Goal: Task Accomplishment & Management: Use online tool/utility

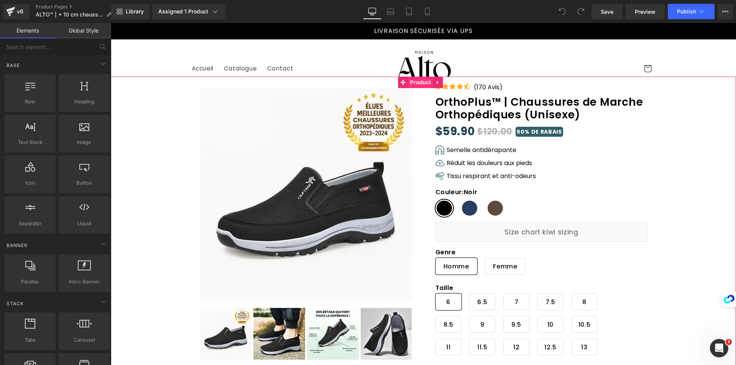
click at [419, 77] on span "Product" at bounding box center [420, 82] width 25 height 11
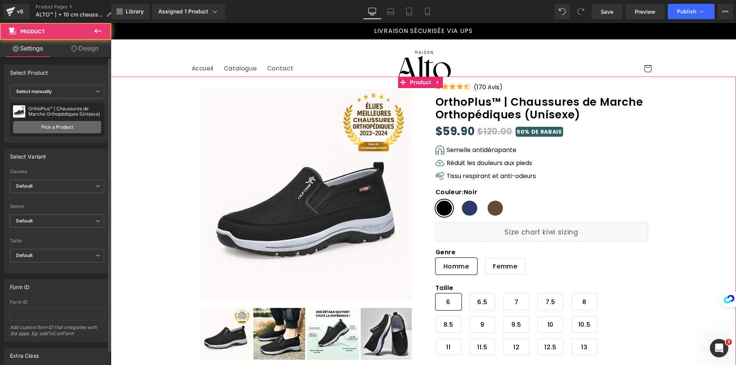
click at [87, 122] on link "Pick a Product" at bounding box center [57, 127] width 88 height 12
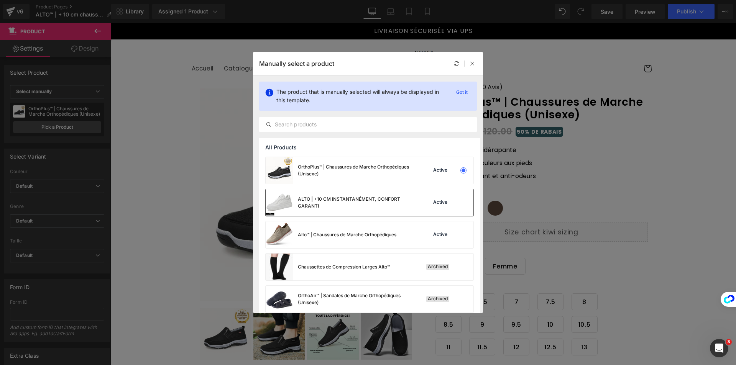
drag, startPoint x: 318, startPoint y: 195, endPoint x: 209, endPoint y: 173, distance: 111.5
click at [318, 195] on div "ALTO | +10 CM INSTANTANÉMENT, CONFORT GARANTI" at bounding box center [339, 202] width 147 height 27
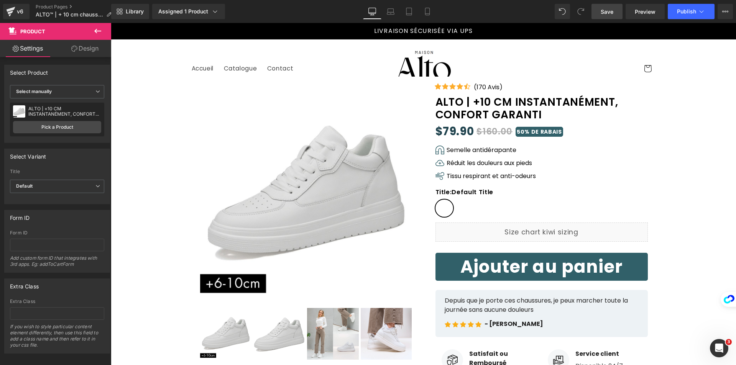
click at [602, 12] on span "Save" at bounding box center [606, 12] width 13 height 8
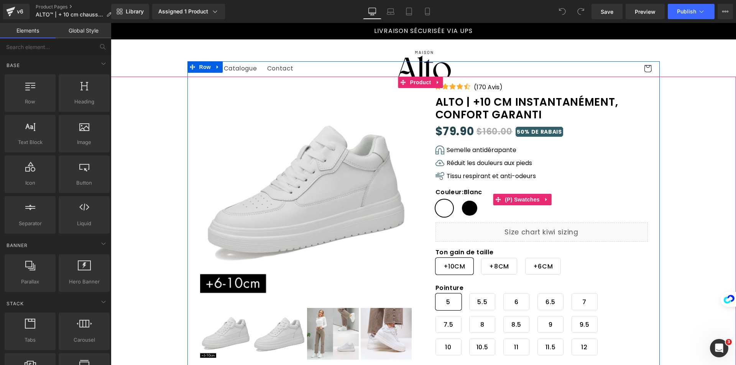
click at [469, 209] on span "Noir" at bounding box center [470, 208] width 18 height 17
click at [442, 211] on span "Blanc" at bounding box center [444, 208] width 18 height 17
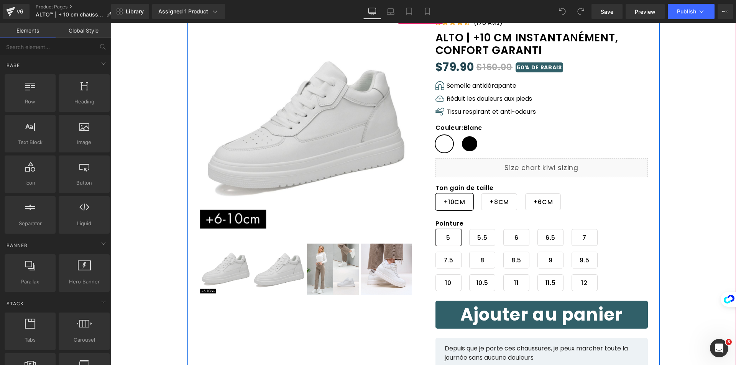
scroll to position [77, 0]
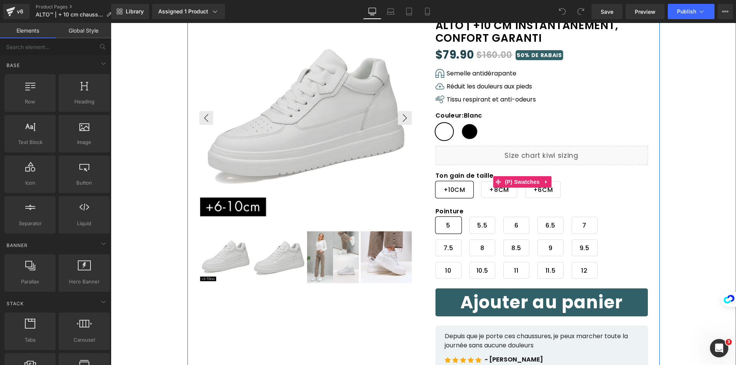
click at [518, 178] on span "(P) Swatches" at bounding box center [522, 181] width 39 height 11
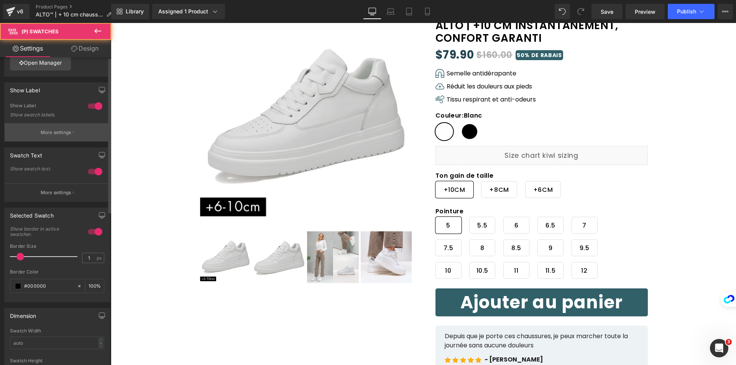
scroll to position [38, 0]
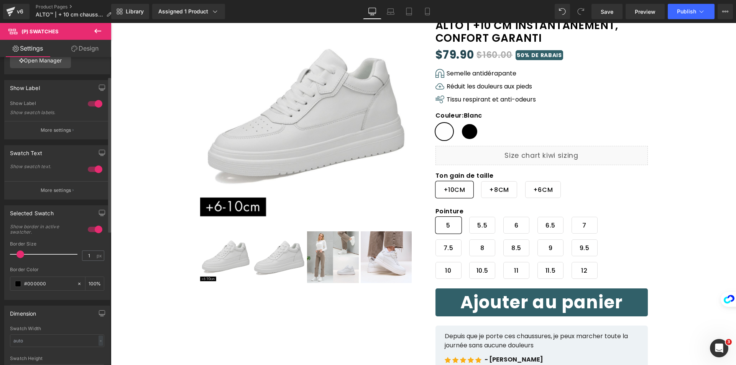
drag, startPoint x: 47, startPoint y: 130, endPoint x: 53, endPoint y: 128, distance: 6.8
click at [48, 129] on p "More settings" at bounding box center [56, 130] width 31 height 7
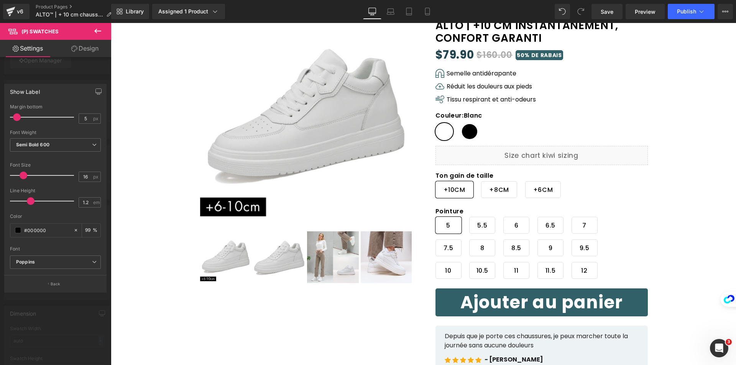
type input "1.3"
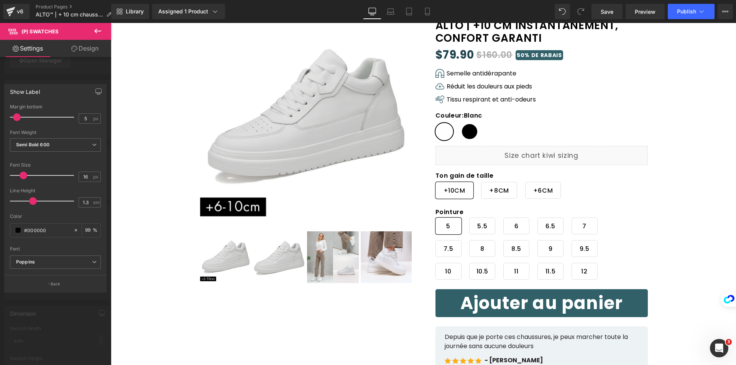
click at [35, 202] on span at bounding box center [33, 201] width 8 height 8
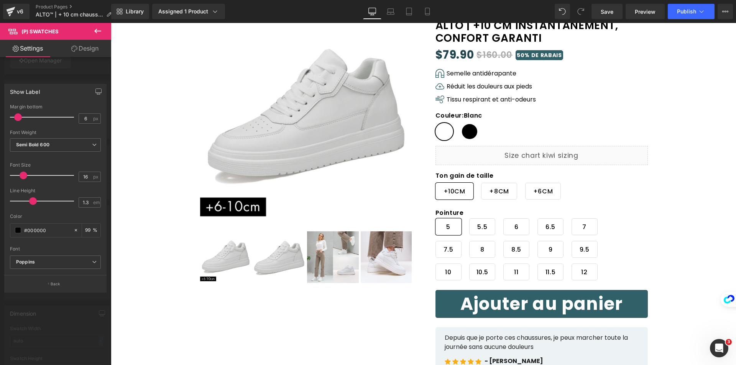
type input "5"
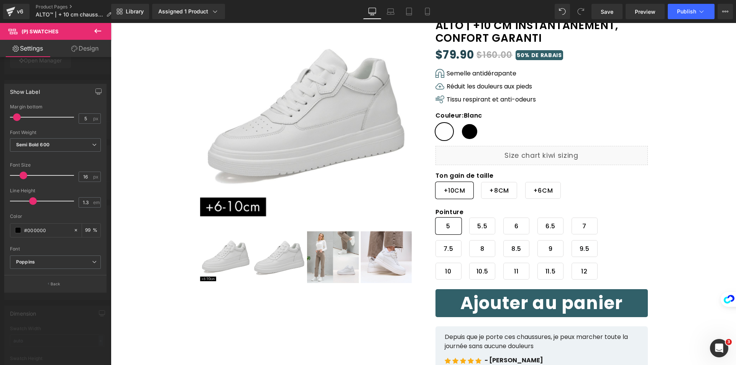
click at [16, 120] on span at bounding box center [17, 117] width 8 height 8
type input "1.2"
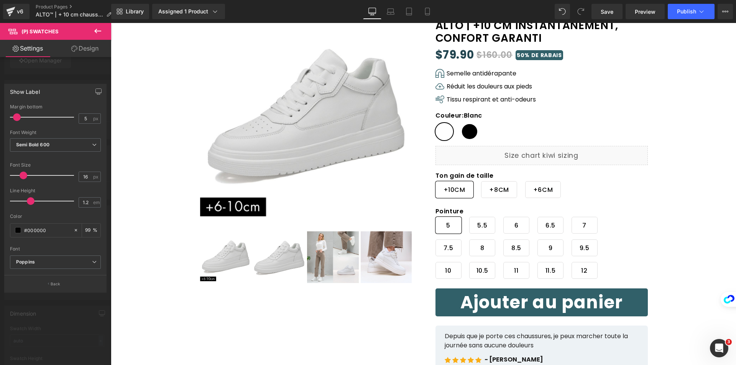
click at [28, 200] on span at bounding box center [31, 201] width 8 height 8
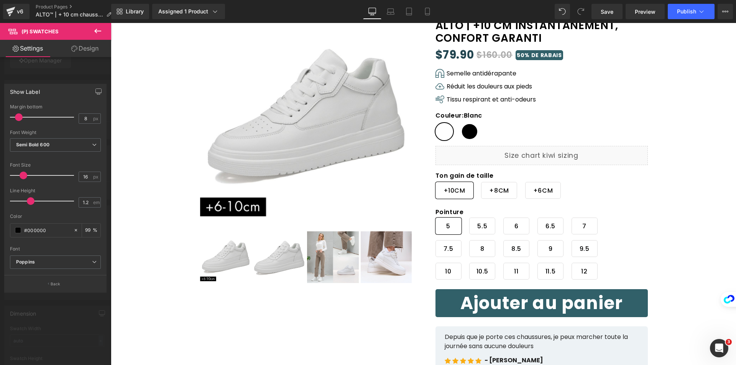
type input "9"
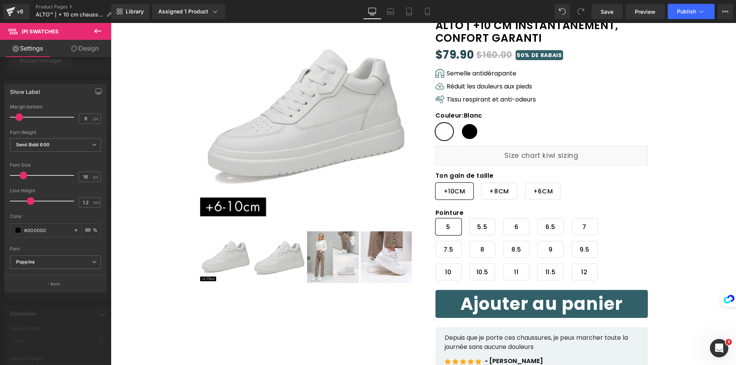
click at [19, 118] on span at bounding box center [19, 117] width 8 height 8
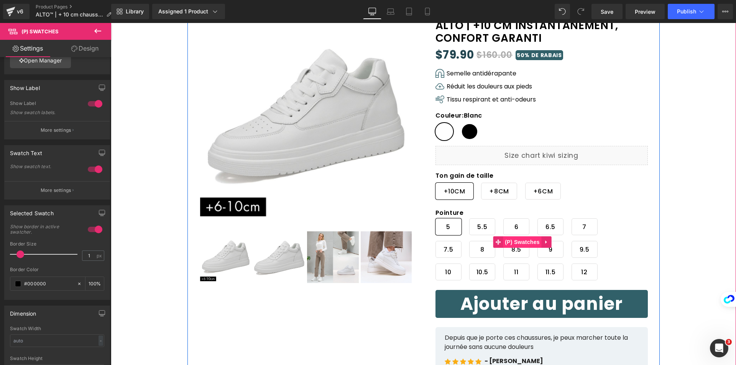
click at [526, 244] on span "(P) Swatches" at bounding box center [522, 241] width 39 height 11
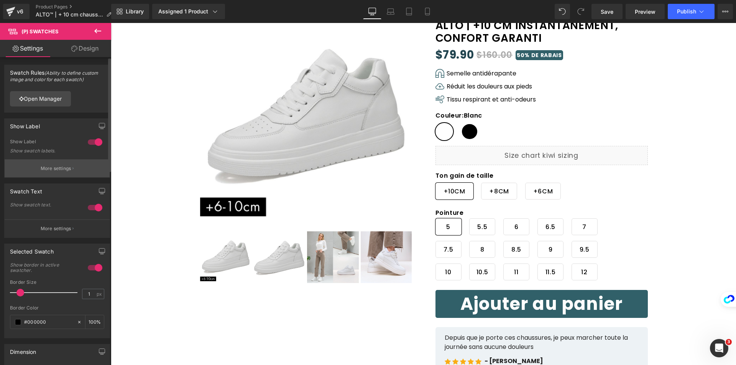
click at [64, 168] on p "More settings" at bounding box center [56, 168] width 31 height 7
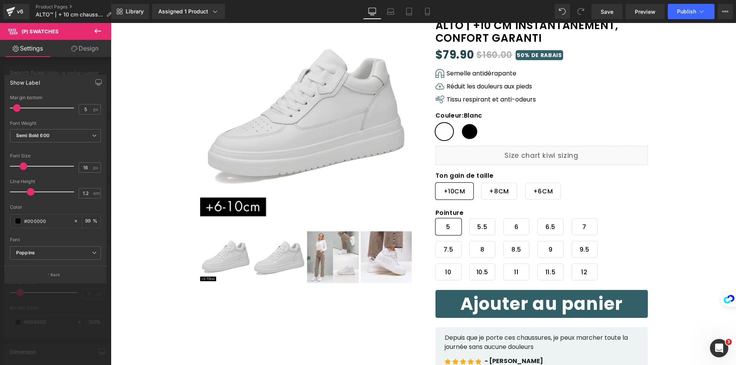
scroll to position [0, 0]
type input "8"
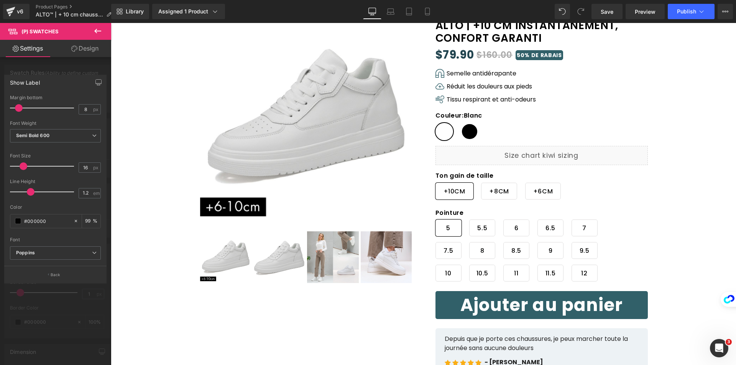
click at [20, 110] on span at bounding box center [19, 108] width 8 height 8
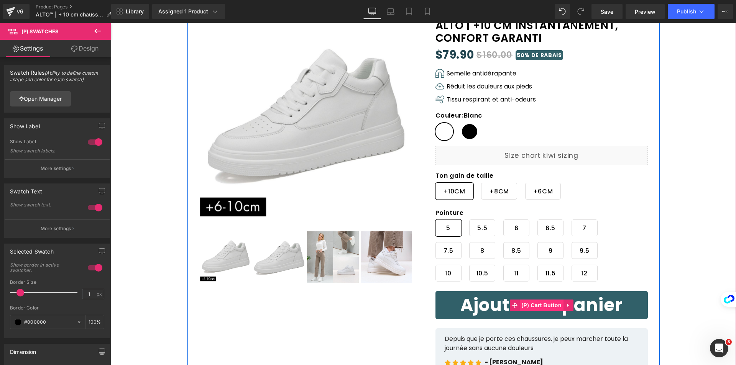
click at [548, 300] on span "(P) Cart Button" at bounding box center [541, 305] width 44 height 11
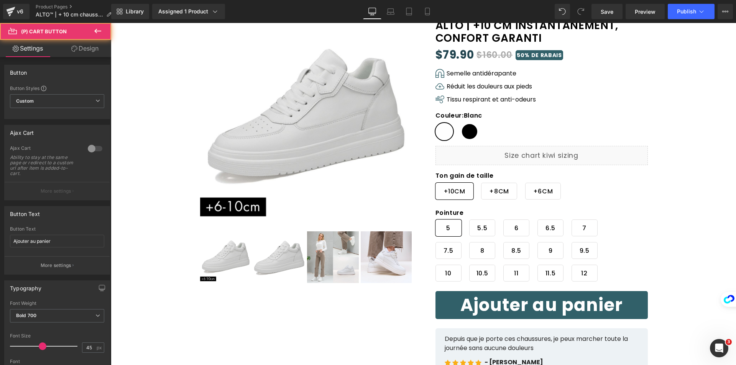
click at [93, 46] on link "Design" at bounding box center [85, 48] width 56 height 17
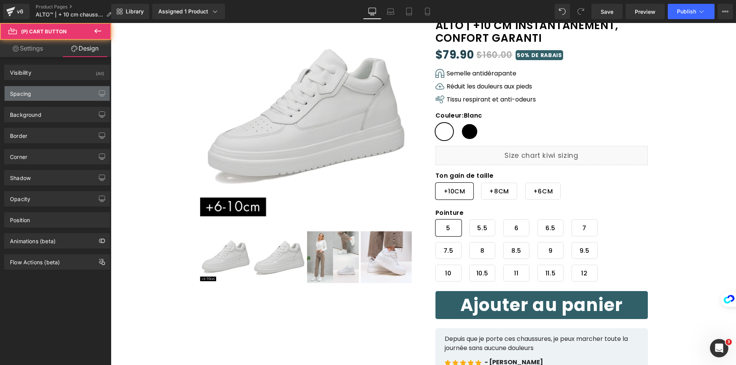
click at [48, 95] on div "Spacing" at bounding box center [57, 93] width 105 height 15
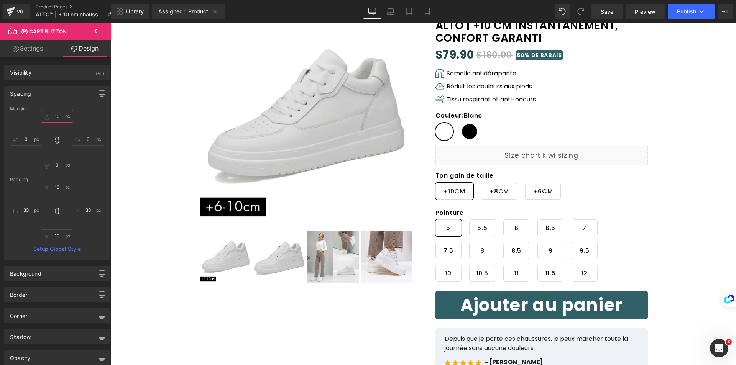
drag, startPoint x: 58, startPoint y: 117, endPoint x: 80, endPoint y: 124, distance: 23.4
click at [59, 117] on input "10" at bounding box center [57, 116] width 32 height 13
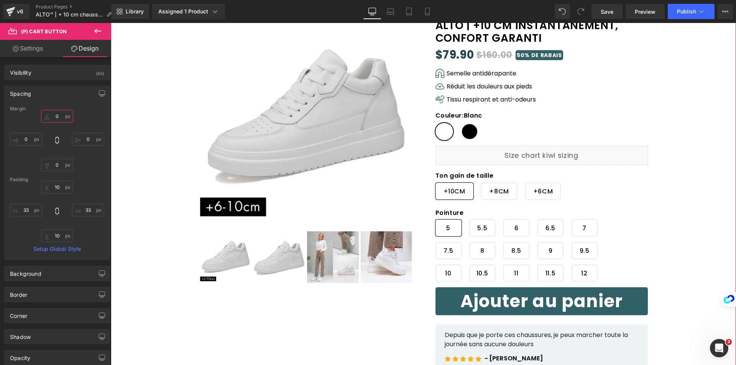
type input "5"
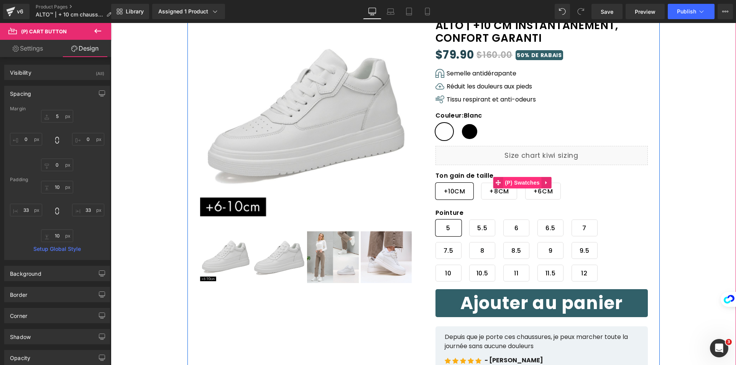
click at [531, 184] on span "(P) Swatches" at bounding box center [522, 182] width 39 height 11
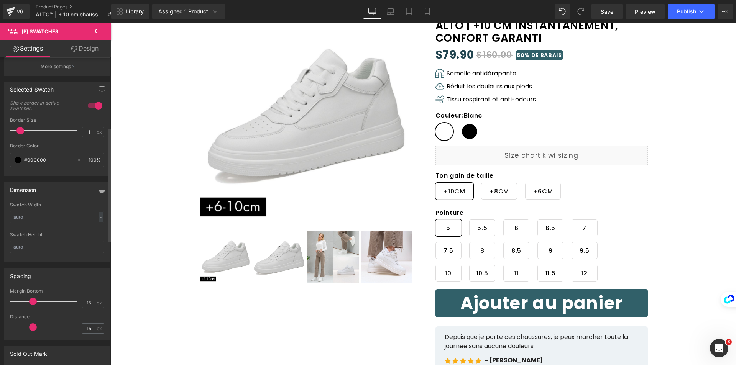
scroll to position [192, 0]
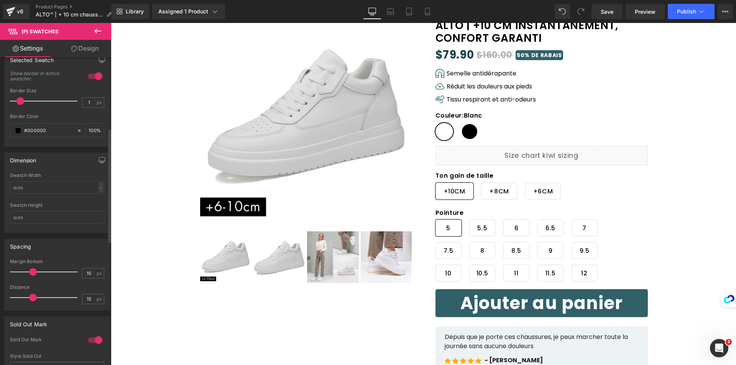
click at [31, 194] on div "Swatch Width - % px" at bounding box center [57, 188] width 94 height 30
click at [28, 182] on input "text" at bounding box center [57, 187] width 94 height 13
click at [100, 190] on div "-" at bounding box center [100, 187] width 5 height 10
click at [98, 203] on li "%" at bounding box center [99, 199] width 10 height 11
click at [78, 190] on input "text" at bounding box center [57, 187] width 94 height 13
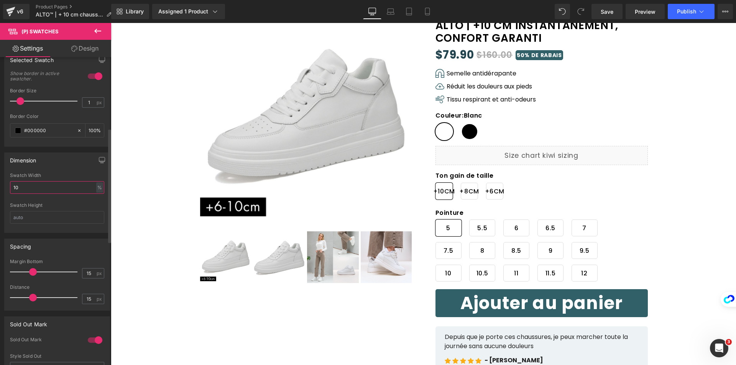
type input "1"
type input "2"
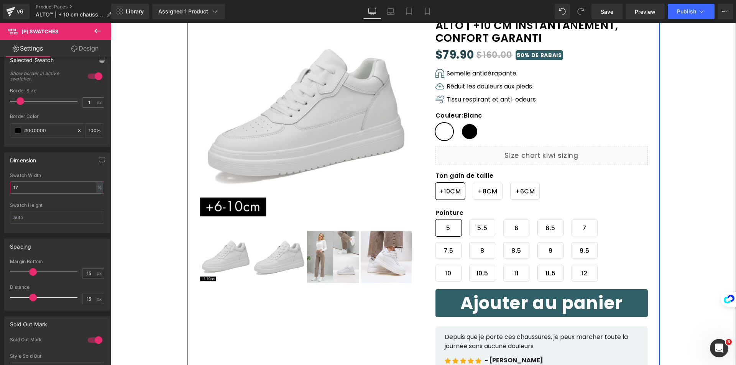
type input "17"
click at [467, 135] on span "Noir" at bounding box center [470, 131] width 18 height 17
click at [442, 132] on span "Blanc" at bounding box center [444, 131] width 18 height 17
click at [466, 131] on span "Noir" at bounding box center [470, 131] width 18 height 17
click at [435, 126] on span "Blanc" at bounding box center [444, 131] width 18 height 17
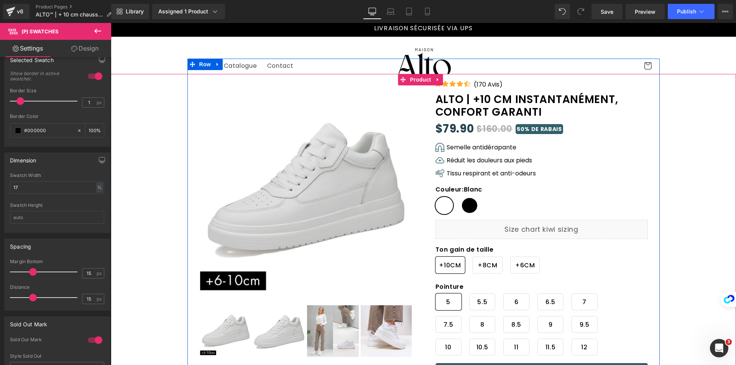
scroll to position [0, 0]
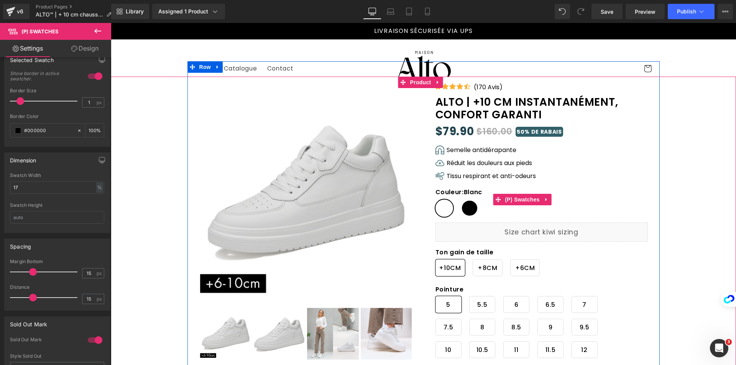
click at [469, 207] on span "Noir" at bounding box center [470, 208] width 18 height 17
click at [442, 213] on span "Blanc" at bounding box center [444, 208] width 18 height 17
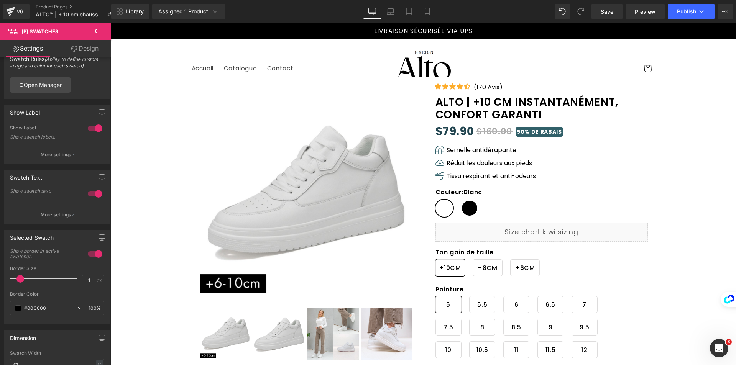
scroll to position [38, 0]
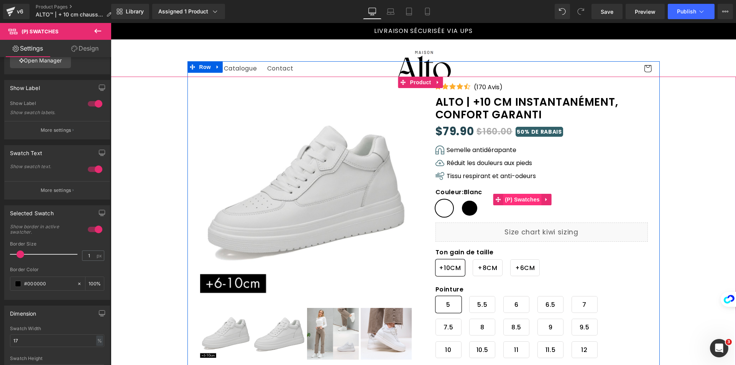
click at [520, 205] on span "(P) Swatches" at bounding box center [522, 199] width 39 height 11
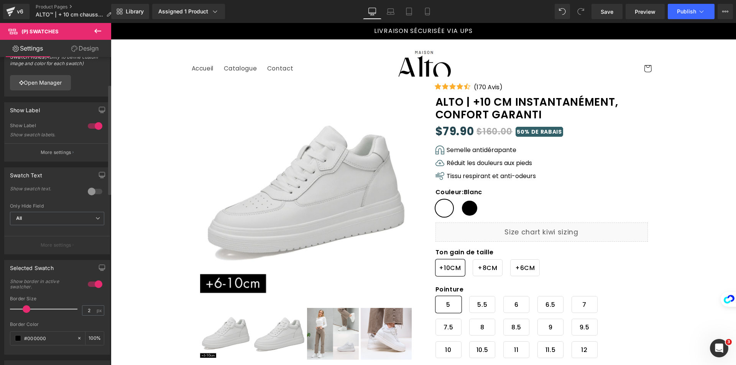
scroll to position [0, 0]
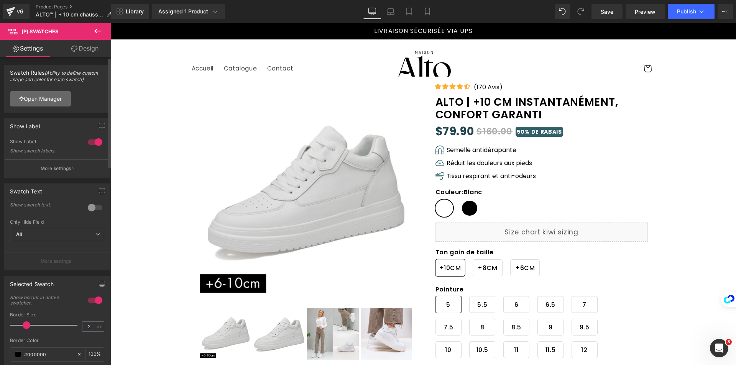
click at [46, 97] on link "Open Manager" at bounding box center [40, 98] width 61 height 15
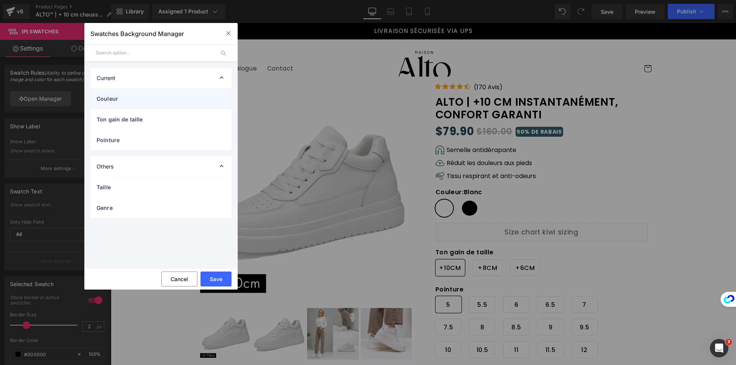
click at [147, 100] on span "Couleur" at bounding box center [153, 99] width 113 height 8
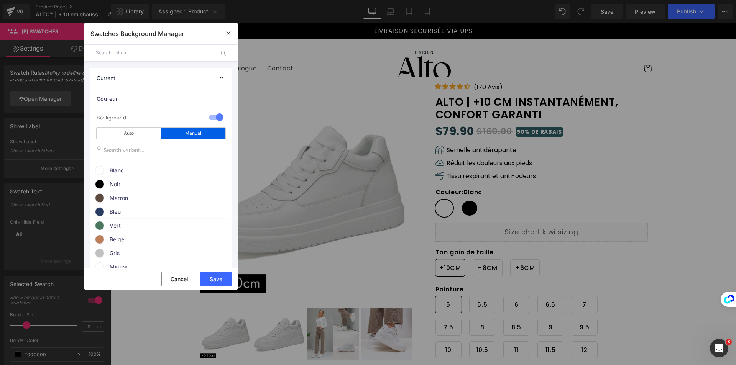
click at [100, 167] on span at bounding box center [99, 170] width 9 height 9
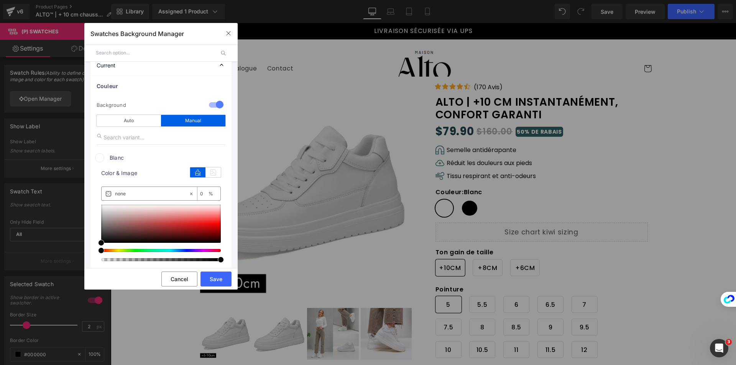
scroll to position [38, 0]
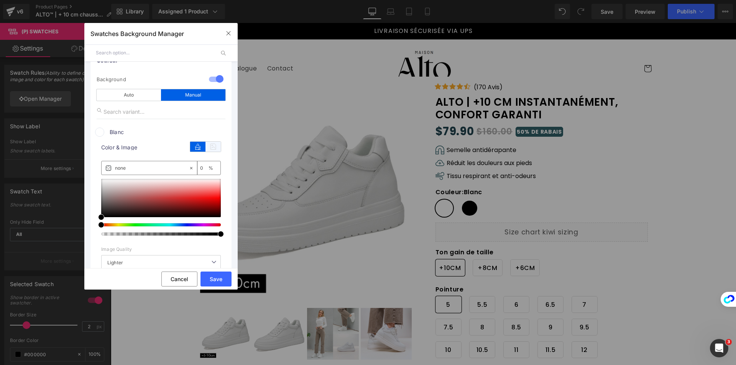
click at [208, 144] on icon at bounding box center [212, 147] width 15 height 10
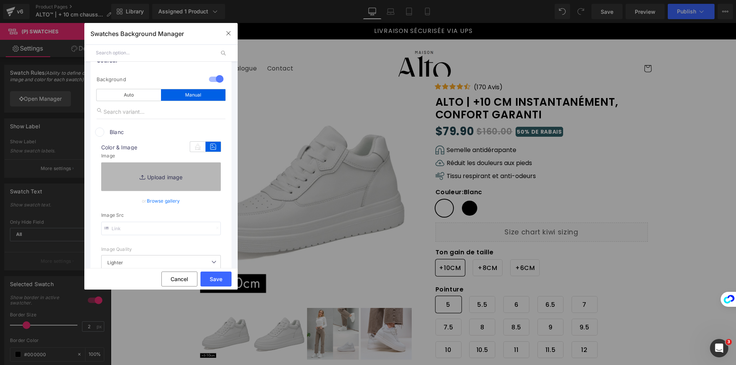
click at [164, 177] on link "Replace Image" at bounding box center [161, 176] width 120 height 28
type input "C:\fakepath\blanc-chic-10-cm-instantanement-confort-garanti-7841166.webp"
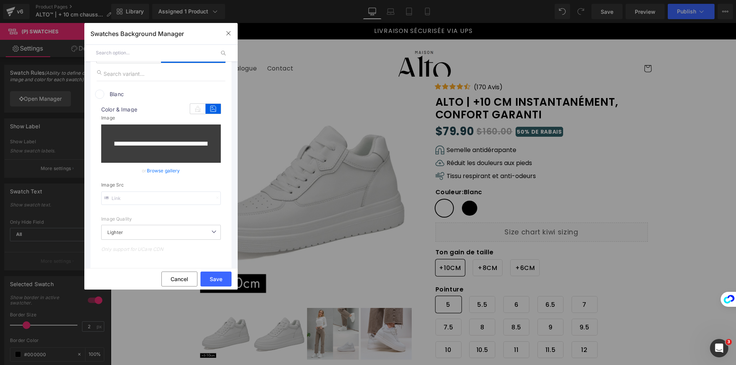
scroll to position [77, 0]
type input "[URL][DOMAIN_NAME]"
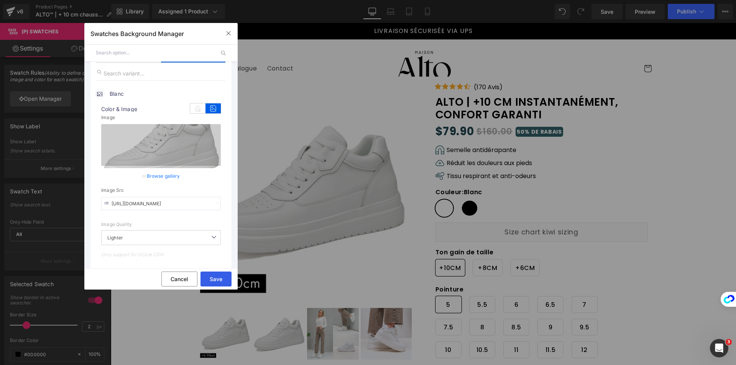
click at [212, 276] on button "Save" at bounding box center [215, 279] width 31 height 15
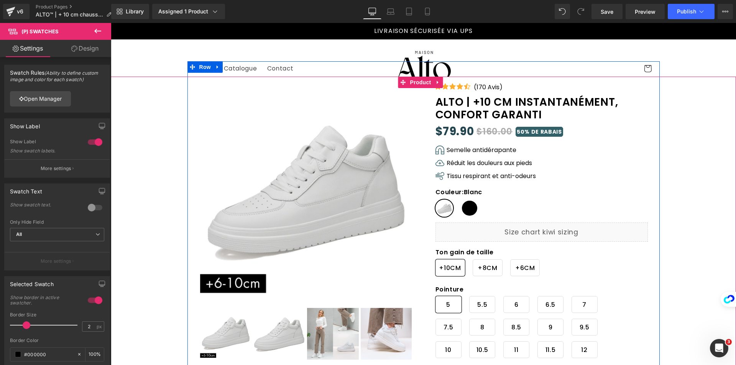
click at [466, 208] on span "Noir" at bounding box center [470, 208] width 18 height 17
click at [440, 211] on span "Blanc" at bounding box center [444, 208] width 18 height 17
click at [474, 209] on span "Noir" at bounding box center [470, 208] width 18 height 17
click at [445, 210] on span "Blanc" at bounding box center [444, 208] width 18 height 17
click at [463, 209] on span "Noir" at bounding box center [470, 208] width 18 height 17
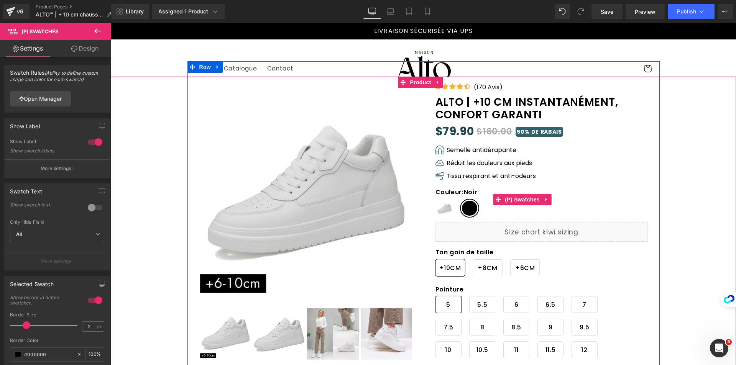
click at [441, 211] on span "Blanc" at bounding box center [444, 208] width 18 height 17
click at [463, 211] on span "Noir" at bounding box center [470, 208] width 18 height 17
click at [443, 206] on span "Blanc" at bounding box center [444, 208] width 18 height 17
click at [462, 207] on span "Noir" at bounding box center [470, 208] width 18 height 17
click at [436, 202] on span "Blanc" at bounding box center [444, 208] width 18 height 17
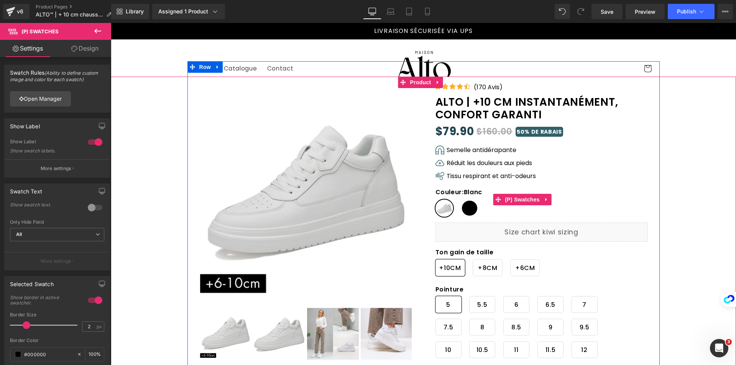
click at [463, 206] on span "Noir" at bounding box center [470, 208] width 18 height 17
click at [435, 210] on span "Blanc" at bounding box center [444, 208] width 18 height 17
click at [461, 210] on span "Noir" at bounding box center [470, 208] width 18 height 17
click at [447, 207] on span "Blanc" at bounding box center [444, 208] width 18 height 17
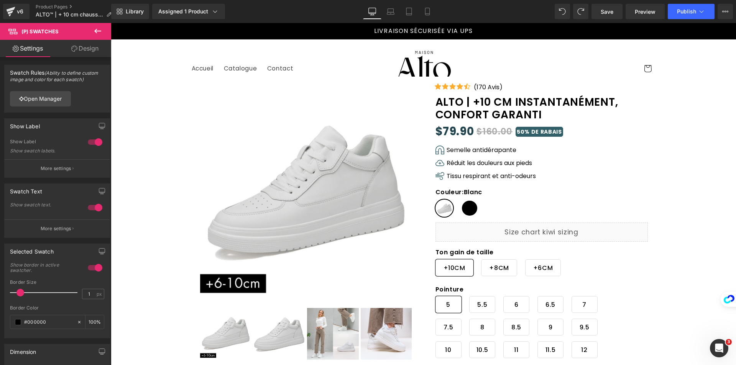
type input "17"
click at [578, 13] on icon at bounding box center [580, 11] width 7 height 7
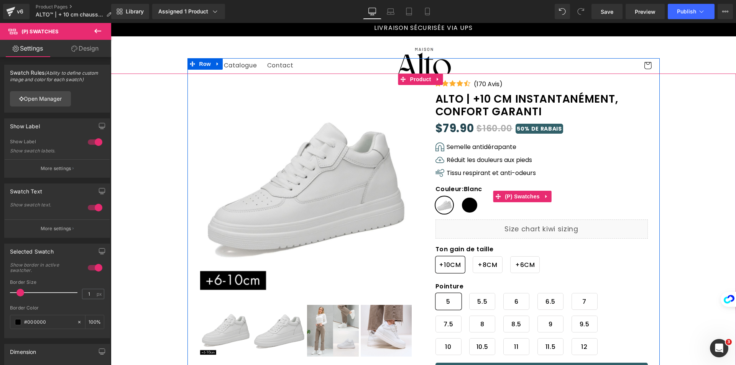
scroll to position [0, 0]
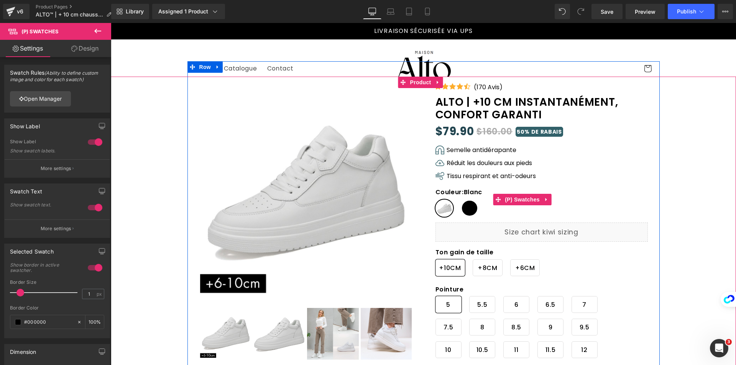
click at [469, 207] on span "Noir" at bounding box center [470, 208] width 18 height 17
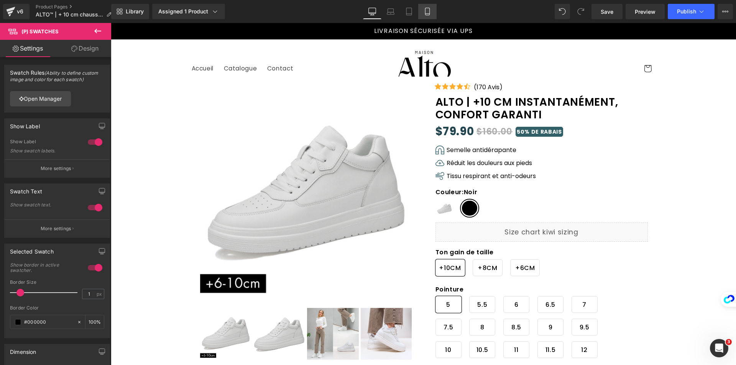
drag, startPoint x: 425, startPoint y: 12, endPoint x: 90, endPoint y: 89, distance: 343.1
click at [425, 12] on icon at bounding box center [427, 12] width 8 height 8
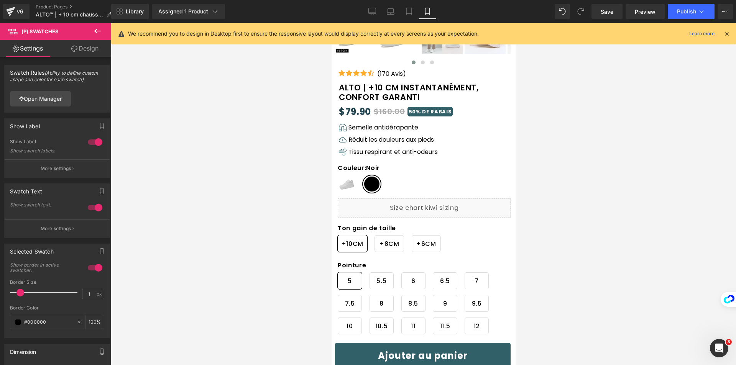
scroll to position [246, 0]
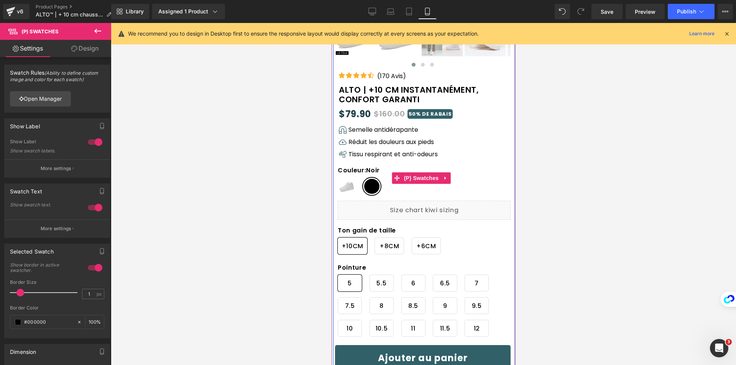
click at [352, 190] on span "Blanc" at bounding box center [346, 186] width 18 height 17
click at [372, 188] on span "Noir" at bounding box center [371, 186] width 18 height 17
click at [348, 189] on span "Blanc" at bounding box center [346, 186] width 18 height 17
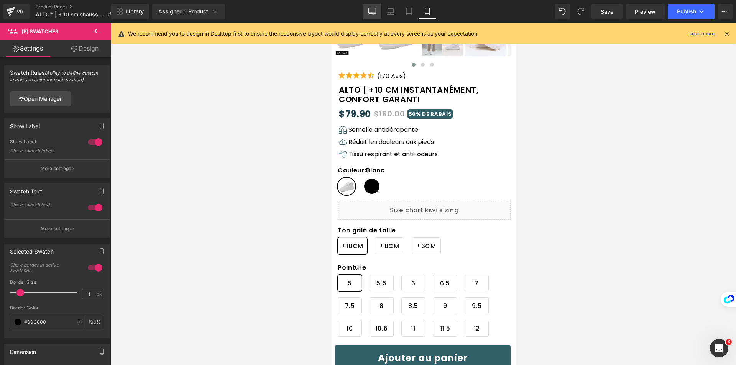
click at [371, 8] on icon at bounding box center [372, 11] width 7 height 6
type input "100"
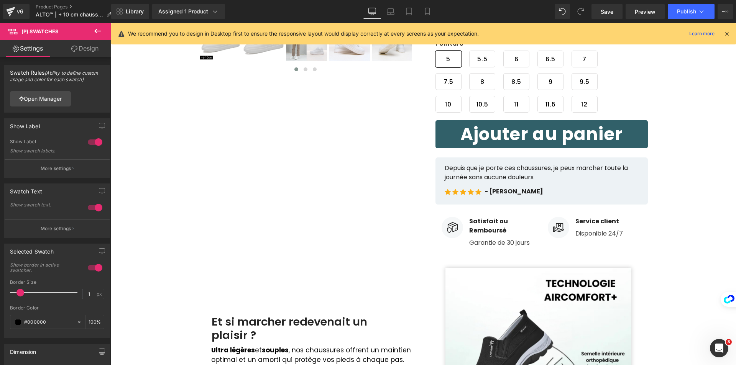
scroll to position [21, 0]
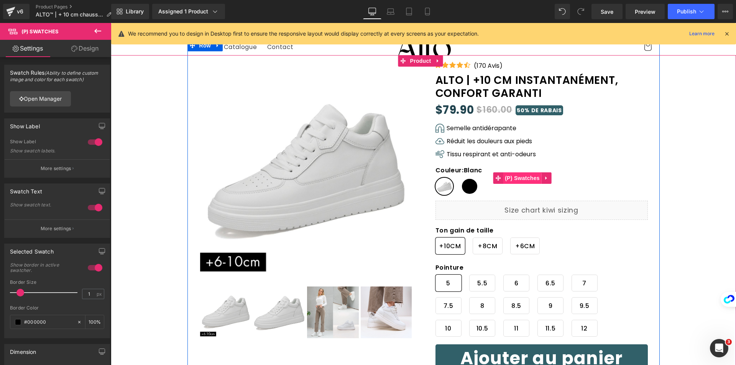
click at [503, 181] on span "(P) Swatches" at bounding box center [522, 177] width 39 height 11
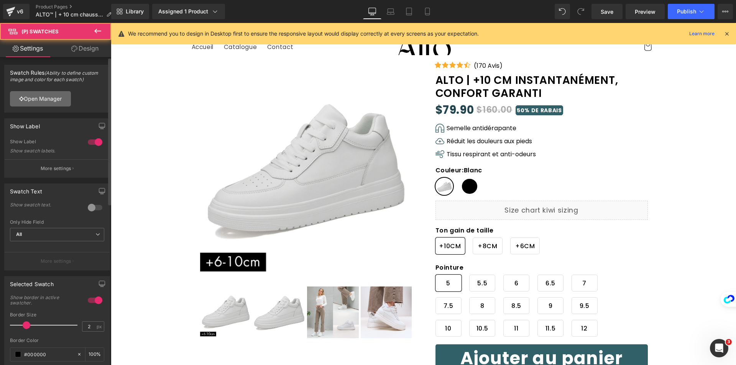
click at [62, 94] on link "Open Manager" at bounding box center [40, 98] width 61 height 15
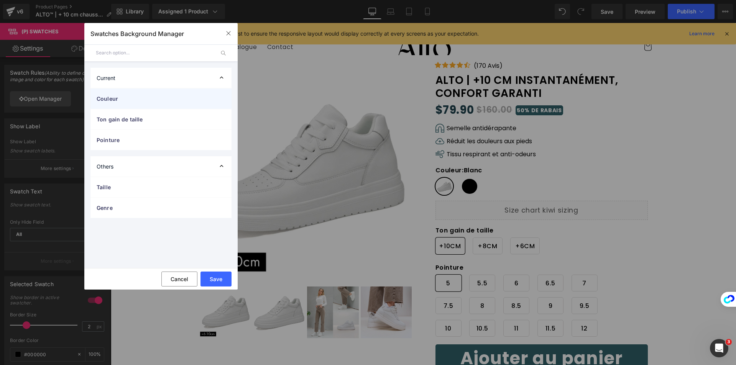
click at [120, 100] on span "Couleur" at bounding box center [153, 99] width 113 height 8
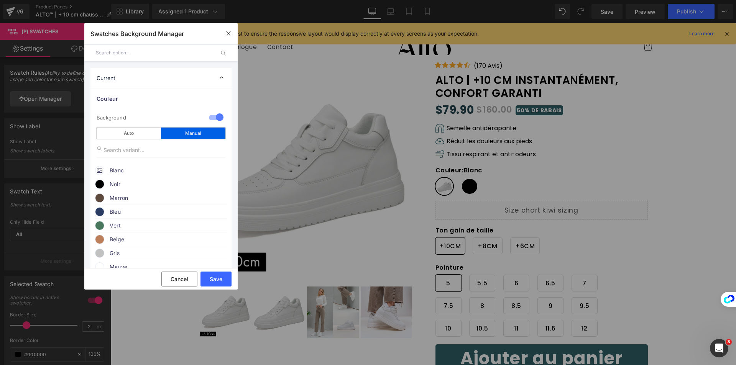
click at [99, 170] on icon at bounding box center [99, 169] width 5 height 5
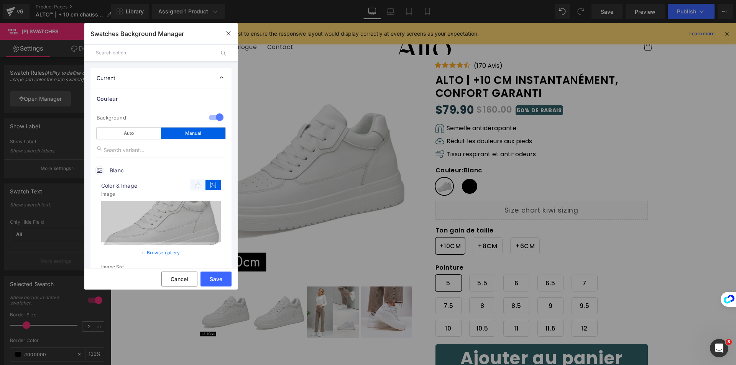
click at [190, 186] on icon at bounding box center [197, 185] width 15 height 10
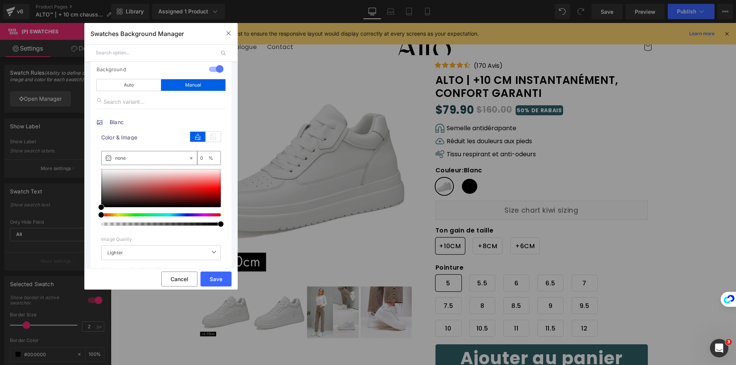
scroll to position [77, 0]
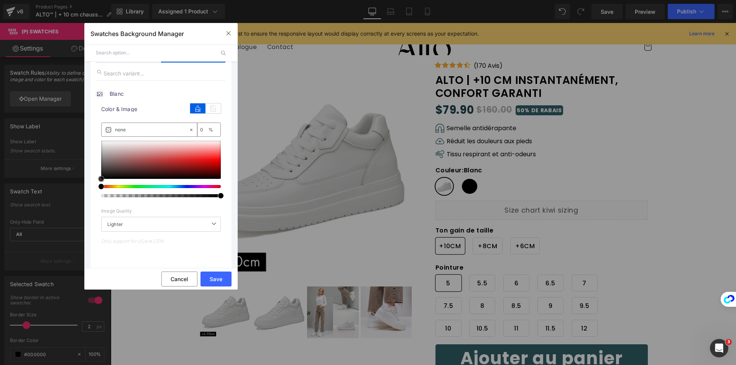
type input "#ae7979"
type input "100"
type input "#ffffff"
drag, startPoint x: 129, startPoint y: 156, endPoint x: 67, endPoint y: 127, distance: 68.2
click at [44, 95] on div "Swatches Background Manager Back to Library Insert Current Couleur 1 Background…" at bounding box center [368, 182] width 736 height 365
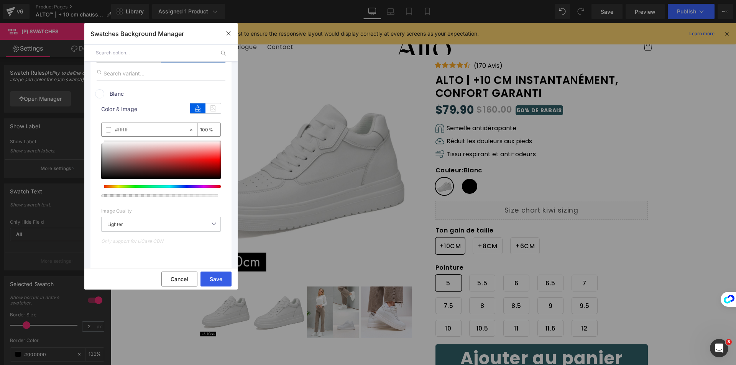
click at [215, 274] on button "Save" at bounding box center [215, 279] width 31 height 15
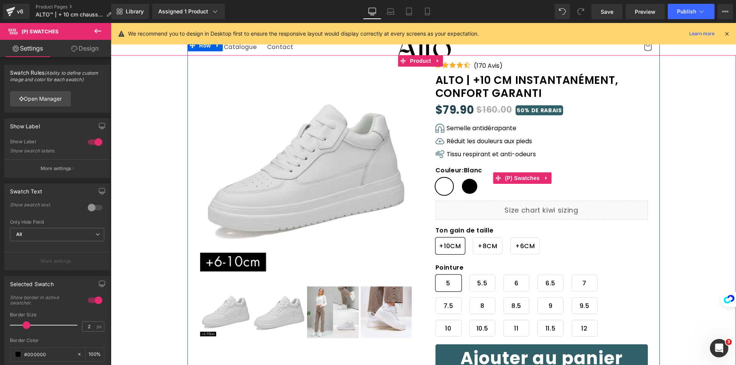
click at [466, 191] on span "Noir" at bounding box center [470, 186] width 18 height 17
click at [442, 187] on span "Blanc" at bounding box center [444, 186] width 18 height 17
click at [208, 173] on button "‹" at bounding box center [206, 173] width 14 height 14
click at [194, 173] on div "‹ ›" at bounding box center [305, 200] width 236 height 279
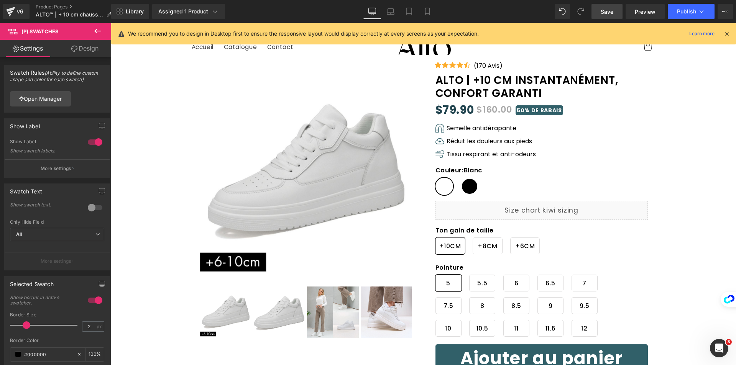
click at [610, 9] on span "Save" at bounding box center [606, 12] width 13 height 8
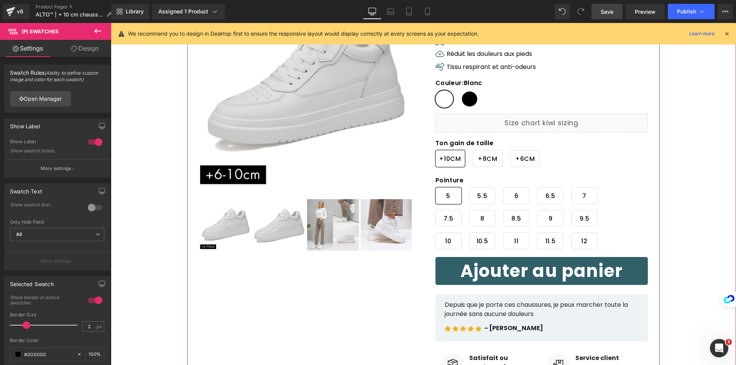
scroll to position [115, 0]
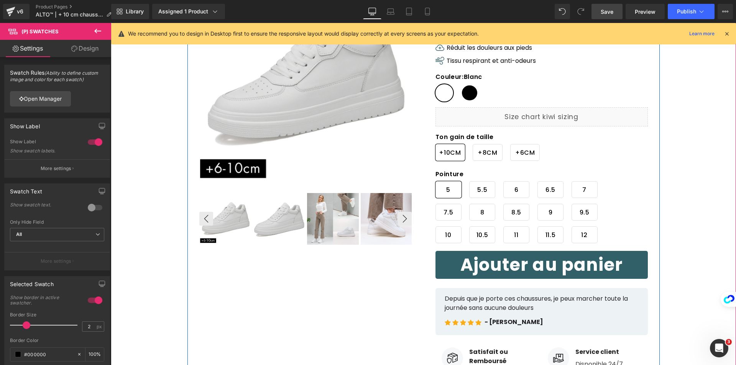
click at [466, 260] on button "Ajouter au panier" at bounding box center [541, 265] width 212 height 28
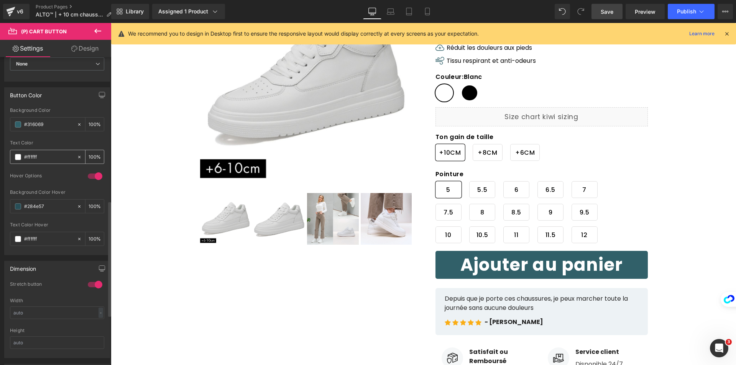
scroll to position [345, 0]
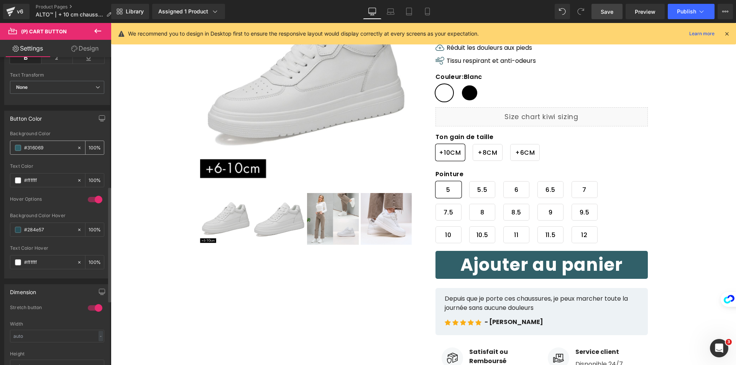
click at [51, 147] on input "#316069" at bounding box center [48, 148] width 49 height 8
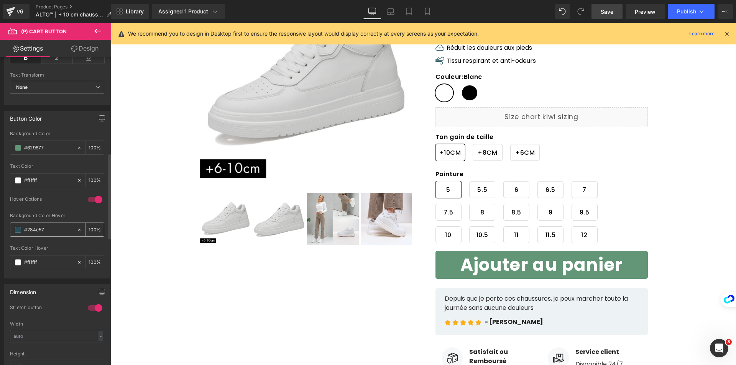
type input "#629677"
click at [48, 229] on input "#284e57" at bounding box center [48, 230] width 49 height 8
paste input "62967"
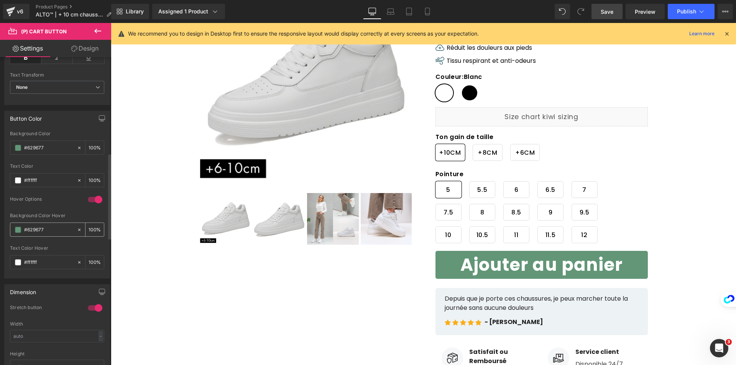
click at [16, 229] on span at bounding box center [18, 230] width 6 height 6
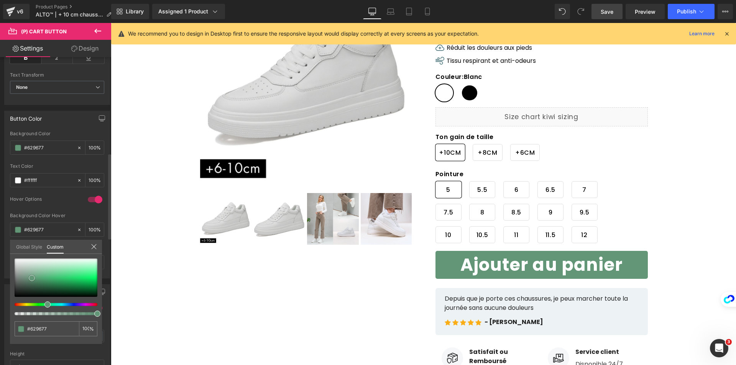
type input "#609475"
type input "#5c8d70"
type input "#58876b"
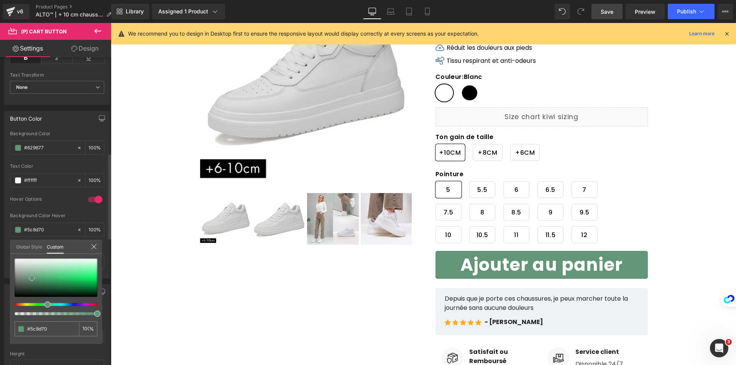
type input "#58876b"
type input "#507b62"
type input "#4e785f"
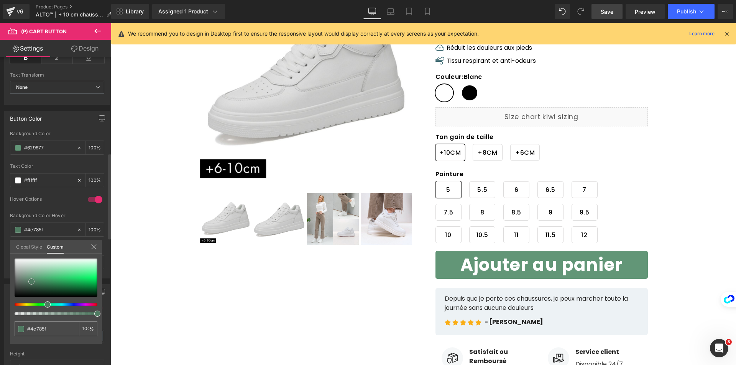
type input "#4c755c"
drag, startPoint x: 31, startPoint y: 278, endPoint x: 30, endPoint y: 282, distance: 4.2
click at [30, 282] on span at bounding box center [31, 282] width 6 height 6
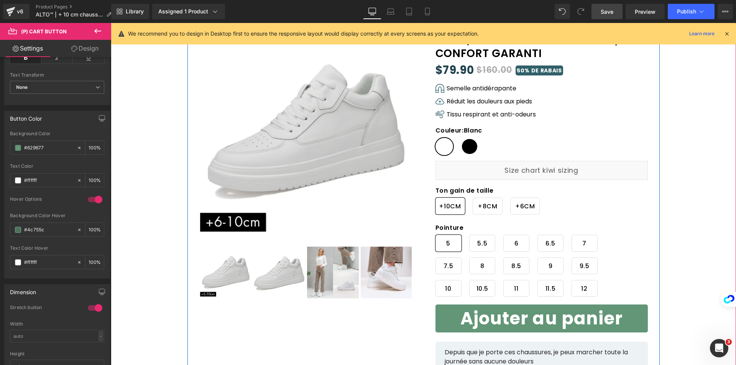
scroll to position [38, 0]
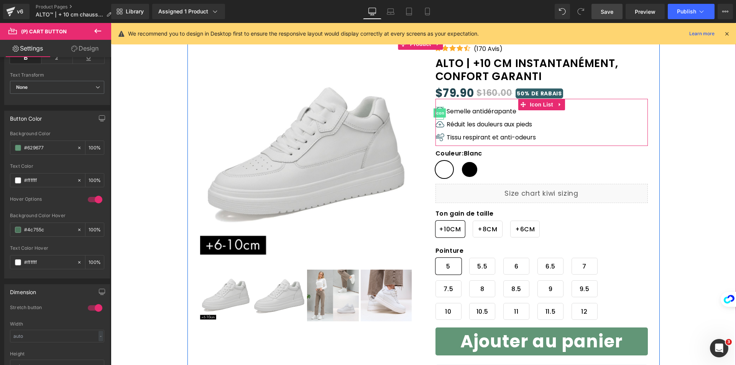
click at [437, 109] on span "Icon" at bounding box center [439, 112] width 12 height 9
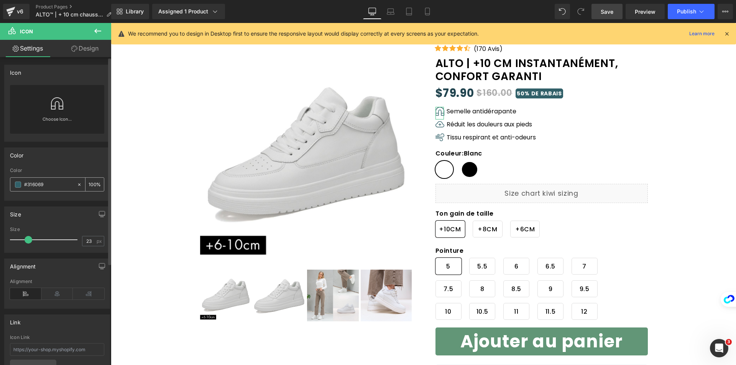
click at [48, 184] on input "#316069" at bounding box center [48, 184] width 49 height 8
paste input "629677"
type input "#629677"
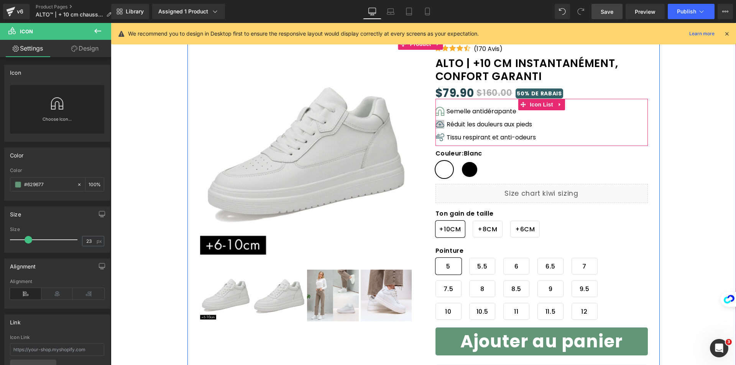
click at [436, 123] on span "Icon" at bounding box center [439, 125] width 12 height 9
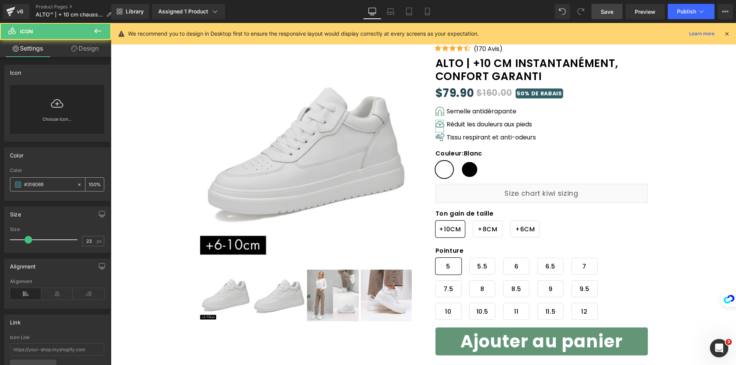
click at [57, 184] on input "#316069" at bounding box center [48, 184] width 49 height 8
paste input "629677"
type input "#629677"
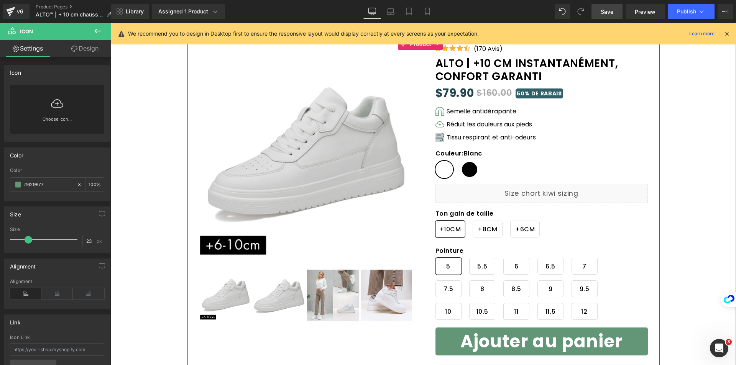
click at [438, 137] on div "Icon" at bounding box center [439, 139] width 8 height 13
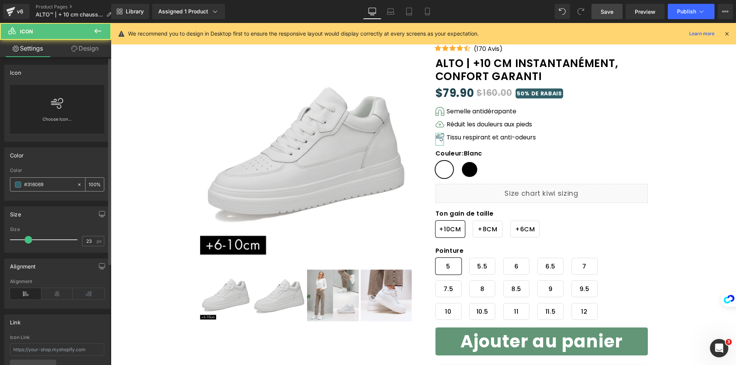
click at [54, 183] on input "#316069" at bounding box center [48, 184] width 49 height 8
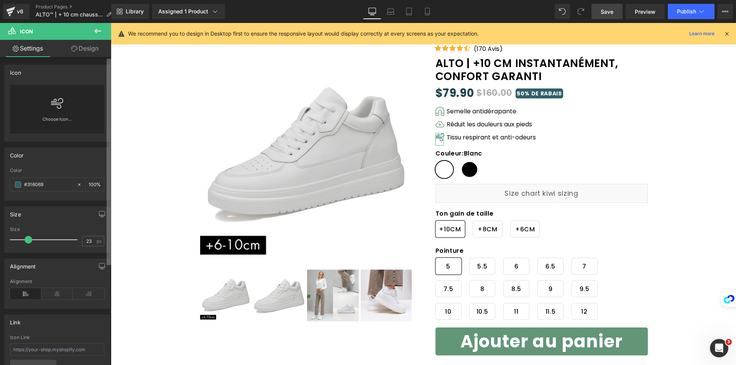
type input "#629677"
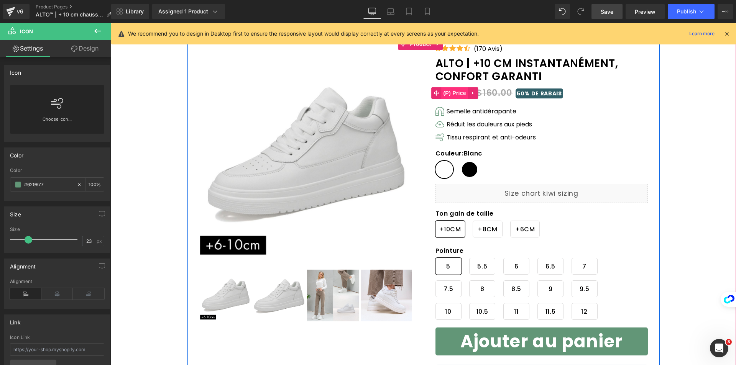
click at [455, 93] on span "(P) Price" at bounding box center [454, 92] width 27 height 11
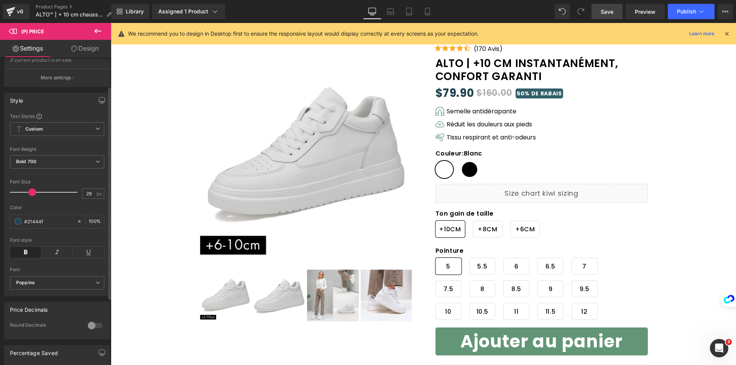
scroll to position [77, 0]
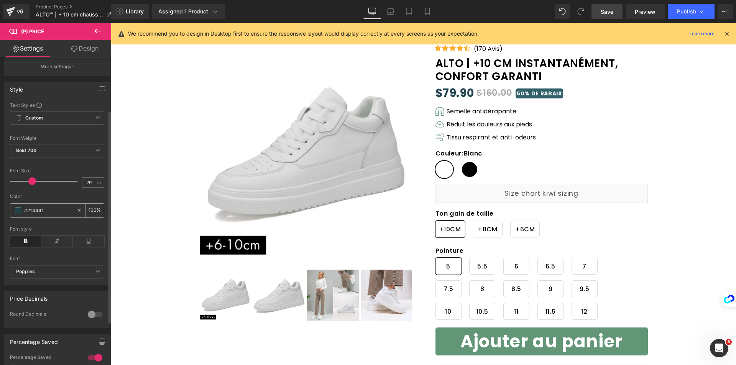
click at [44, 215] on input "#21444f" at bounding box center [48, 210] width 49 height 8
paste input "629677"
click at [17, 217] on div "#629677" at bounding box center [43, 210] width 66 height 13
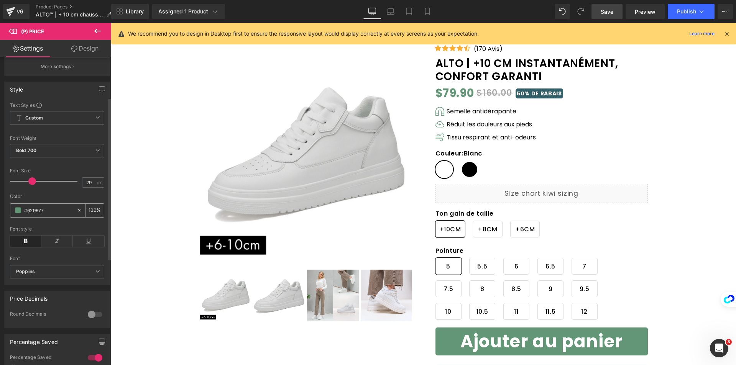
click at [16, 213] on span at bounding box center [18, 210] width 6 height 6
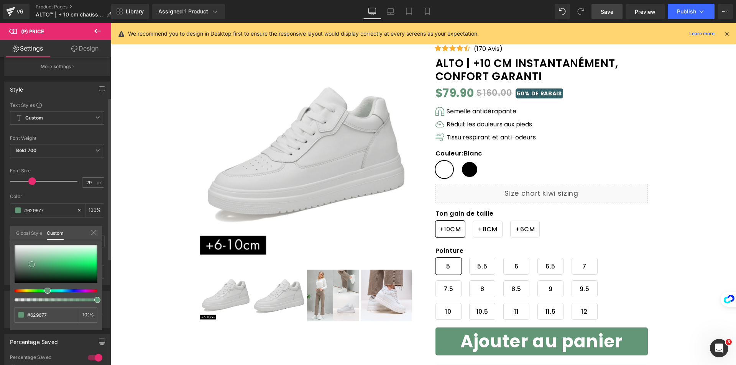
type input "#609475"
type input "#568469"
type input "#548167"
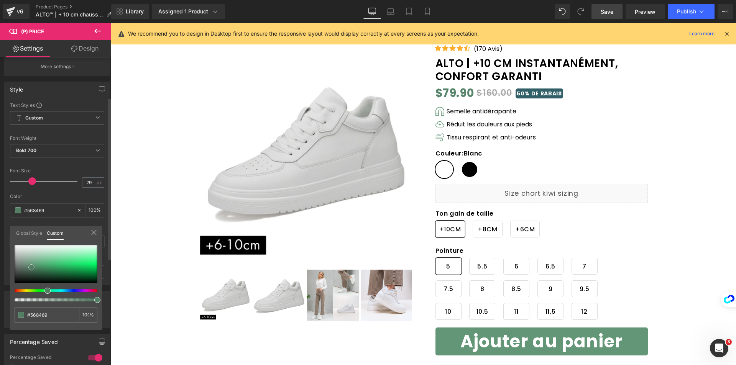
type input "#548167"
type input "#517a62"
type input "#4d745d"
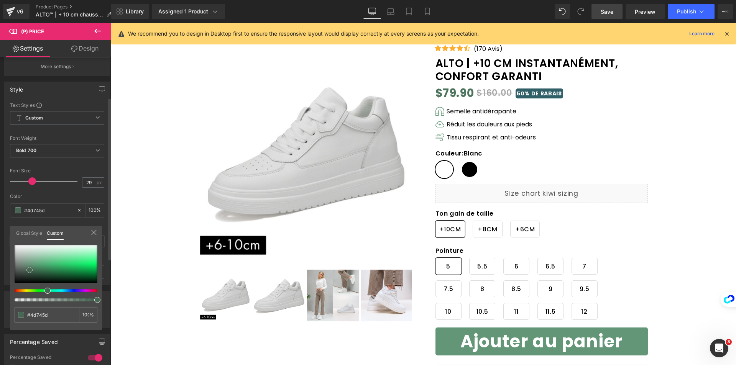
type input "#496956"
type input "#456350"
type input "#405e4b"
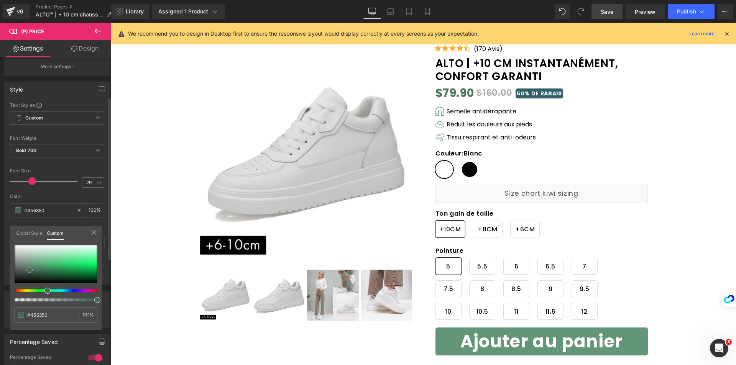
type input "#405e4b"
type input "#3e5a48"
type input "#3c5745"
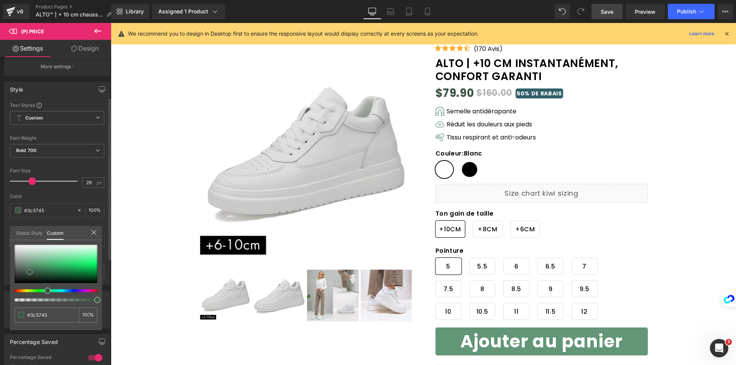
drag, startPoint x: 33, startPoint y: 266, endPoint x: 31, endPoint y: 273, distance: 8.0
click at [31, 273] on span at bounding box center [29, 272] width 6 height 6
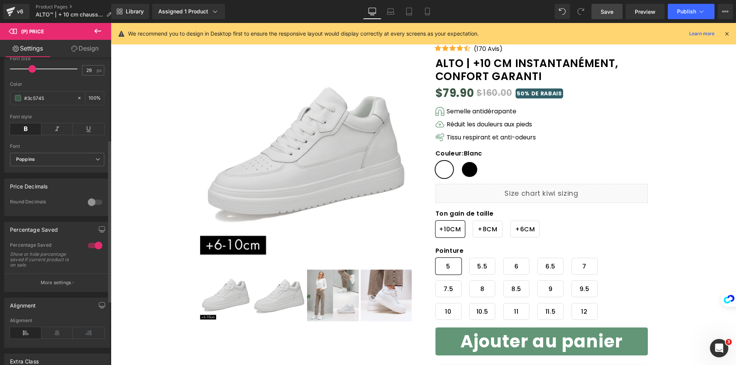
scroll to position [268, 0]
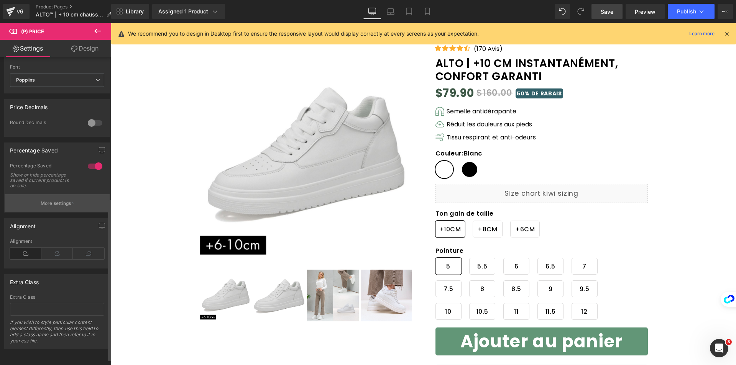
click at [51, 212] on button "More settings" at bounding box center [57, 203] width 105 height 18
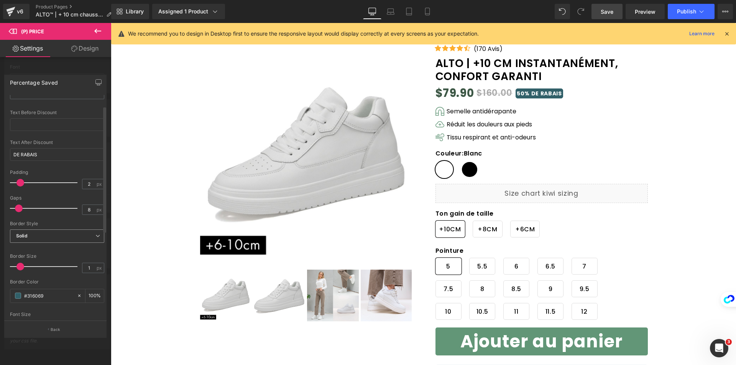
scroll to position [172, 0]
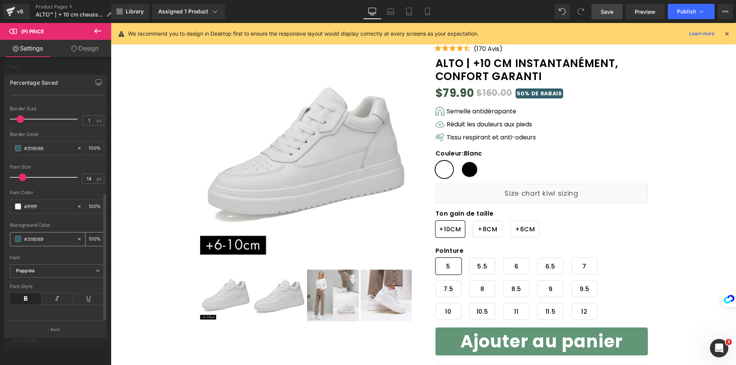
click at [52, 235] on input "#316069" at bounding box center [48, 239] width 49 height 8
paste input "629677"
type input "#629677"
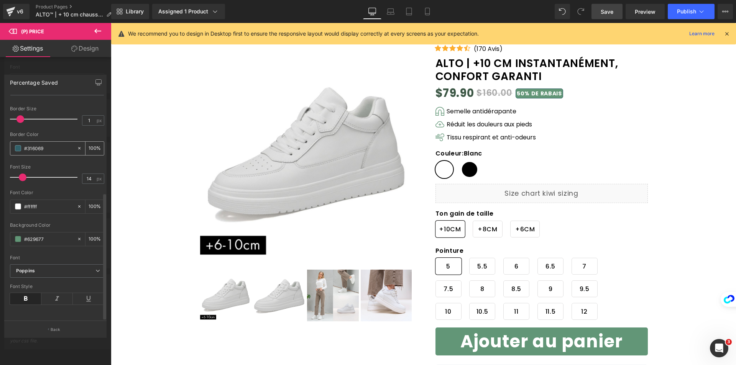
click at [51, 142] on div "#316069" at bounding box center [43, 148] width 66 height 13
click at [52, 144] on input "#316069" at bounding box center [48, 148] width 49 height 8
paste input "629677"
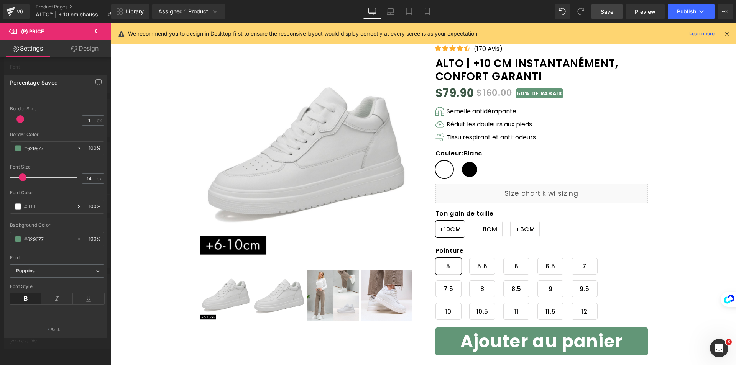
type input "#629677"
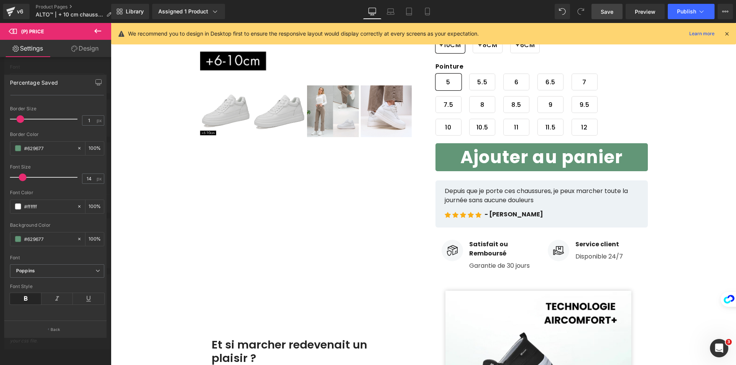
scroll to position [230, 0]
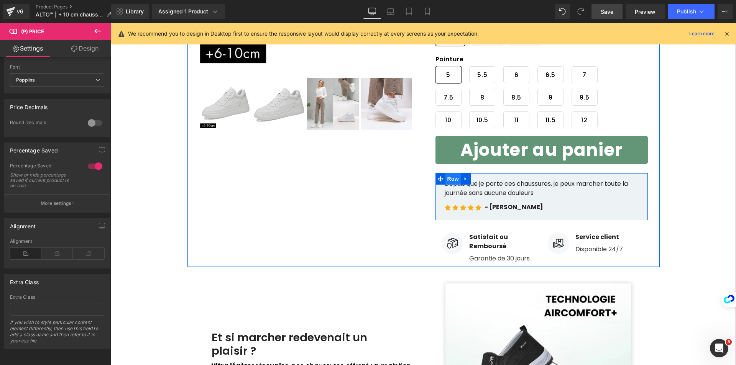
click at [450, 179] on span "Row" at bounding box center [452, 178] width 15 height 11
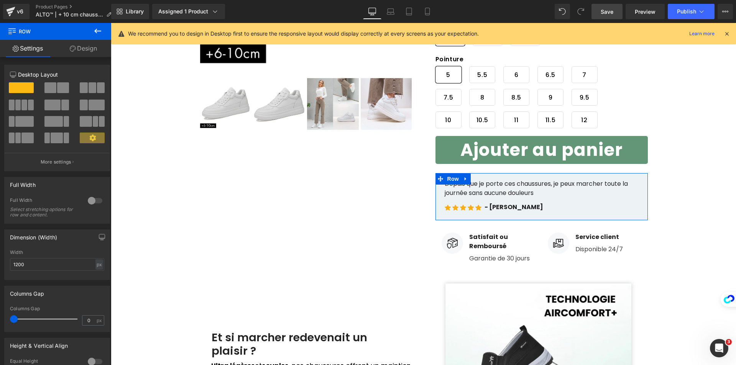
click at [79, 48] on link "Design" at bounding box center [84, 48] width 56 height 17
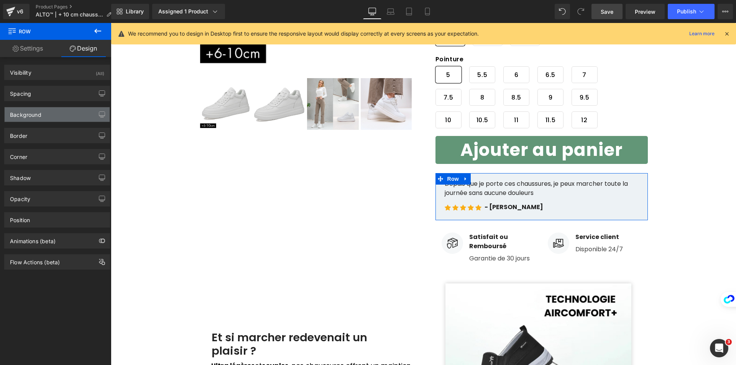
click at [32, 114] on div "Background" at bounding box center [25, 112] width 31 height 11
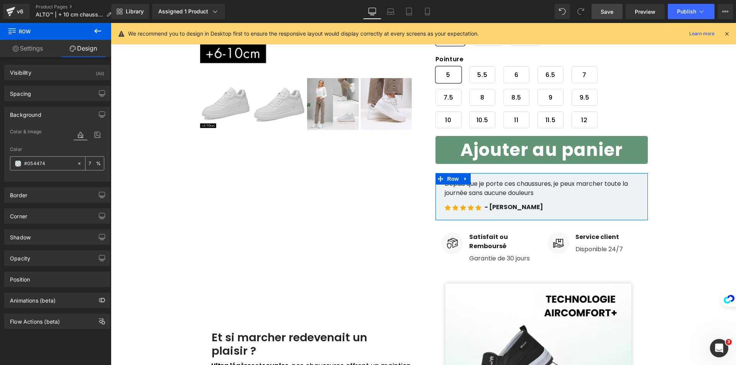
click at [51, 163] on input "#054474" at bounding box center [48, 163] width 49 height 8
paste input "629677"
type input "#629677"
type input "100"
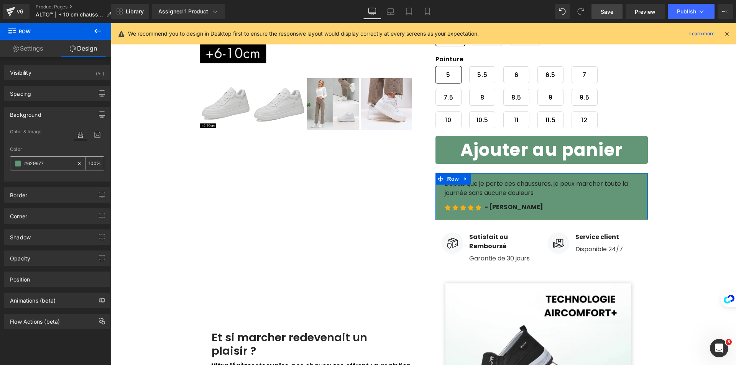
type input "#629677"
click at [17, 164] on span at bounding box center [18, 164] width 6 height 6
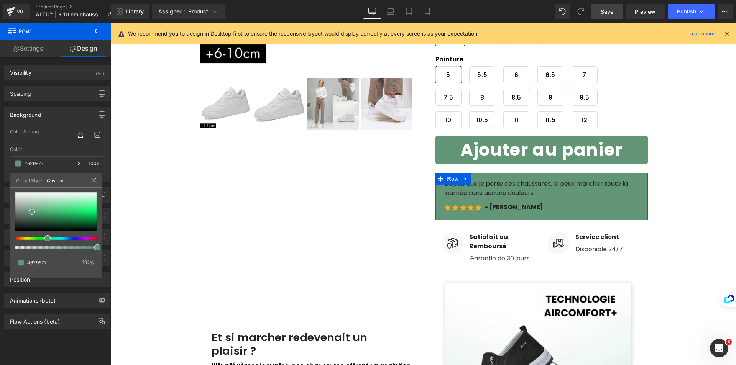
type input "99"
type input "88"
type input "74"
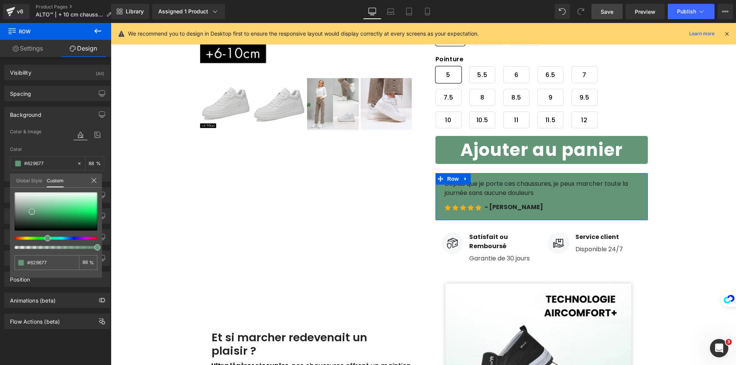
type input "74"
type input "59"
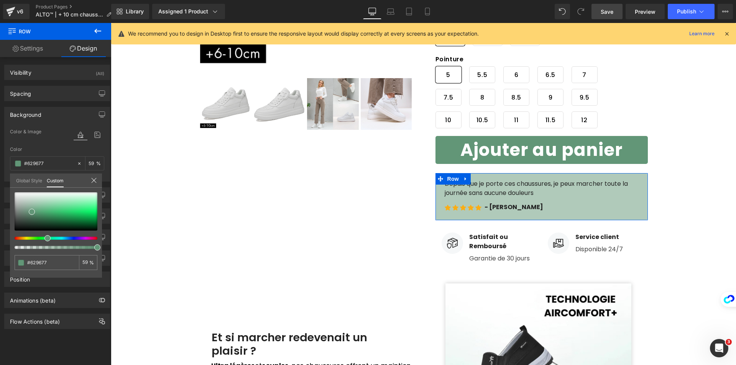
type input "50"
type input "45"
type input "40"
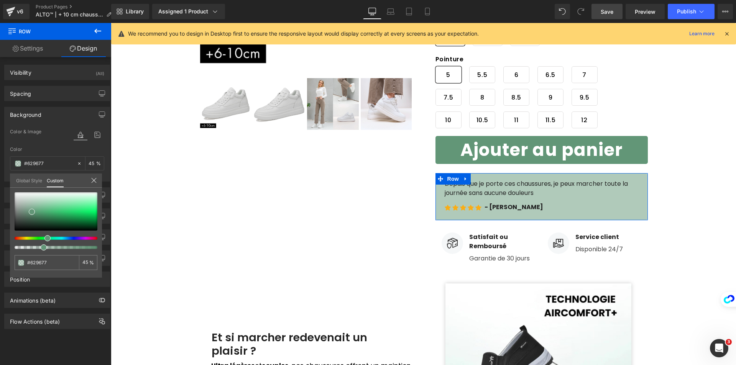
type input "40"
type input "36"
type input "31"
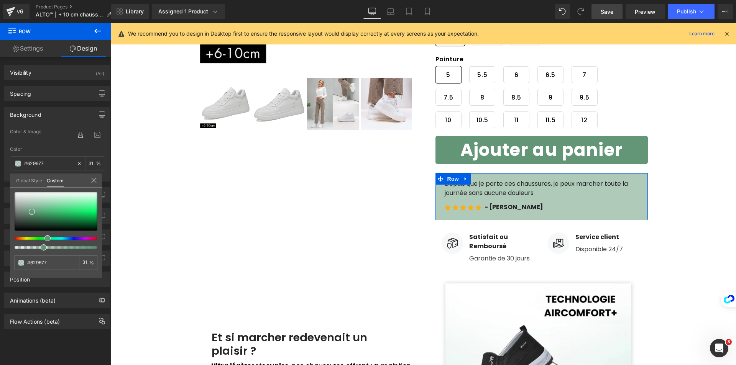
type input "27"
type input "25"
type input "23"
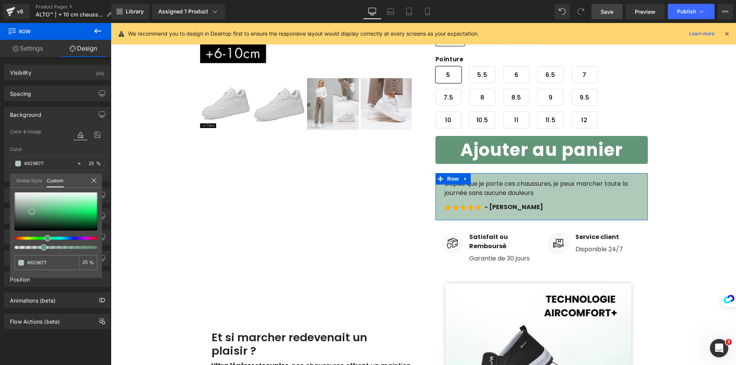
type input "23"
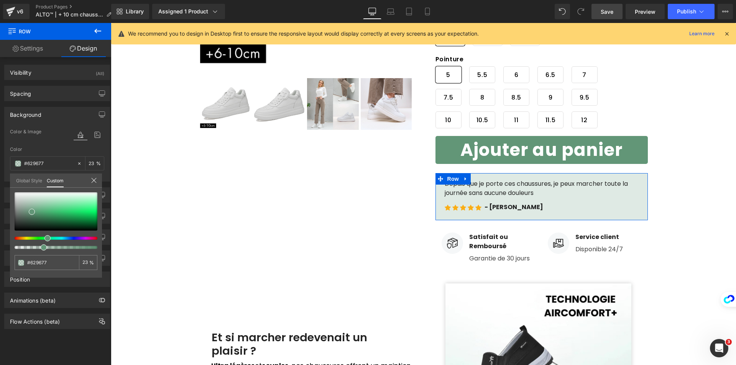
type input "20"
type input "18"
type input "17"
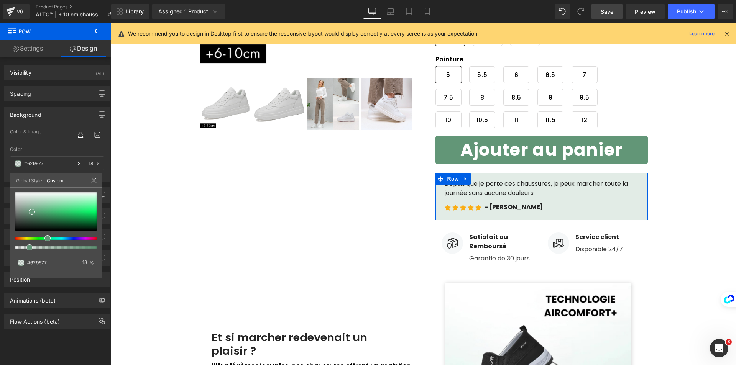
type input "17"
type input "16"
type input "15"
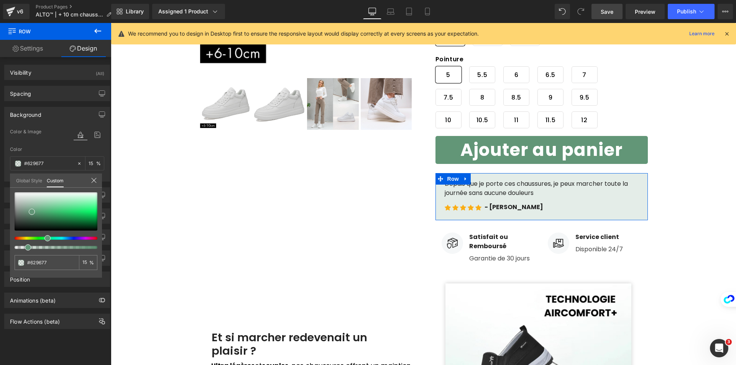
type input "14"
type input "13"
type input "12"
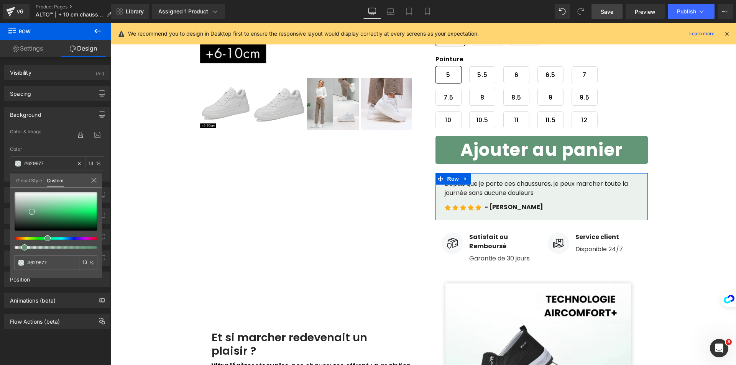
type input "12"
type input "11"
type input "10"
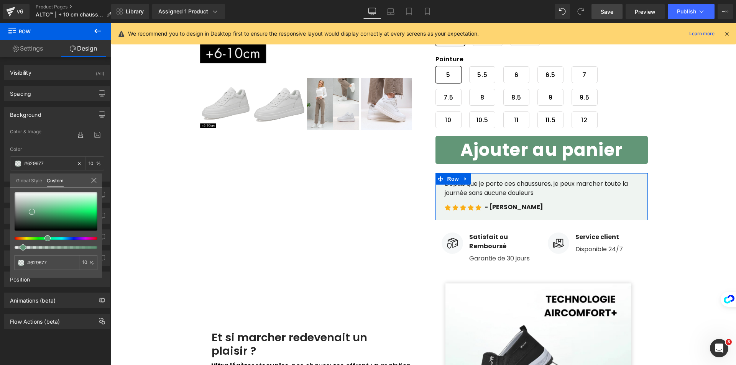
type input "9"
type input "8"
type input "7"
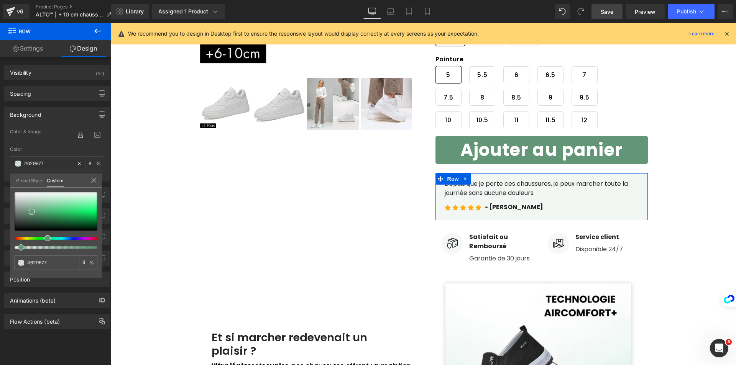
type input "7"
type input "6"
type input "7"
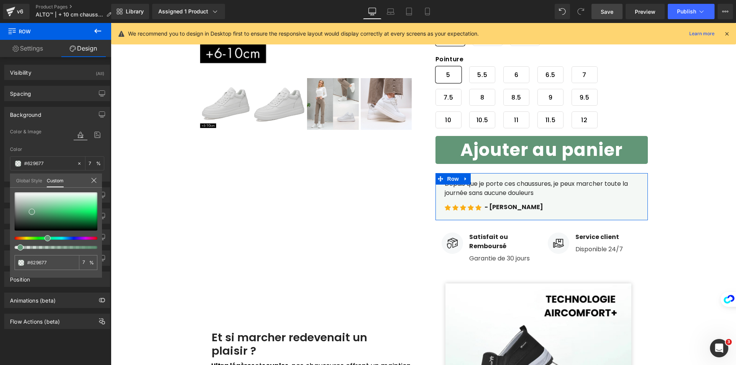
drag, startPoint x: 81, startPoint y: 247, endPoint x: 17, endPoint y: 246, distance: 63.6
click at [17, 246] on div at bounding box center [56, 220] width 83 height 57
drag, startPoint x: 276, startPoint y: 191, endPoint x: 288, endPoint y: 177, distance: 18.7
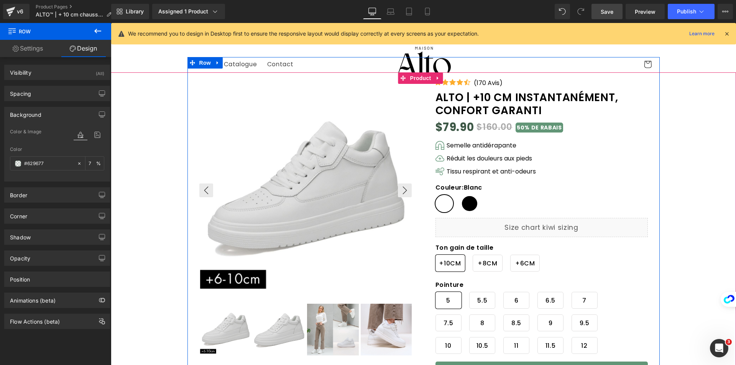
scroll to position [0, 0]
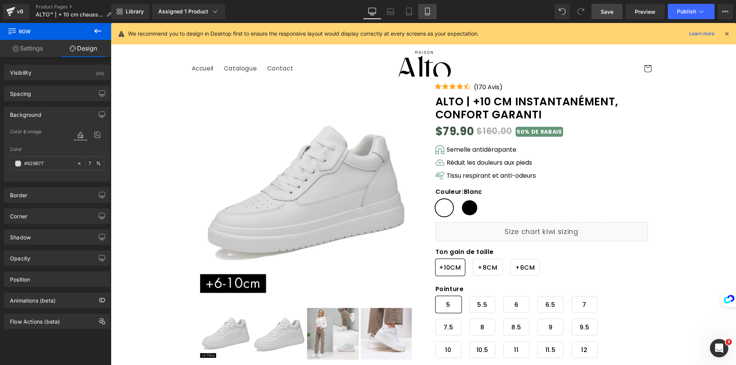
click at [425, 15] on icon at bounding box center [427, 11] width 4 height 7
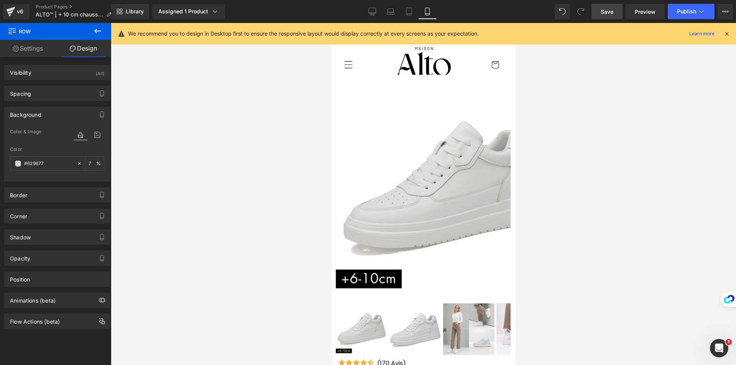
type input "7"
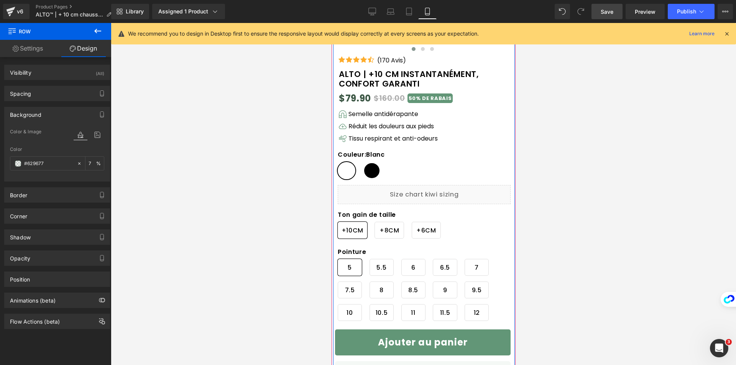
click at [369, 170] on span "Noir" at bounding box center [371, 170] width 18 height 17
click at [348, 173] on span "Blanc" at bounding box center [346, 170] width 18 height 17
click at [370, 175] on span "Noir" at bounding box center [371, 170] width 18 height 17
click at [352, 174] on span "Blanc" at bounding box center [346, 170] width 18 height 17
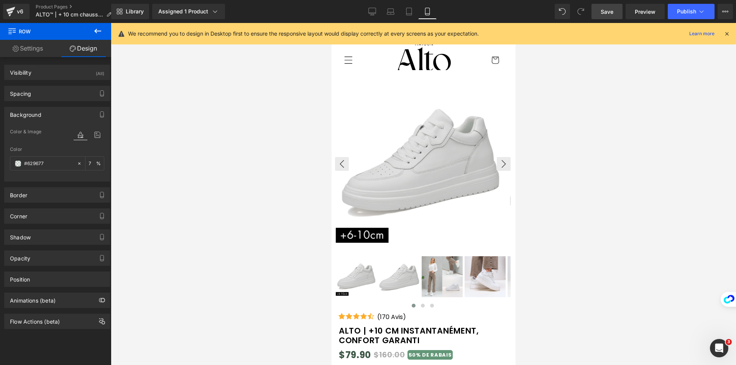
scroll to position [0, 0]
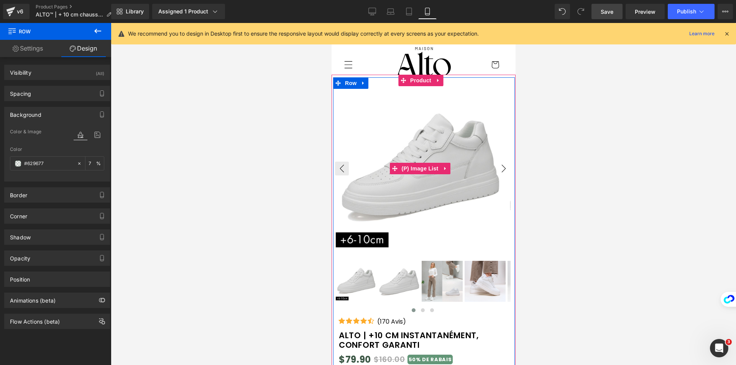
click at [498, 165] on button "›" at bounding box center [503, 169] width 14 height 14
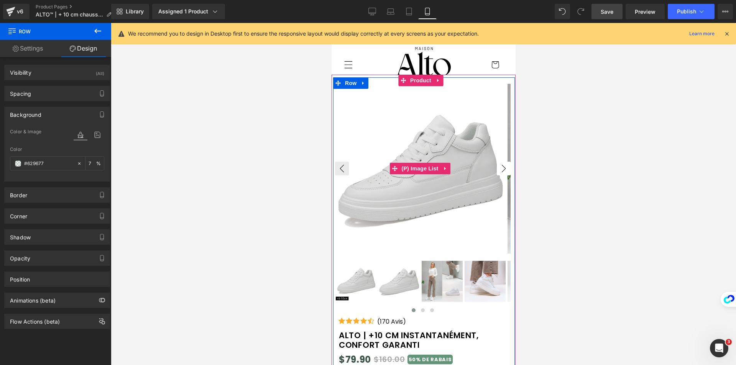
click at [498, 166] on button "›" at bounding box center [503, 169] width 14 height 14
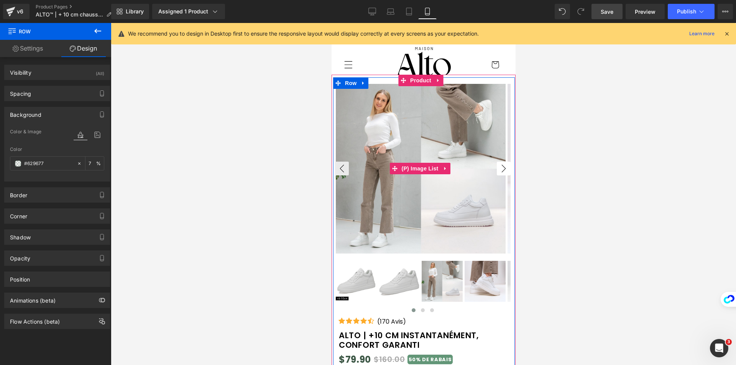
click at [498, 166] on button "›" at bounding box center [503, 169] width 14 height 14
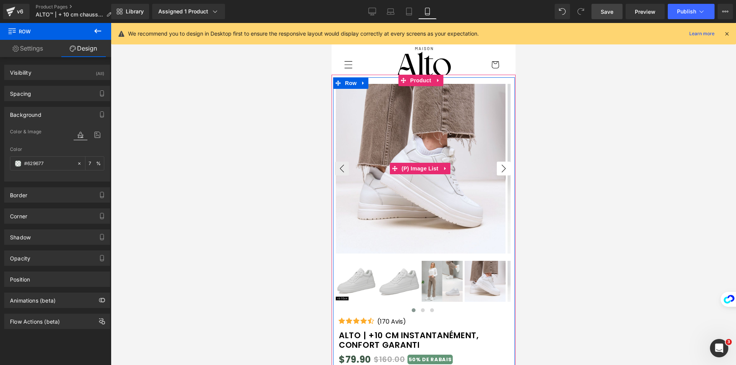
click at [498, 166] on button "›" at bounding box center [503, 169] width 14 height 14
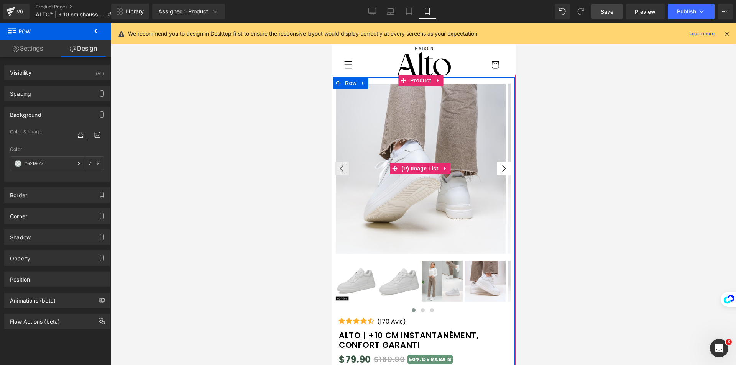
click at [498, 166] on button "›" at bounding box center [503, 169] width 14 height 14
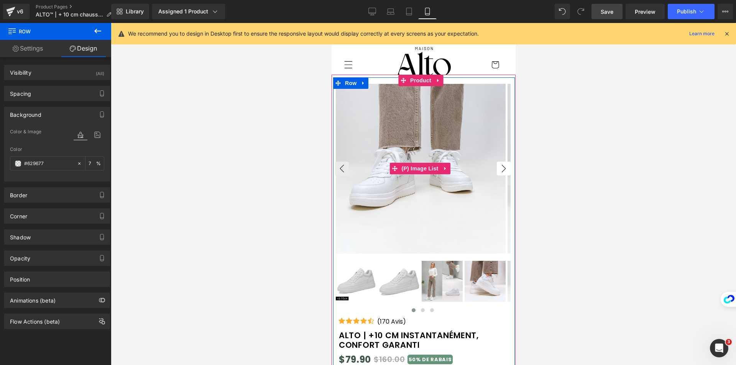
click at [498, 166] on button "›" at bounding box center [503, 169] width 14 height 14
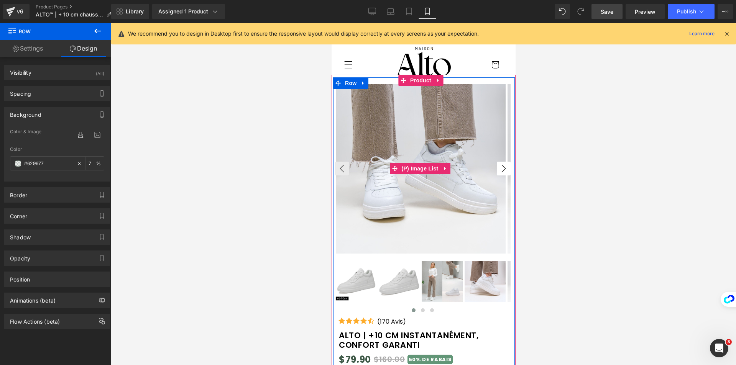
click at [498, 166] on button "›" at bounding box center [503, 169] width 14 height 14
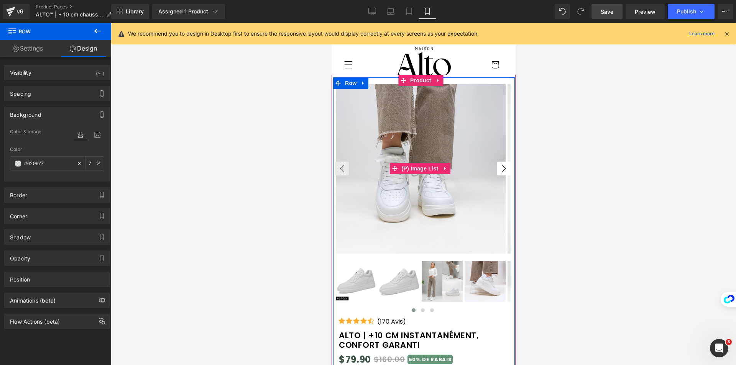
click at [498, 166] on button "›" at bounding box center [503, 169] width 14 height 14
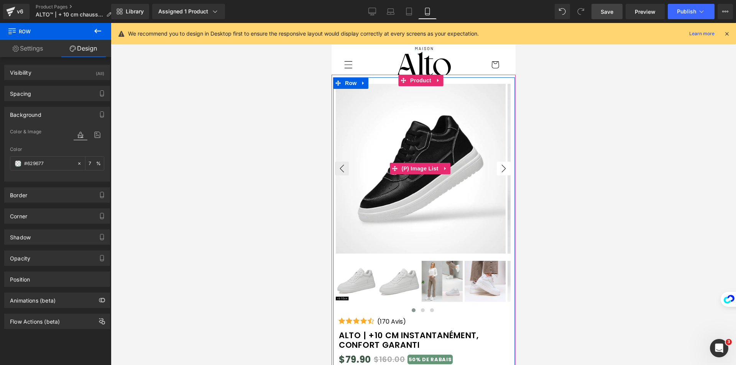
click at [498, 166] on button "›" at bounding box center [503, 169] width 14 height 14
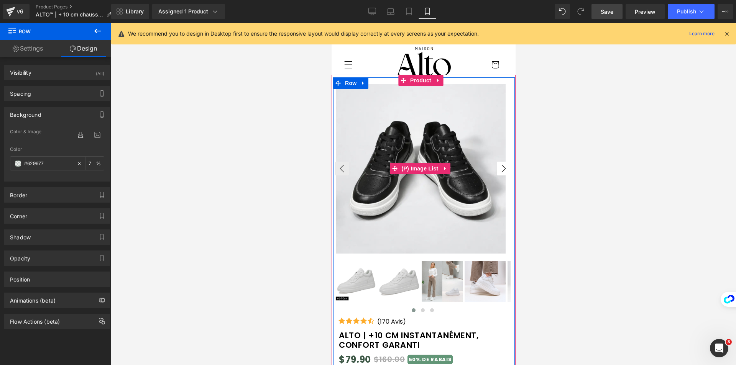
click at [498, 166] on button "›" at bounding box center [503, 169] width 14 height 14
click at [336, 170] on button "‹" at bounding box center [341, 169] width 14 height 14
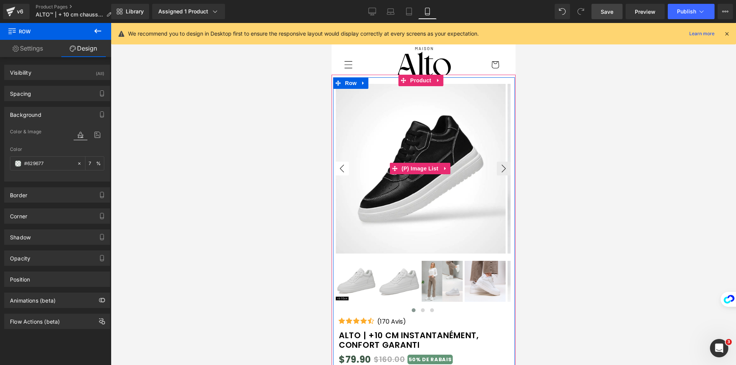
click at [336, 170] on button "‹" at bounding box center [341, 169] width 14 height 14
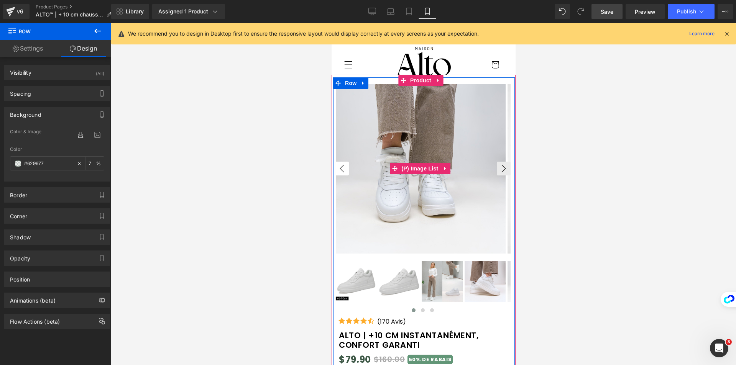
click at [336, 170] on button "‹" at bounding box center [341, 169] width 14 height 14
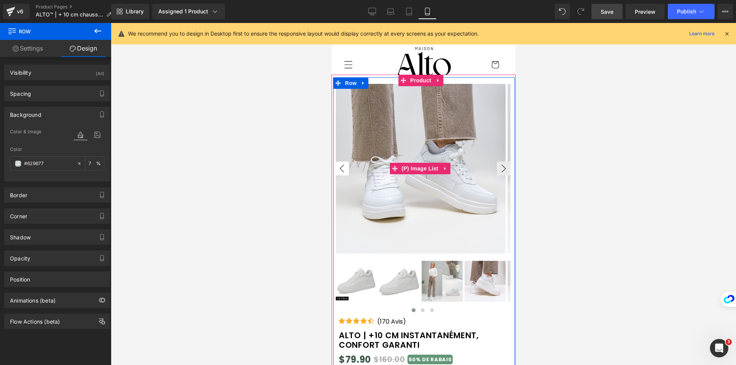
click at [336, 170] on button "‹" at bounding box center [341, 169] width 14 height 14
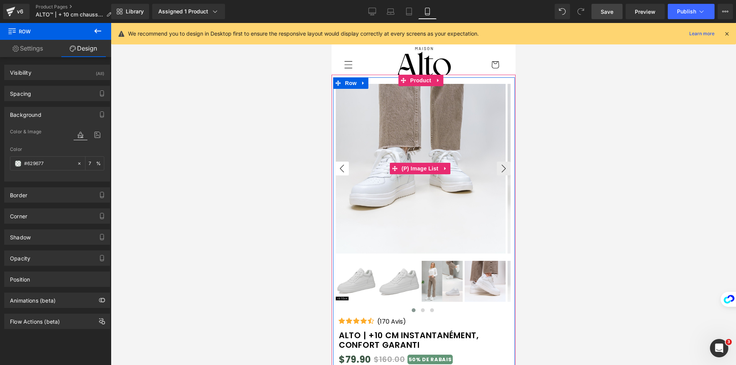
click at [336, 170] on button "‹" at bounding box center [341, 169] width 14 height 14
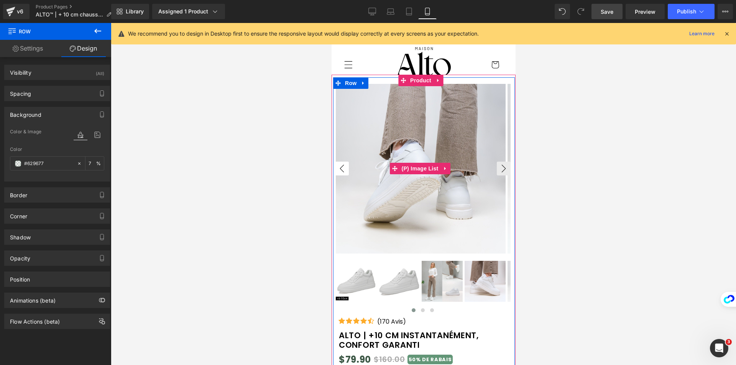
click at [336, 170] on button "‹" at bounding box center [341, 169] width 14 height 14
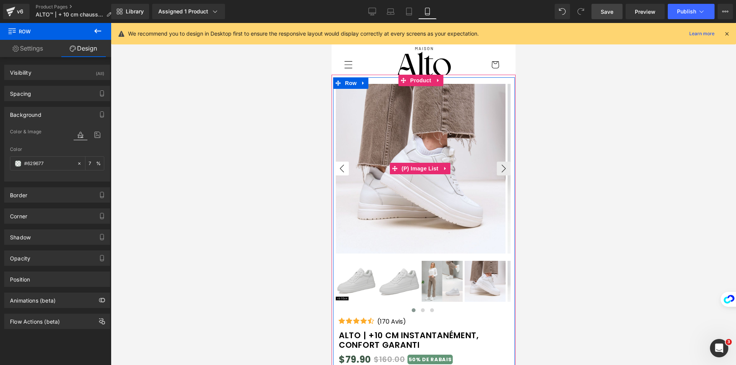
click at [336, 170] on button "‹" at bounding box center [341, 169] width 14 height 14
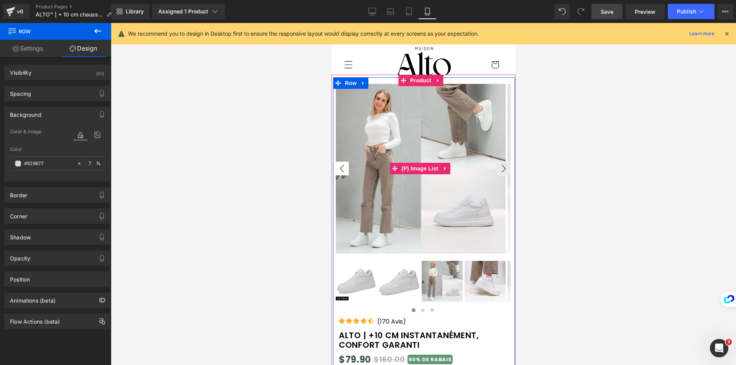
click at [336, 170] on button "‹" at bounding box center [341, 169] width 14 height 14
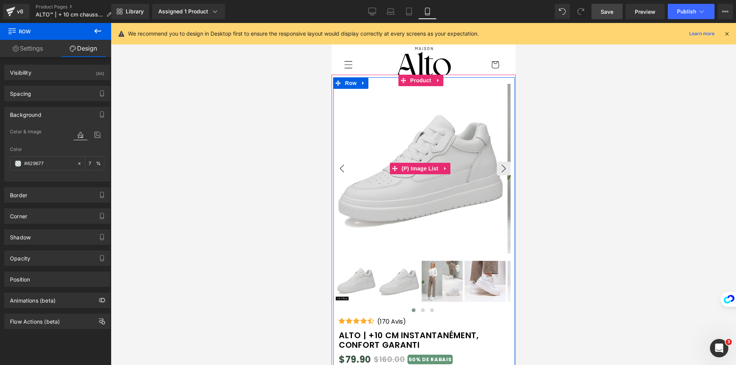
click at [336, 170] on button "‹" at bounding box center [341, 169] width 14 height 14
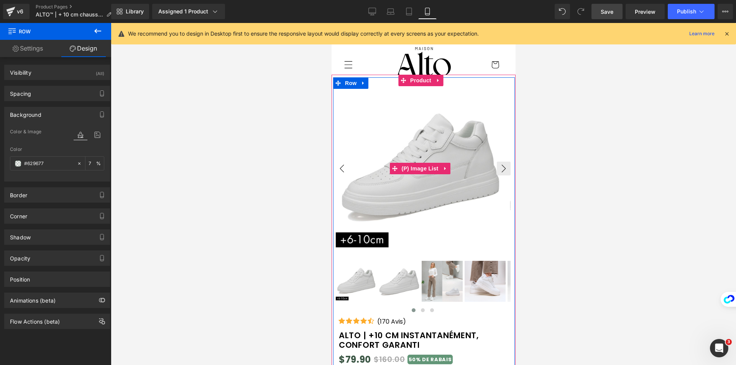
click at [336, 170] on button "‹" at bounding box center [341, 169] width 14 height 14
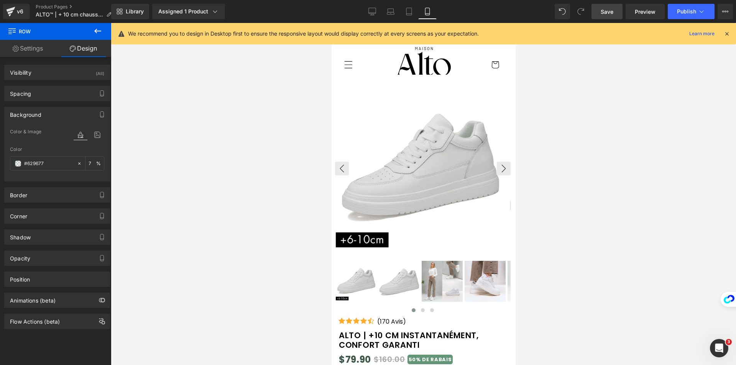
click at [400, 179] on img at bounding box center [420, 169] width 170 height 170
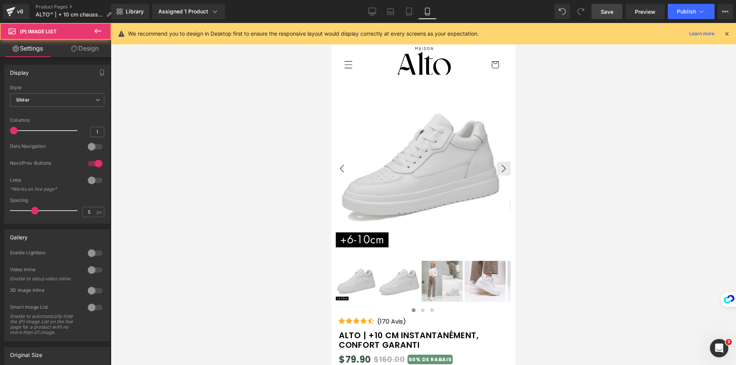
click at [341, 171] on button "‹" at bounding box center [341, 169] width 14 height 14
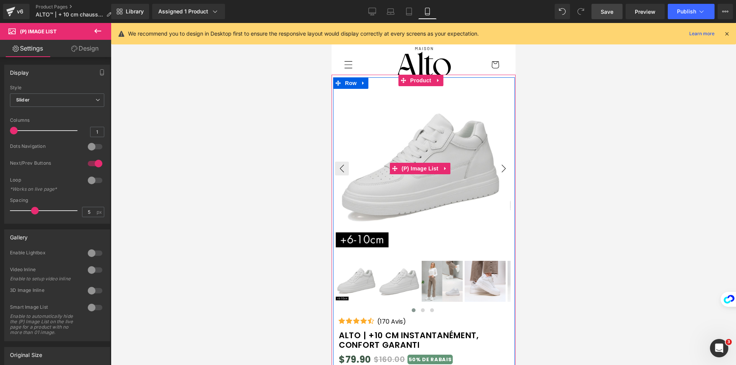
click at [496, 167] on button "›" at bounding box center [503, 169] width 14 height 14
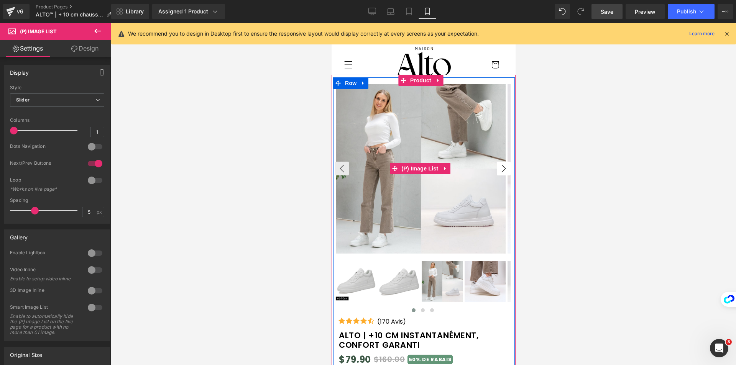
click at [496, 167] on button "›" at bounding box center [503, 169] width 14 height 14
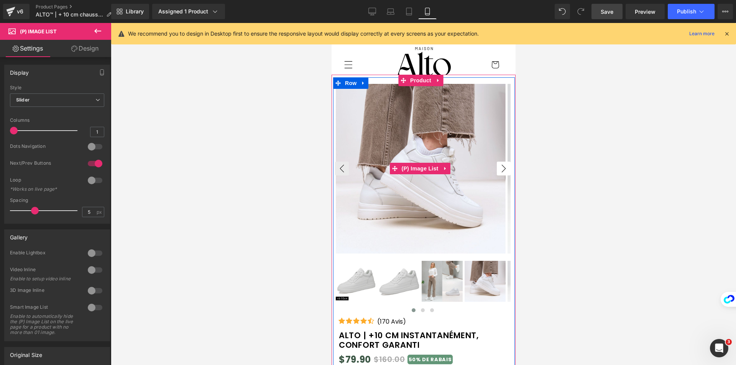
click at [496, 167] on button "›" at bounding box center [503, 169] width 14 height 14
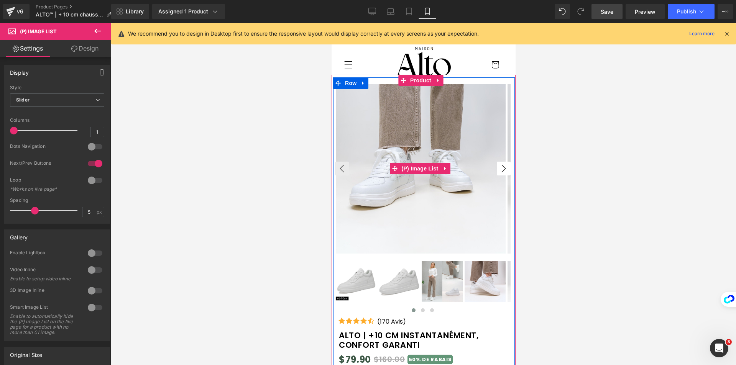
click at [496, 167] on button "›" at bounding box center [503, 169] width 14 height 14
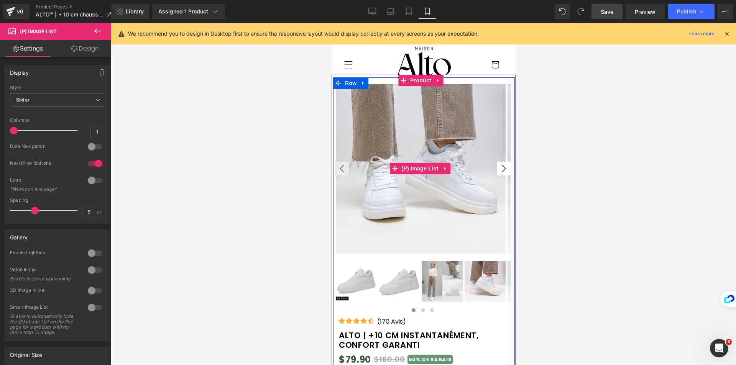
click at [496, 167] on button "›" at bounding box center [503, 169] width 14 height 14
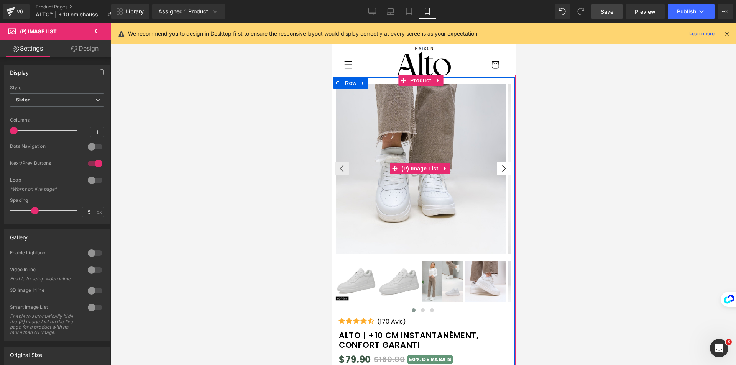
click at [496, 169] on button "›" at bounding box center [503, 169] width 14 height 14
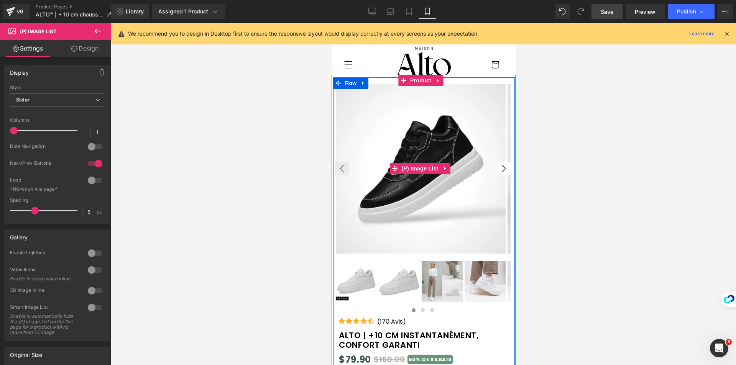
click at [496, 169] on button "›" at bounding box center [503, 169] width 14 height 14
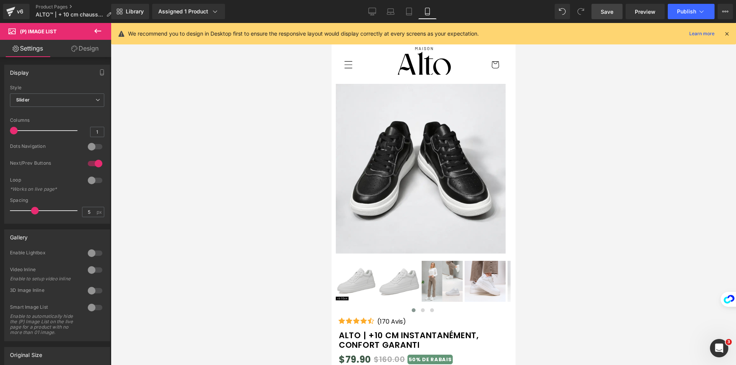
click at [728, 35] on icon at bounding box center [726, 33] width 7 height 7
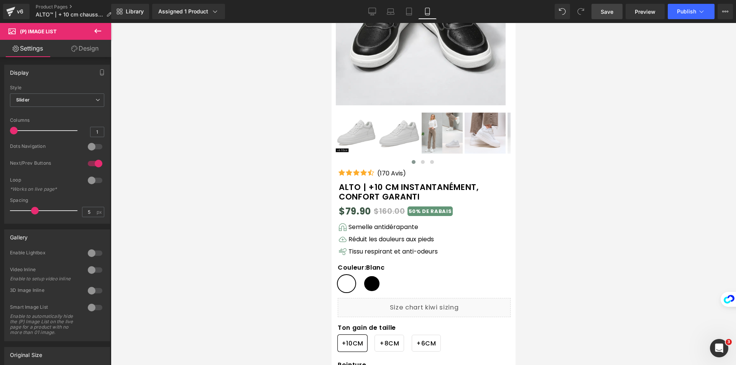
scroll to position [153, 0]
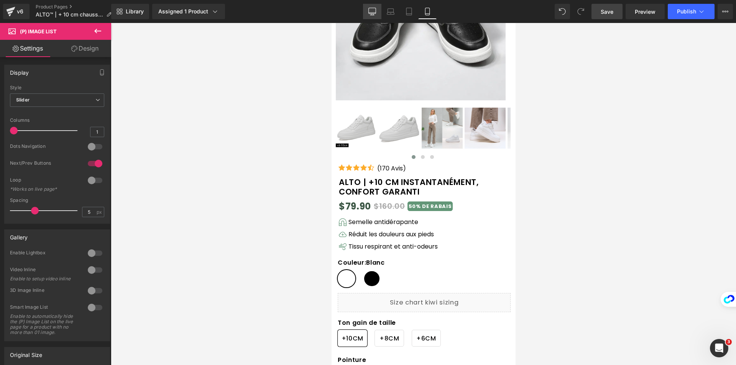
click at [374, 6] on link "Desktop" at bounding box center [372, 11] width 18 height 15
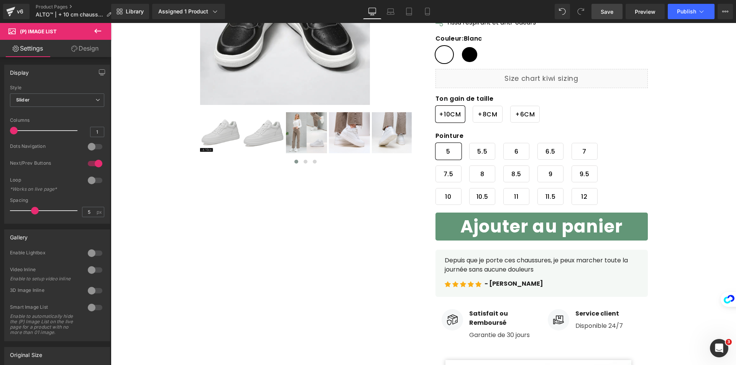
scroll to position [0, 0]
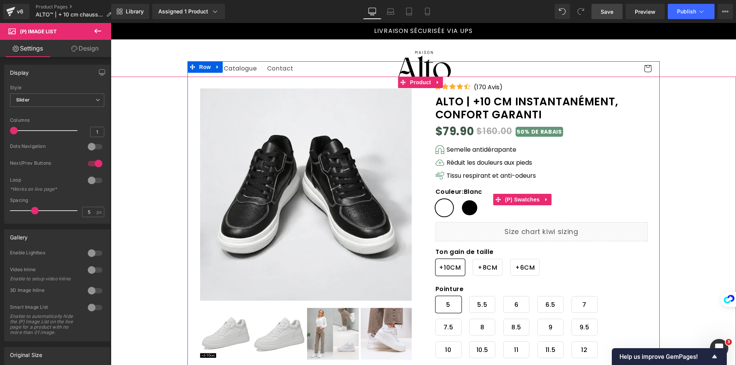
drag, startPoint x: 512, startPoint y: 203, endPoint x: 494, endPoint y: 221, distance: 25.7
click at [512, 203] on span "(P) Swatches" at bounding box center [522, 199] width 39 height 11
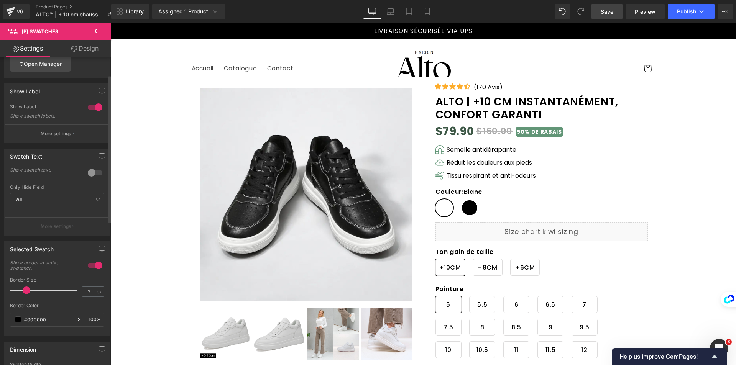
scroll to position [38, 0]
click at [91, 167] on div at bounding box center [95, 169] width 18 height 12
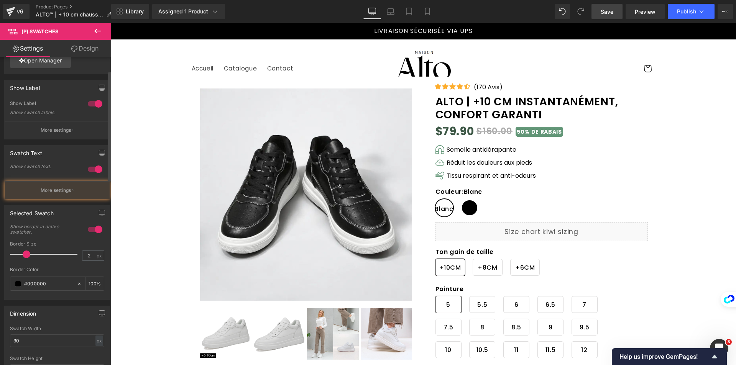
click at [91, 167] on div at bounding box center [95, 169] width 18 height 12
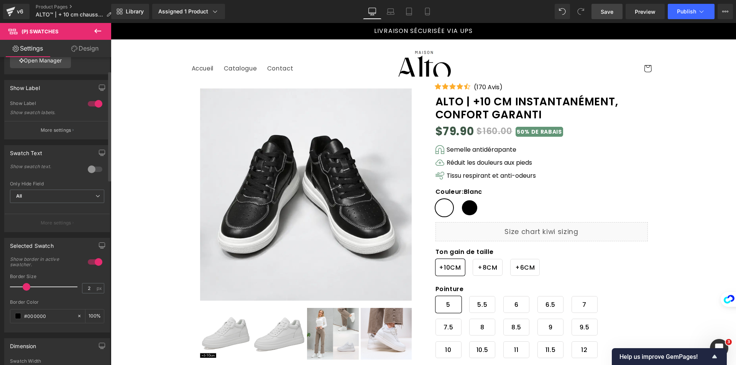
click at [75, 217] on button "More settings" at bounding box center [57, 223] width 105 height 18
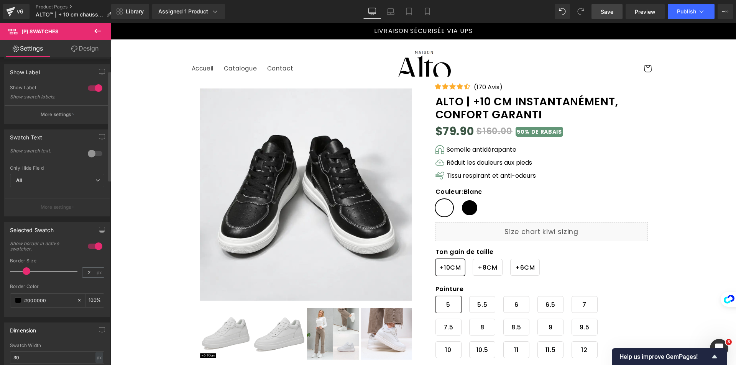
scroll to position [115, 0]
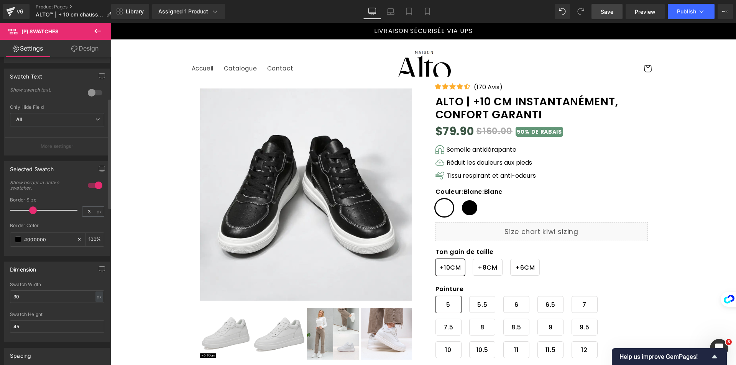
type input "2"
click at [28, 211] on span at bounding box center [27, 211] width 8 height 8
click at [21, 239] on span at bounding box center [18, 239] width 6 height 6
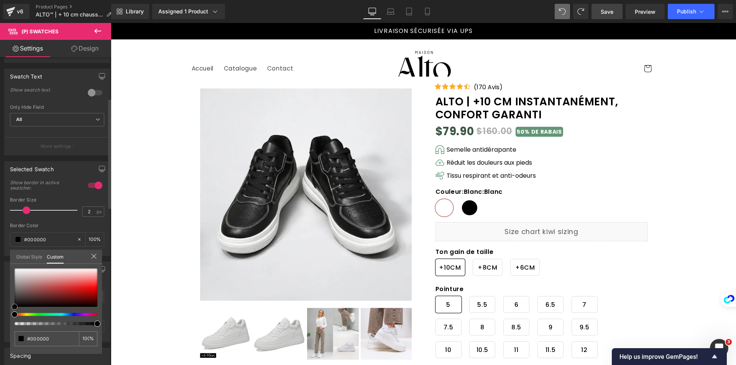
type input "#c68989"
type input "#c58a8a"
type input "#ccb6b6"
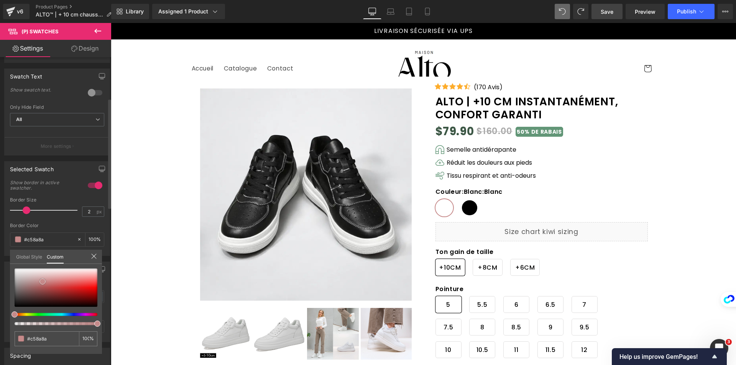
type input "#ccb6b6"
type input "#ccb7b7"
type input "#ccb6b6"
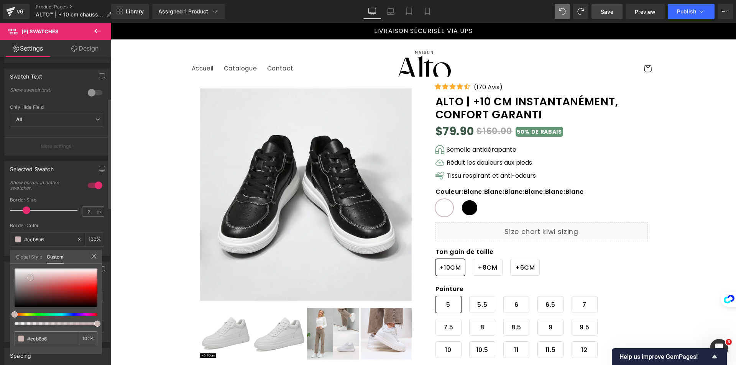
type input "#cdb6b6"
drag, startPoint x: 43, startPoint y: 282, endPoint x: 30, endPoint y: 278, distance: 13.6
click at [30, 278] on div at bounding box center [56, 288] width 83 height 38
type input "#988484"
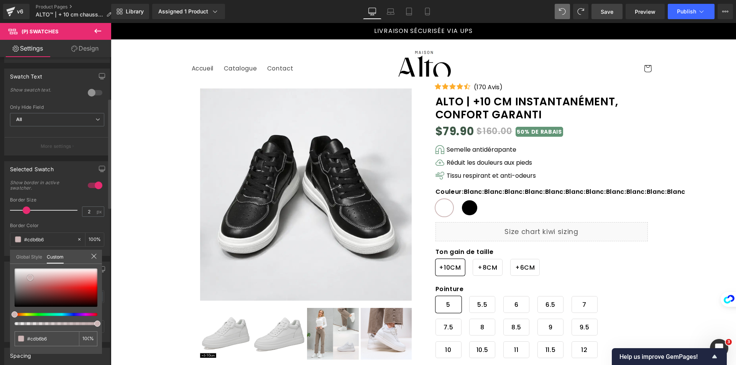
type input "#988484"
type input "#050505"
type input "#000000"
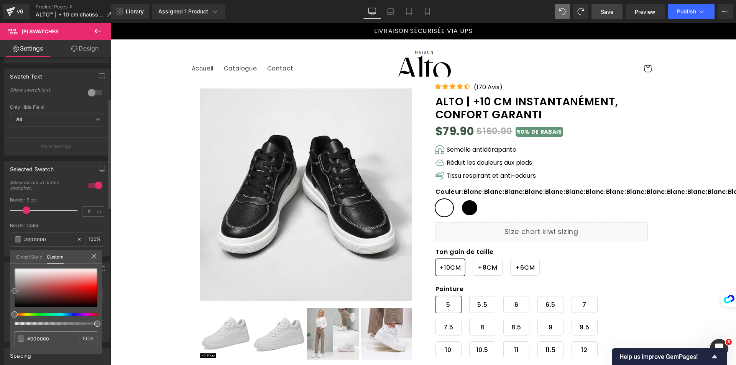
type input "#444444"
type input "#bababa"
type input "#ffffff"
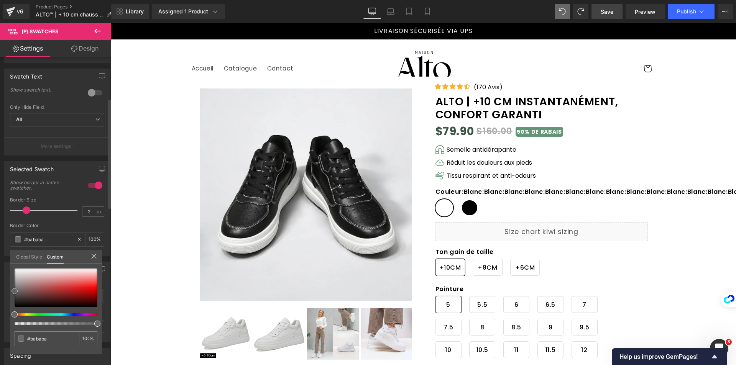
type input "#ffffff"
drag, startPoint x: 31, startPoint y: 277, endPoint x: 8, endPoint y: 256, distance: 31.7
click at [8, 256] on div "Selected Swatch 1 Show border in active swatcher. 2px Border Size 2 px rgba(255…" at bounding box center [57, 206] width 115 height 100
type input "#fcfcfc"
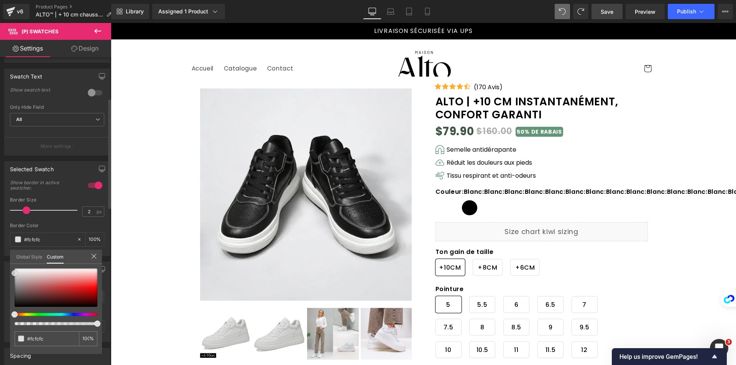
type input "#e8e8e8"
type input "#d3d3d3"
type input "#c9c9c9"
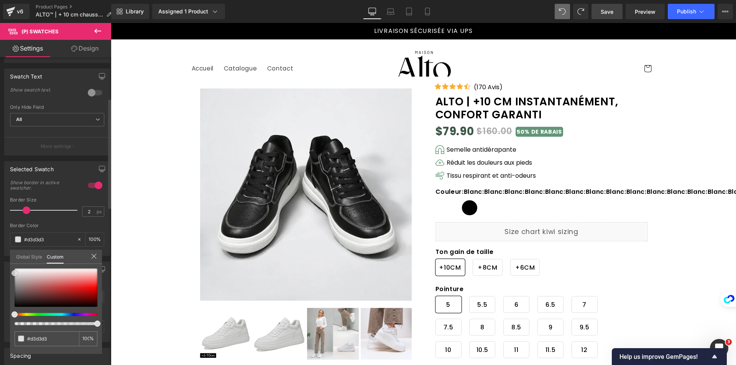
type input "#c9c9c9"
type input "#bcbcbc"
type input "#b2b2b2"
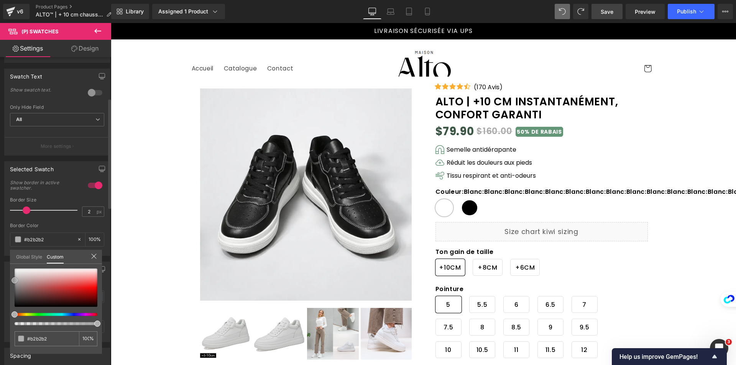
type input "#aaaaaa"
drag, startPoint x: 15, startPoint y: 270, endPoint x: 12, endPoint y: 282, distance: 13.0
click at [12, 282] on span at bounding box center [14, 281] width 6 height 6
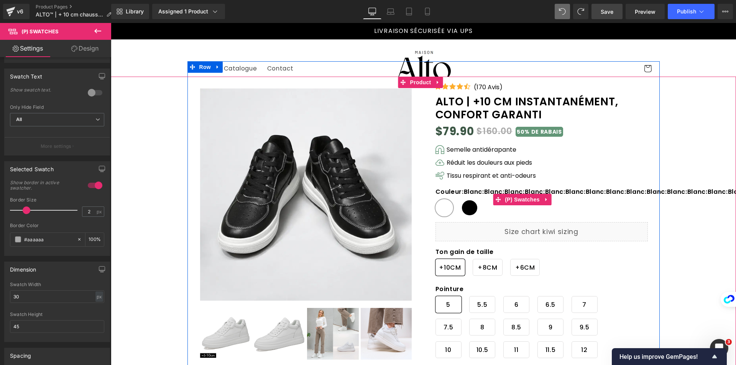
drag, startPoint x: 468, startPoint y: 239, endPoint x: 678, endPoint y: 32, distance: 294.5
click at [468, 216] on span "Noir" at bounding box center [470, 207] width 18 height 17
click at [469, 222] on div "Couleur : Blanc : Blanc : Blanc : Blanc : Blanc : Blanc : Blanc : Blanc : Blanc…" at bounding box center [522, 205] width 174 height 34
click at [439, 216] on span "Blanc" at bounding box center [444, 207] width 18 height 17
click at [461, 216] on span "Noir" at bounding box center [470, 207] width 18 height 17
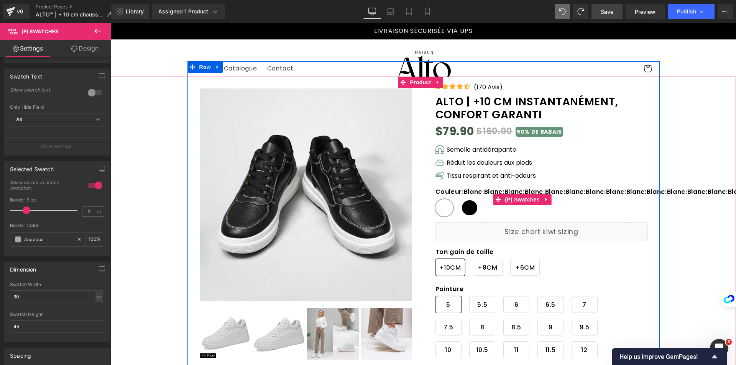
click at [459, 222] on div "Couleur : Blanc : Blanc : Blanc : Blanc : Blanc : Blanc : Blanc : Blanc : Blanc…" at bounding box center [522, 205] width 174 height 34
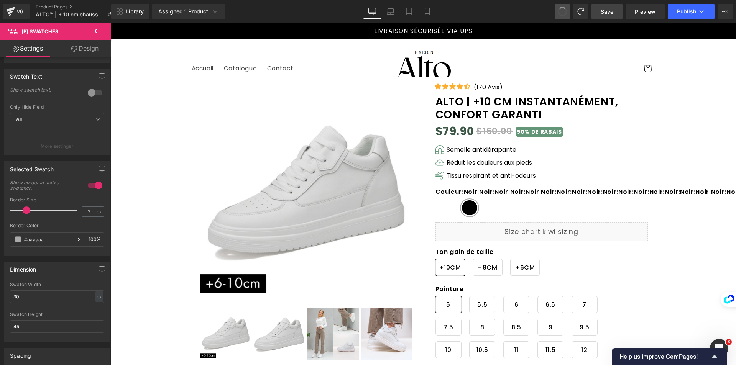
type input "#000000"
type input "100"
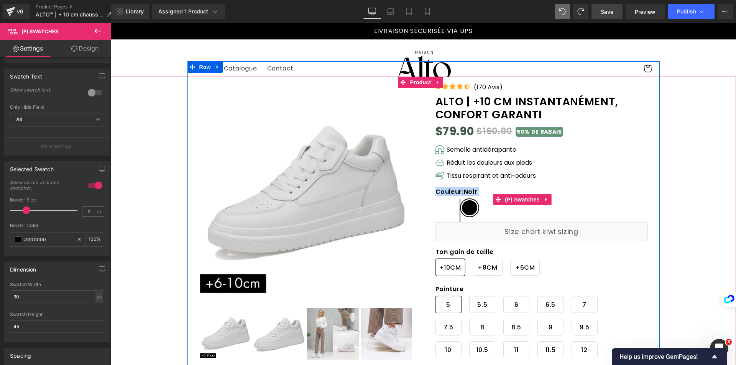
click at [446, 206] on span "Blanc" at bounding box center [444, 207] width 18 height 17
click at [461, 210] on span "Noir" at bounding box center [470, 207] width 18 height 17
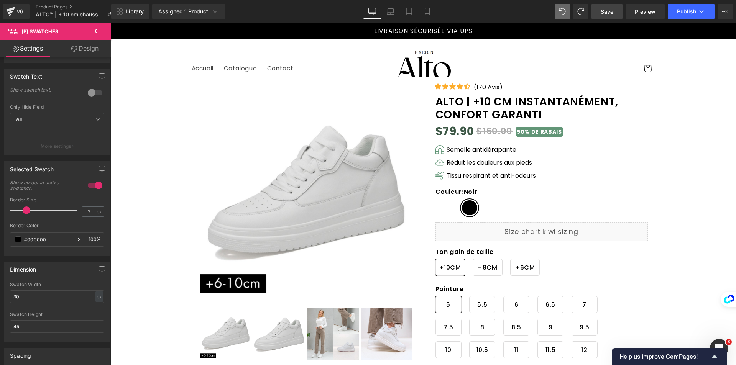
click at [92, 50] on link "Design" at bounding box center [85, 48] width 56 height 17
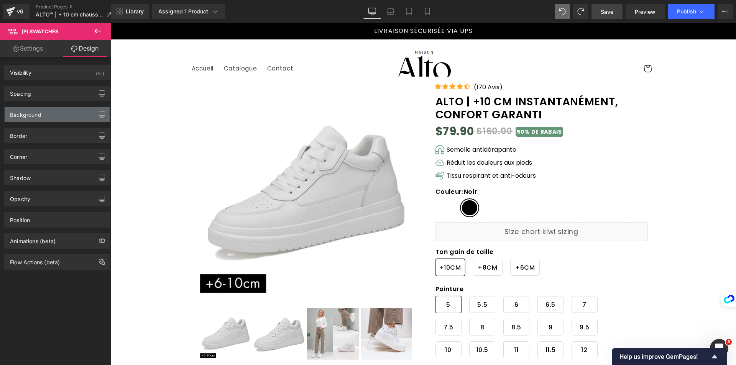
click at [54, 111] on div "Background" at bounding box center [57, 114] width 105 height 15
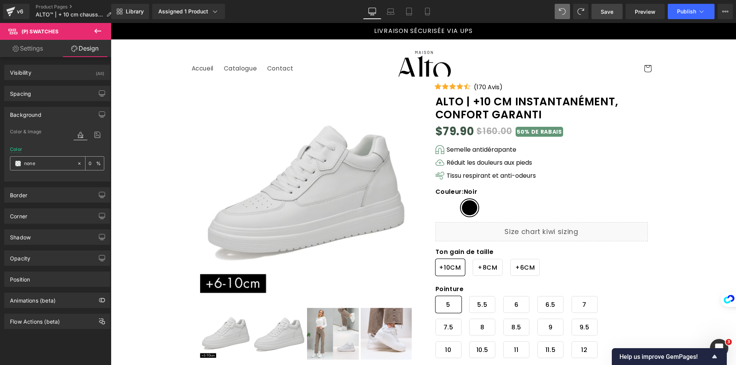
click at [18, 162] on span at bounding box center [18, 164] width 6 height 6
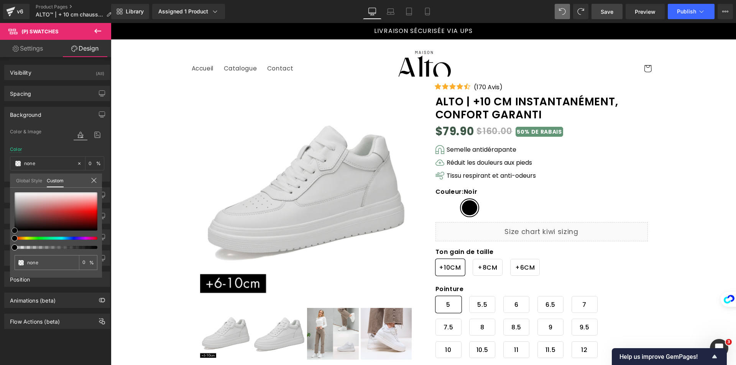
type input "#c7a7a7"
type input "100"
type input "#c7a7a7"
type input "100"
type input "#c6a8a8"
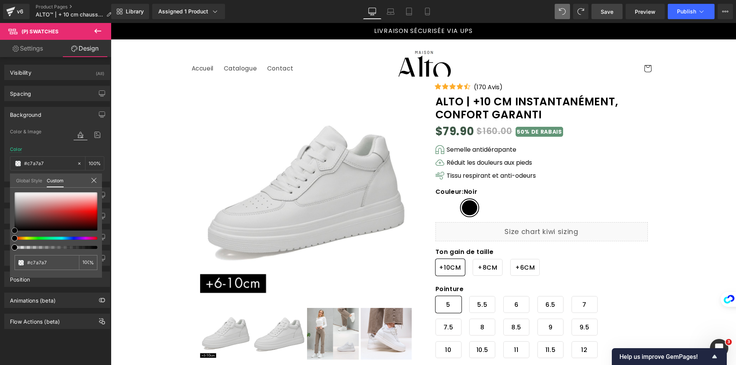
type input "#c6a8a8"
type input "#c5aaaa"
type input "#c9b5b5"
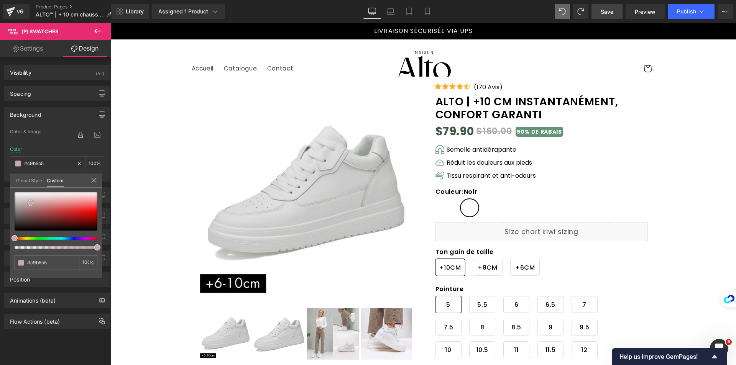
type input "#ffffff"
drag, startPoint x: 33, startPoint y: 203, endPoint x: -8, endPoint y: 181, distance: 46.3
click at [0, 181] on html "(P) Swatches You are previewing how the will restyle your page. You can not edi…" at bounding box center [368, 182] width 736 height 365
type input "73"
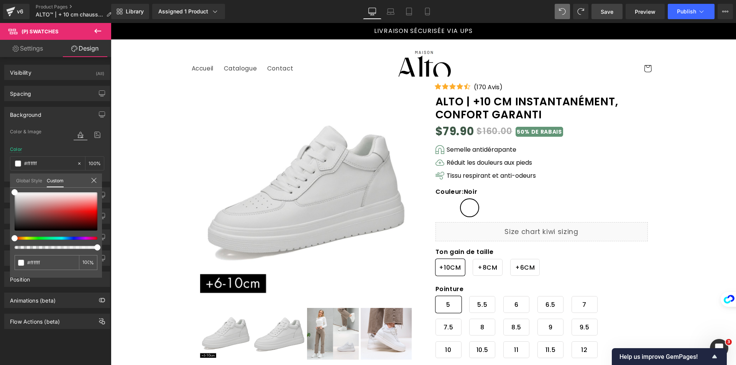
type input "73"
type input "72"
type input "71"
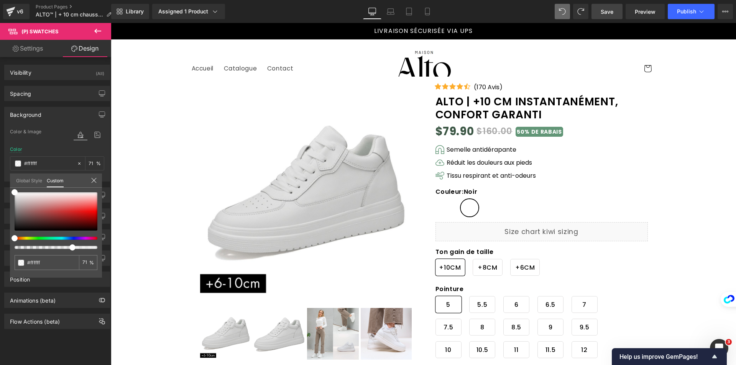
type input "62"
type input "36"
type input "13"
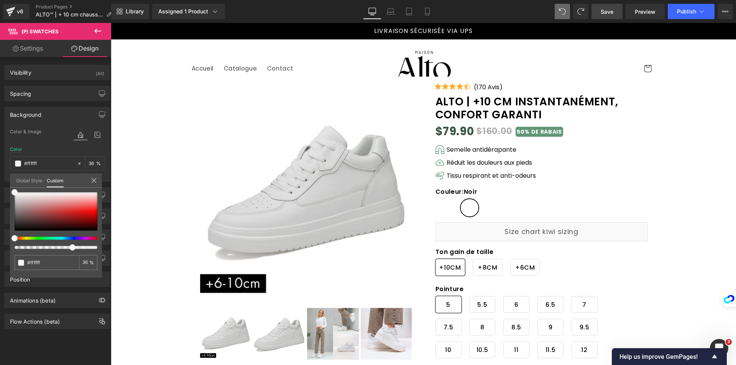
type input "13"
type input "0"
drag, startPoint x: 72, startPoint y: 248, endPoint x: -25, endPoint y: 238, distance: 96.6
click at [0, 238] on html "(P) Swatches You are previewing how the will restyle your page. You can not edi…" at bounding box center [368, 182] width 736 height 365
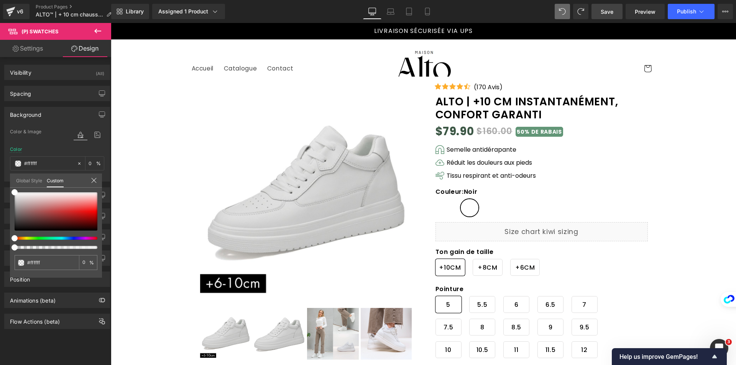
click at [95, 179] on icon at bounding box center [94, 180] width 6 height 6
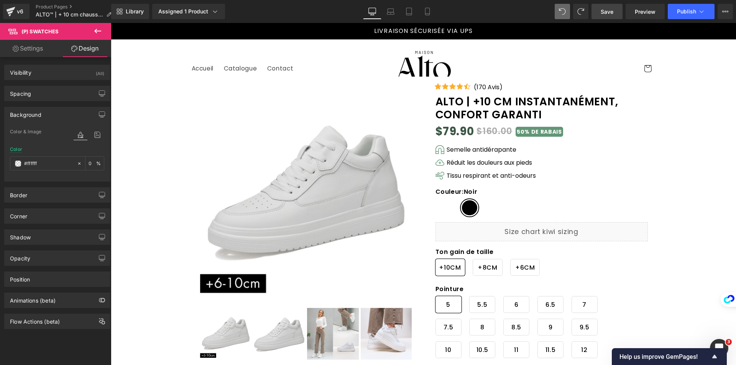
type input "none"
type input "0"
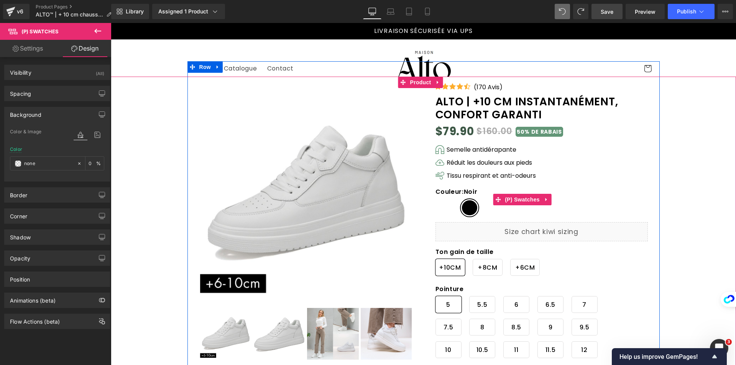
click at [442, 199] on label "Couleur : Noir" at bounding box center [522, 193] width 174 height 11
click at [443, 206] on span "Blanc" at bounding box center [444, 207] width 18 height 17
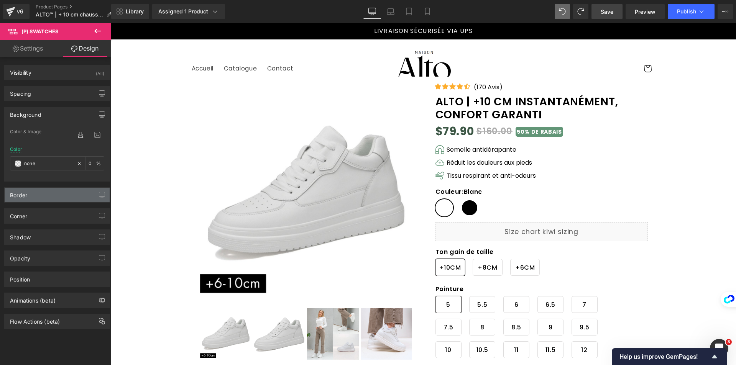
click at [38, 202] on div "Border" at bounding box center [57, 195] width 105 height 15
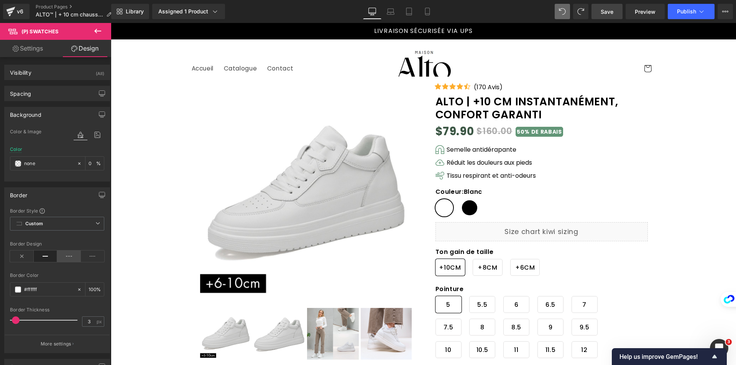
click at [66, 256] on icon at bounding box center [69, 256] width 24 height 11
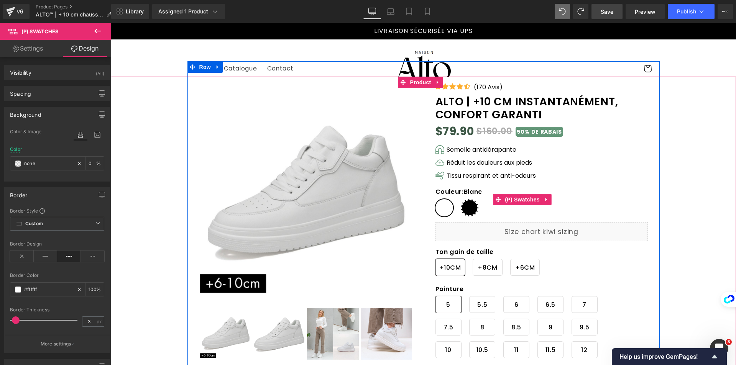
click at [466, 210] on span "Noir" at bounding box center [470, 207] width 18 height 17
click at [446, 208] on span "Blanc" at bounding box center [444, 207] width 18 height 17
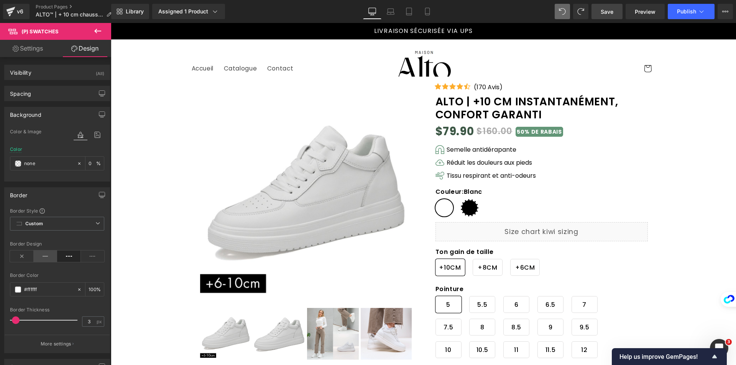
click at [44, 254] on icon at bounding box center [46, 256] width 24 height 11
click at [16, 288] on span at bounding box center [18, 290] width 6 height 6
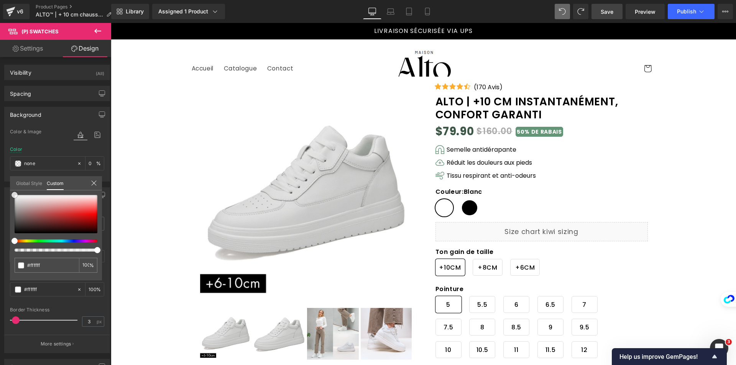
type input "#727272"
type input "#757575"
type input "#7f7f7f"
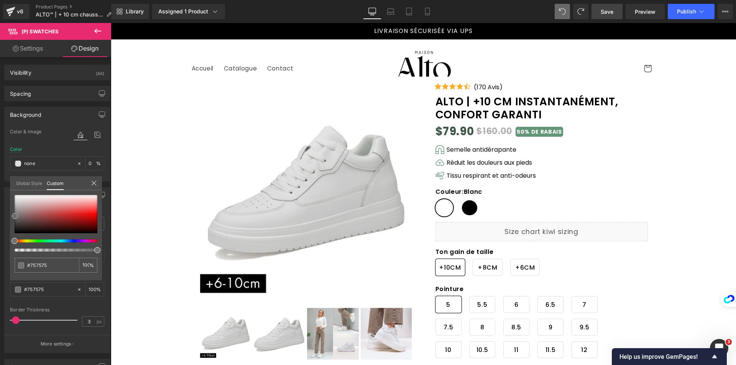
type input "#7f7f7f"
type input "#848484"
type input "#878787"
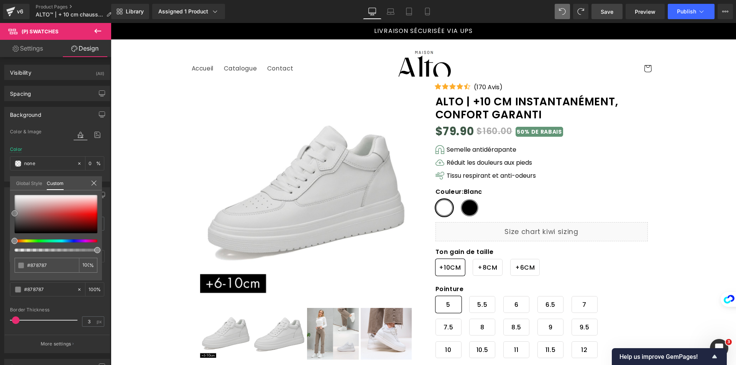
type input "#999999"
type input "#a0a0a0"
type input "#9b9b9b"
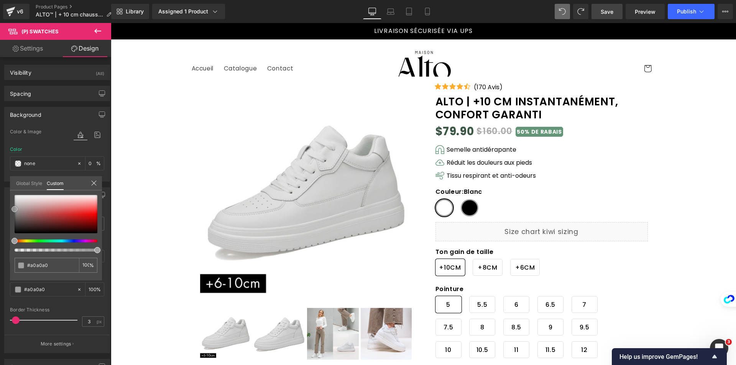
type input "#9b9b9b"
type input "#333333"
drag, startPoint x: 15, startPoint y: 216, endPoint x: 3, endPoint y: 244, distance: 30.2
click at [3, 244] on div "Border Border Style Custom Custom Setup Global Style Custom Setup Global Style …" at bounding box center [57, 268] width 115 height 172
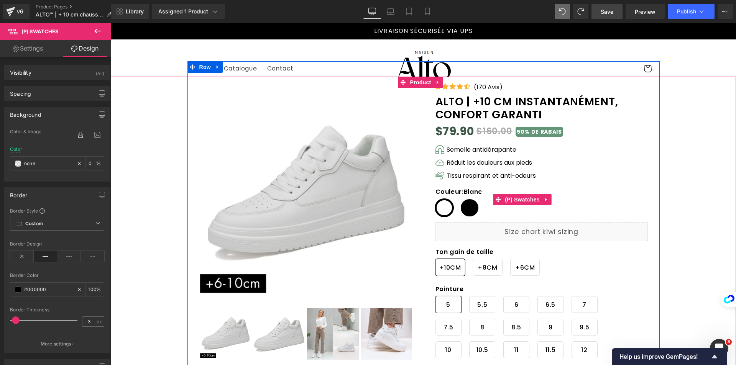
click at [464, 205] on span "Noir" at bounding box center [470, 207] width 18 height 17
click at [436, 206] on span "Blanc" at bounding box center [444, 207] width 18 height 17
click at [464, 206] on span "Noir" at bounding box center [470, 207] width 18 height 17
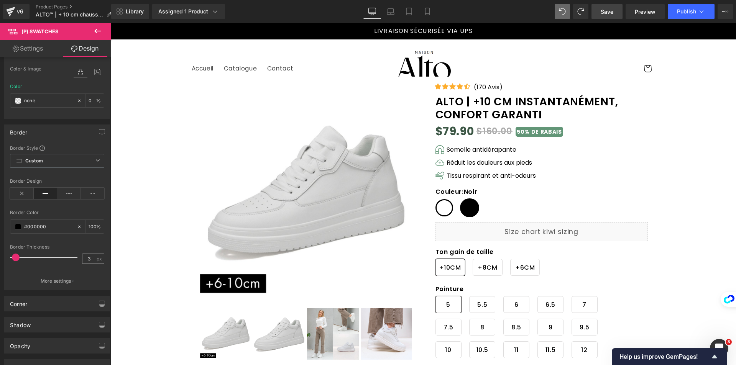
scroll to position [77, 0]
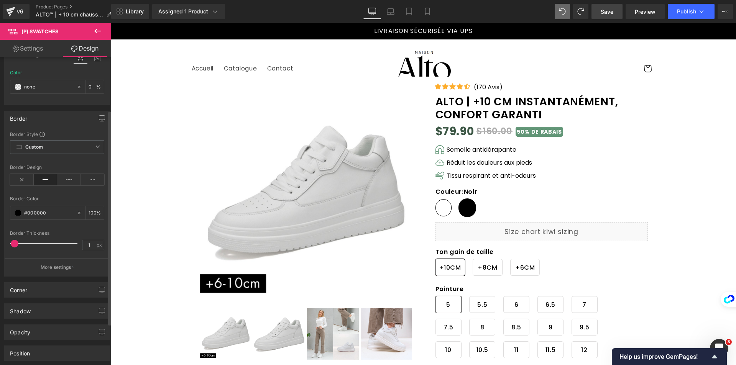
click at [17, 243] on span at bounding box center [15, 244] width 8 height 8
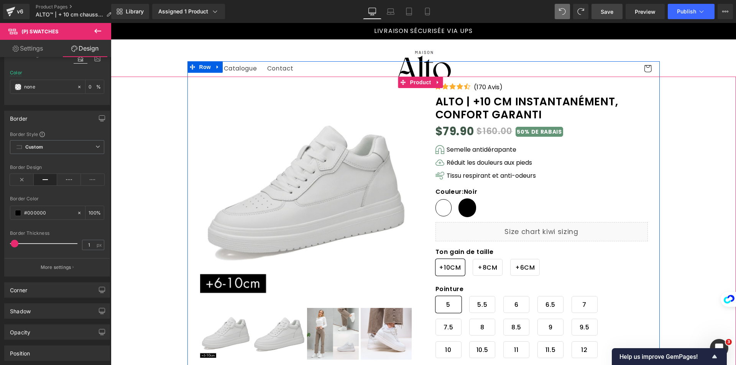
click at [464, 208] on span "Noir" at bounding box center [467, 207] width 16 height 17
click at [439, 209] on span "Blanc" at bounding box center [443, 207] width 16 height 17
click at [467, 210] on span "Noir" at bounding box center [467, 207] width 16 height 17
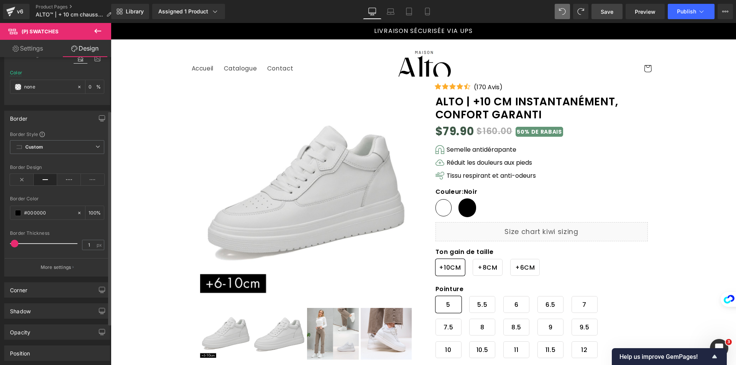
click at [63, 260] on button "More settings" at bounding box center [57, 267] width 105 height 18
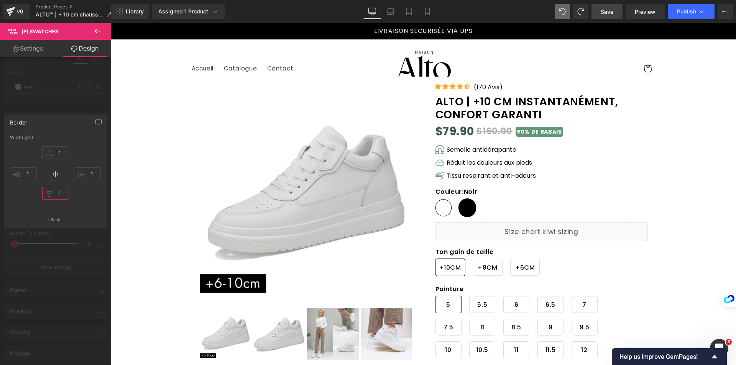
click at [62, 196] on input "1" at bounding box center [55, 193] width 27 height 13
click at [59, 149] on input "1" at bounding box center [55, 152] width 27 height 13
click at [52, 218] on p "Back" at bounding box center [56, 220] width 10 height 6
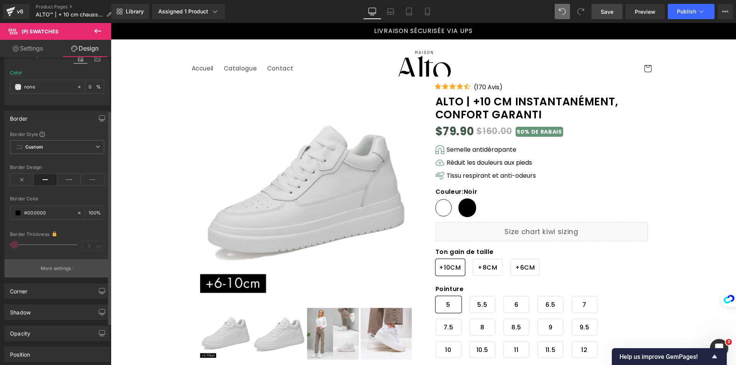
click at [45, 264] on button "More settings" at bounding box center [57, 268] width 105 height 18
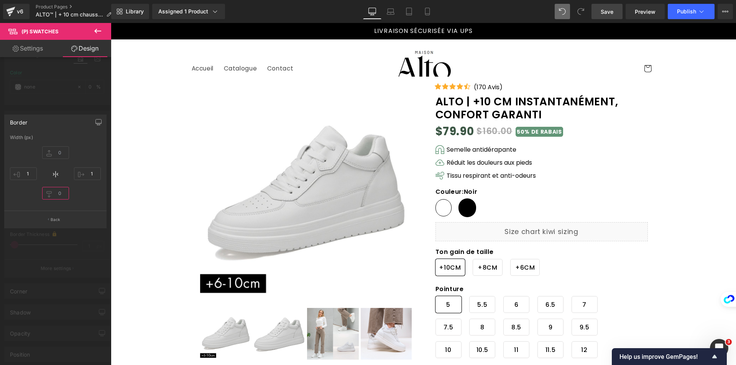
click at [62, 191] on input "text" at bounding box center [55, 193] width 27 height 13
click at [90, 172] on input "1" at bounding box center [87, 173] width 27 height 13
click at [62, 149] on input "text" at bounding box center [55, 152] width 27 height 13
click at [74, 219] on button "Back" at bounding box center [55, 219] width 102 height 17
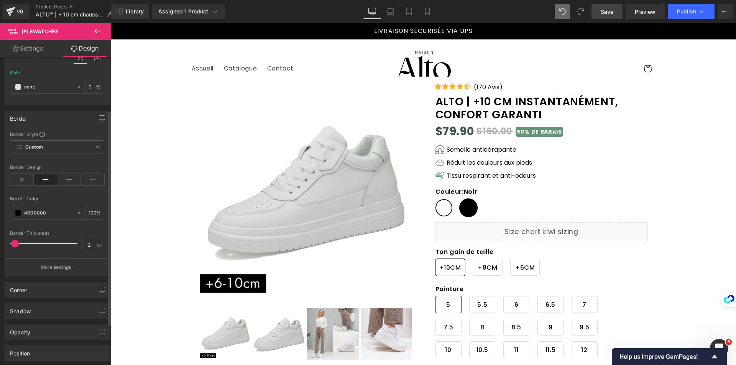
click at [17, 242] on span at bounding box center [15, 244] width 8 height 8
click at [18, 215] on span at bounding box center [18, 213] width 6 height 6
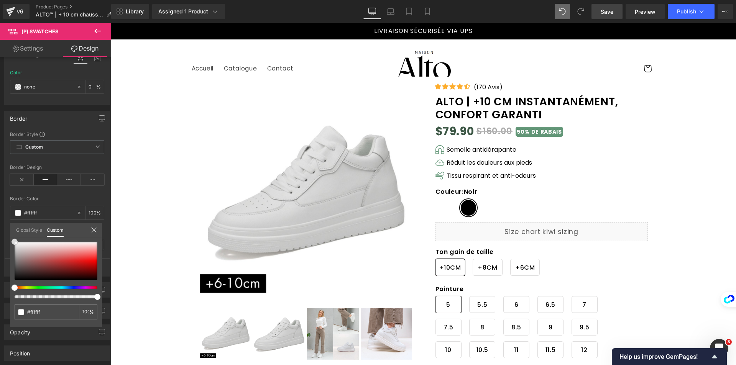
drag, startPoint x: 20, startPoint y: 251, endPoint x: -36, endPoint y: 182, distance: 89.6
click at [0, 182] on html "(P) Swatches You are previewing how the will restyle your page. You can not edi…" at bounding box center [368, 182] width 736 height 365
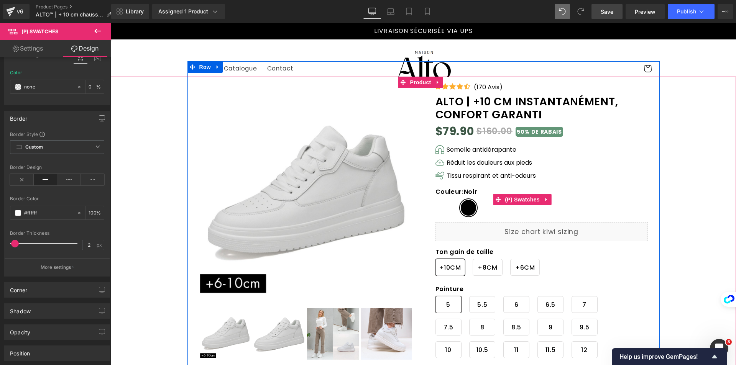
click at [446, 206] on span "Blanc" at bounding box center [443, 207] width 17 height 17
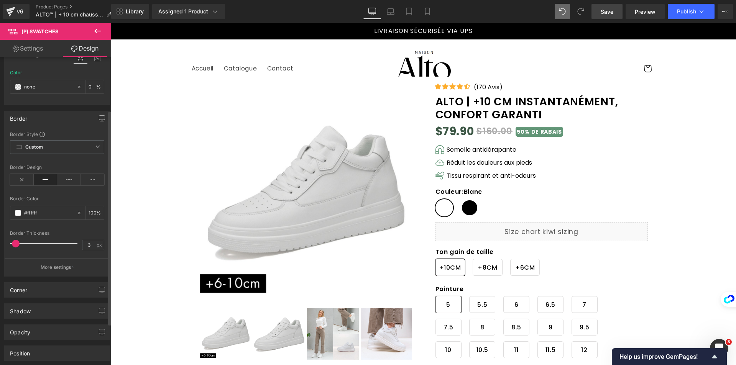
click at [16, 244] on span at bounding box center [16, 244] width 8 height 8
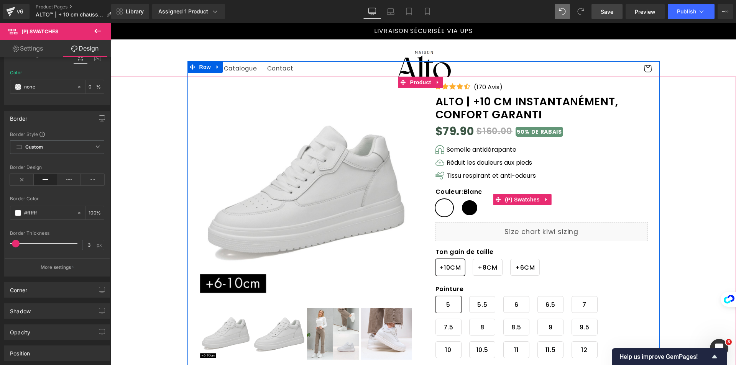
click at [469, 208] on span "Noir" at bounding box center [470, 207] width 18 height 17
click at [443, 209] on span "Blanc" at bounding box center [444, 207] width 18 height 17
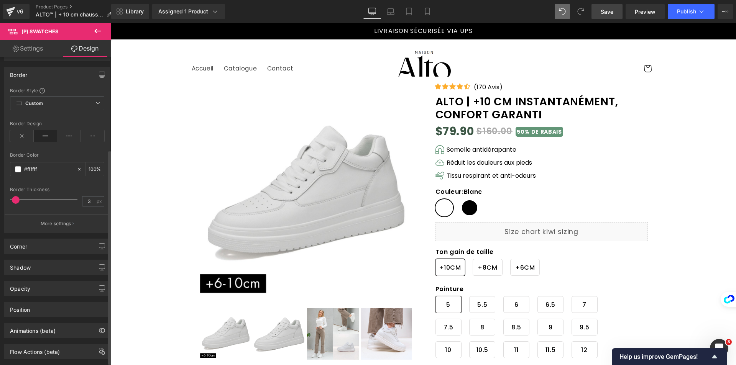
scroll to position [136, 0]
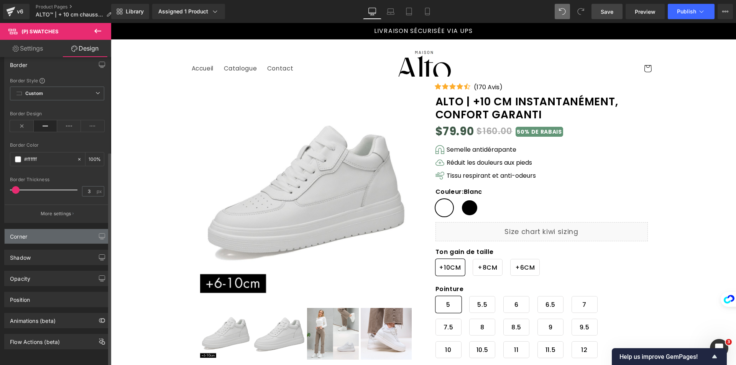
click at [44, 233] on div "Corner" at bounding box center [57, 236] width 105 height 15
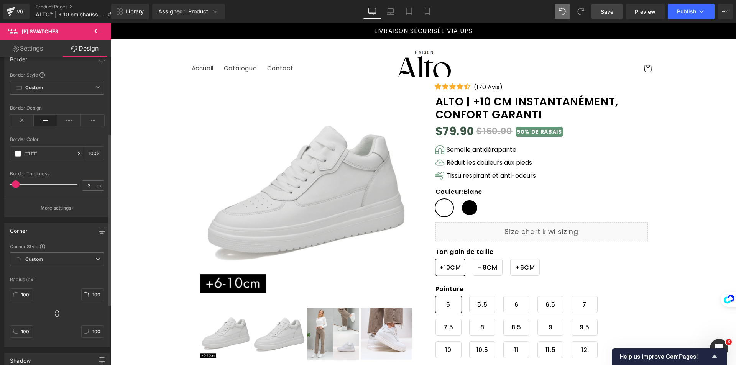
click at [41, 232] on div "Corner" at bounding box center [57, 230] width 105 height 15
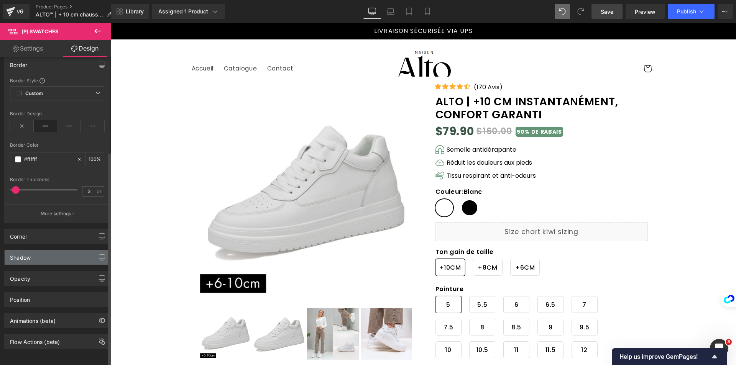
click at [42, 256] on div "Shadow" at bounding box center [57, 257] width 105 height 15
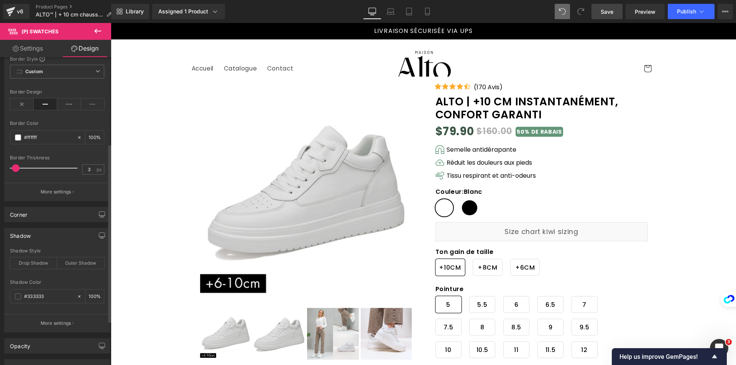
scroll to position [213, 0]
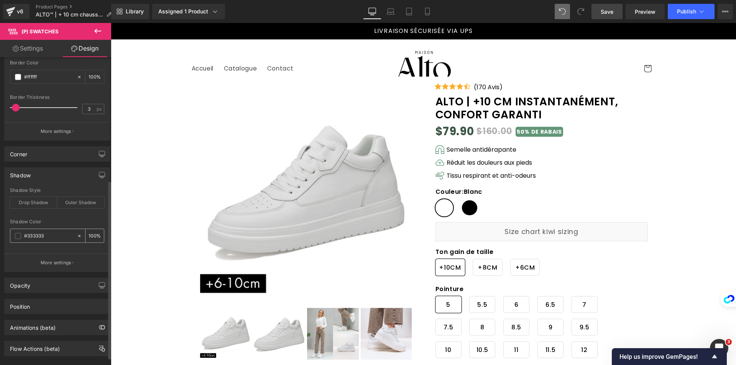
click at [15, 235] on div "#333333" at bounding box center [43, 235] width 66 height 13
click at [31, 202] on div "Drop Shadow" at bounding box center [33, 202] width 47 height 11
click at [71, 203] on div "Outer Shadow" at bounding box center [80, 202] width 47 height 11
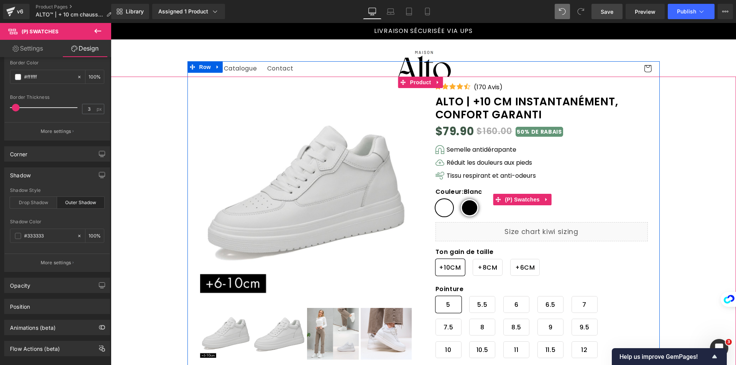
click at [461, 207] on span "Noir" at bounding box center [470, 207] width 18 height 17
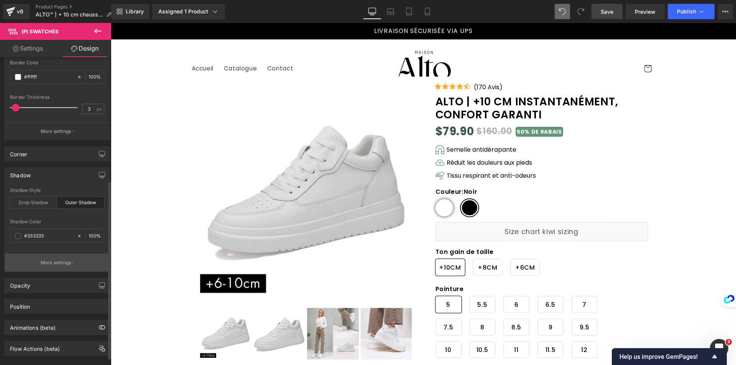
click at [72, 261] on button "More settings" at bounding box center [57, 263] width 105 height 18
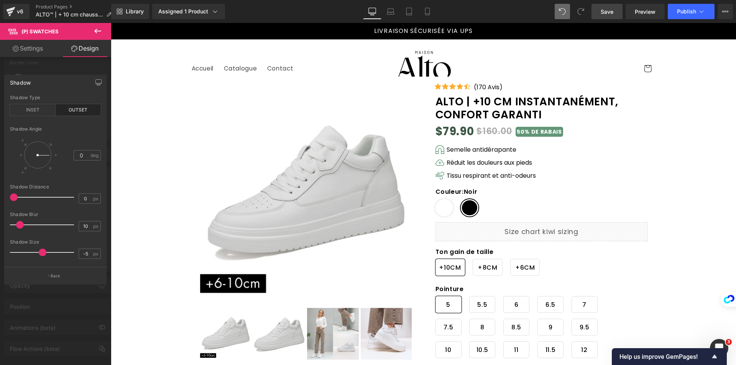
click at [39, 254] on span at bounding box center [43, 253] width 8 height 8
click at [50, 276] on button "Back" at bounding box center [55, 275] width 102 height 17
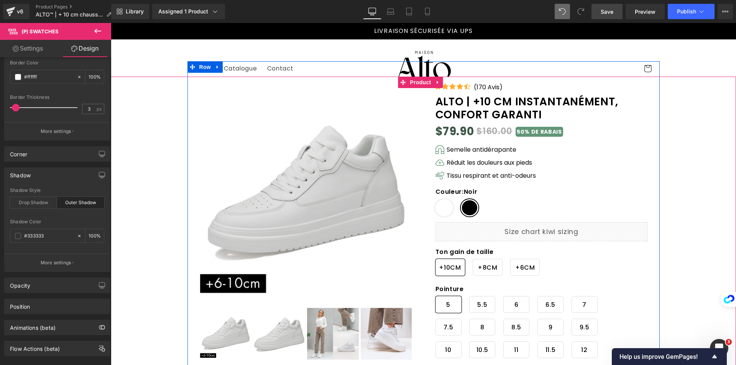
click at [441, 212] on span "Blanc" at bounding box center [444, 207] width 18 height 17
click at [463, 209] on span "Noir" at bounding box center [470, 207] width 18 height 17
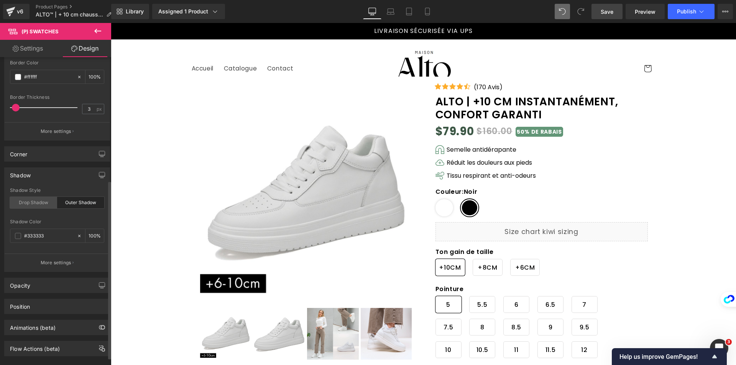
click at [35, 201] on div "Drop Shadow" at bounding box center [33, 202] width 47 height 11
click at [60, 239] on input "#333333" at bounding box center [48, 236] width 49 height 8
click at [18, 238] on span at bounding box center [18, 236] width 6 height 6
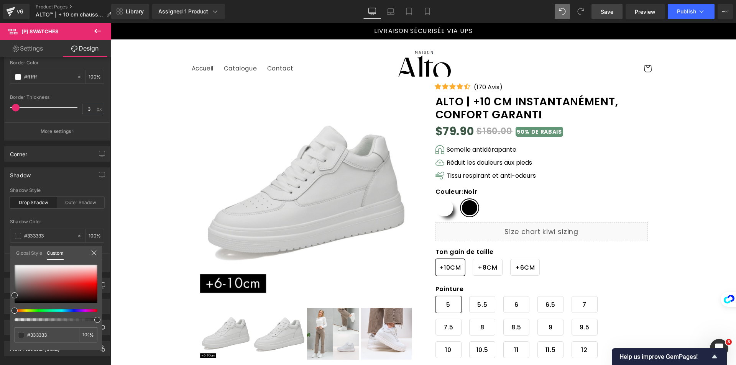
drag, startPoint x: 206, startPoint y: 341, endPoint x: 126, endPoint y: 316, distance: 83.1
drag, startPoint x: 92, startPoint y: 248, endPoint x: 41, endPoint y: 190, distance: 77.1
click at [92, 248] on div "Global Style Custom" at bounding box center [56, 253] width 92 height 14
click at [94, 253] on icon at bounding box center [93, 252] width 5 height 5
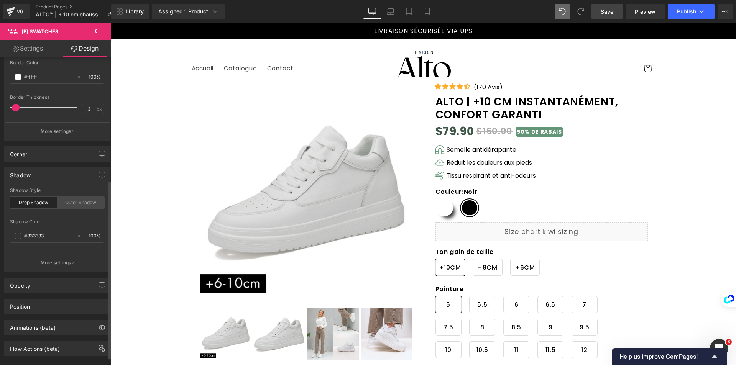
click at [71, 203] on div "Outer Shadow" at bounding box center [80, 202] width 47 height 11
click at [16, 237] on span at bounding box center [18, 236] width 6 height 6
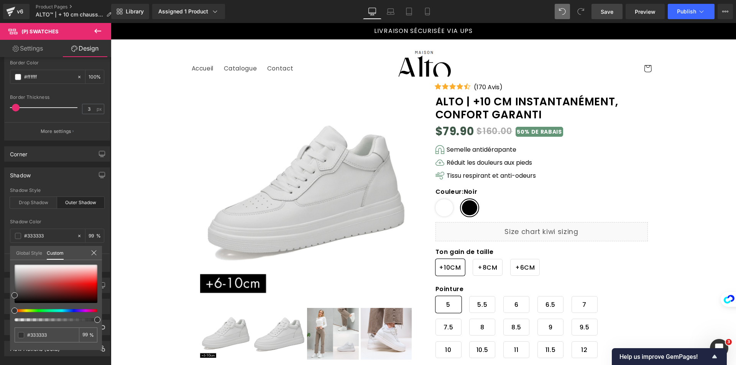
drag, startPoint x: 206, startPoint y: 343, endPoint x: 255, endPoint y: 266, distance: 91.1
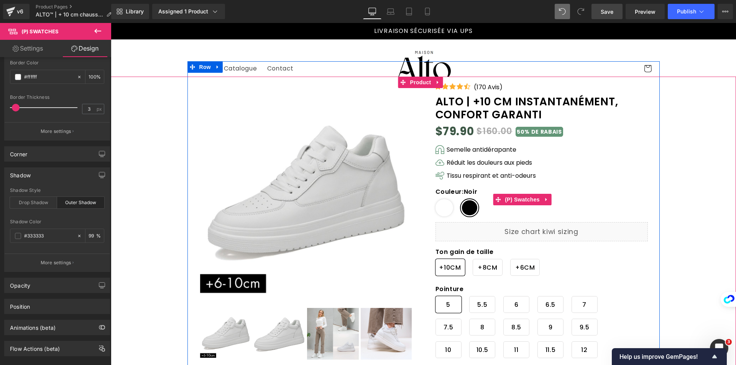
click at [437, 208] on span "Blanc" at bounding box center [444, 207] width 18 height 17
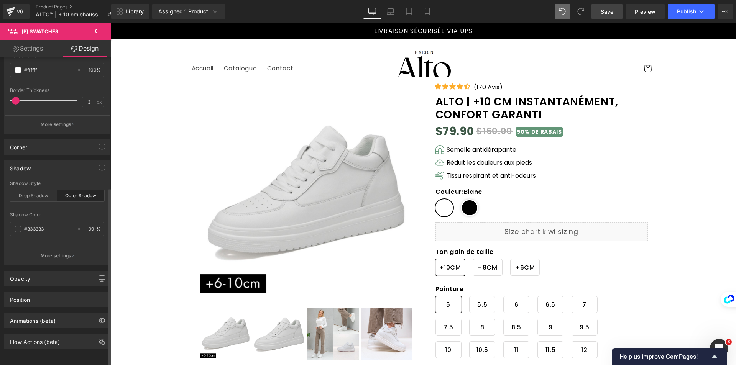
scroll to position [225, 0]
click at [15, 271] on div "Opacity" at bounding box center [20, 276] width 20 height 11
click at [33, 275] on div "Opacity" at bounding box center [57, 278] width 105 height 15
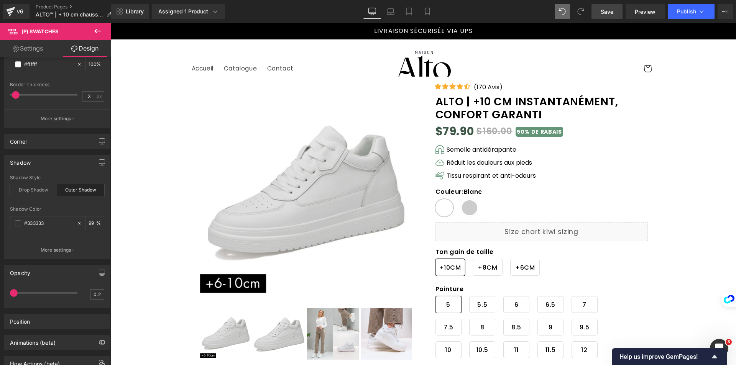
drag, startPoint x: 71, startPoint y: 295, endPoint x: 59, endPoint y: 246, distance: 49.7
click at [0, 292] on html "(P) Swatches You are previewing how the will restyle your page. You can not edi…" at bounding box center [368, 182] width 736 height 365
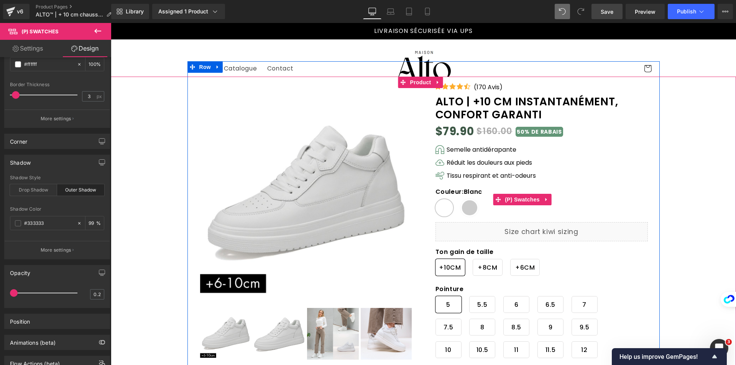
click at [468, 212] on span "Noir" at bounding box center [470, 207] width 18 height 17
click at [439, 209] on span "Blanc" at bounding box center [444, 207] width 18 height 17
click at [464, 208] on span "Noir" at bounding box center [470, 207] width 18 height 17
click at [435, 206] on span "Blanc" at bounding box center [444, 207] width 18 height 17
drag, startPoint x: 194, startPoint y: 298, endPoint x: 160, endPoint y: 318, distance: 39.5
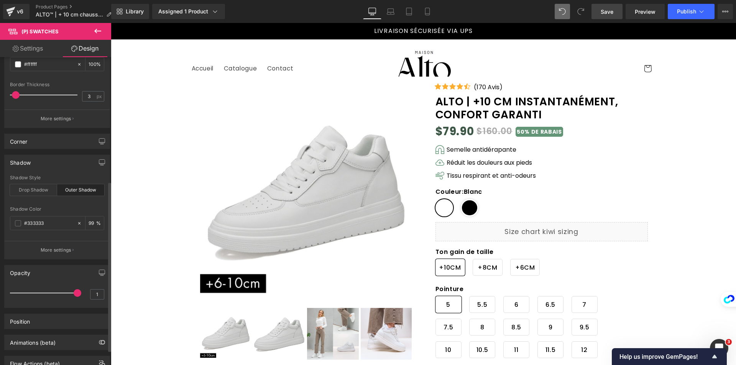
drag, startPoint x: 51, startPoint y: 296, endPoint x: 101, endPoint y: 295, distance: 49.8
click at [101, 295] on div "1 1" at bounding box center [57, 296] width 105 height 22
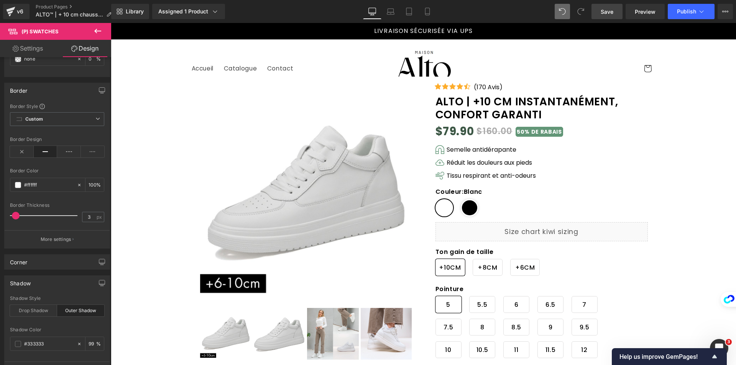
scroll to position [100, 0]
click at [48, 286] on div "Shadow" at bounding box center [57, 288] width 105 height 15
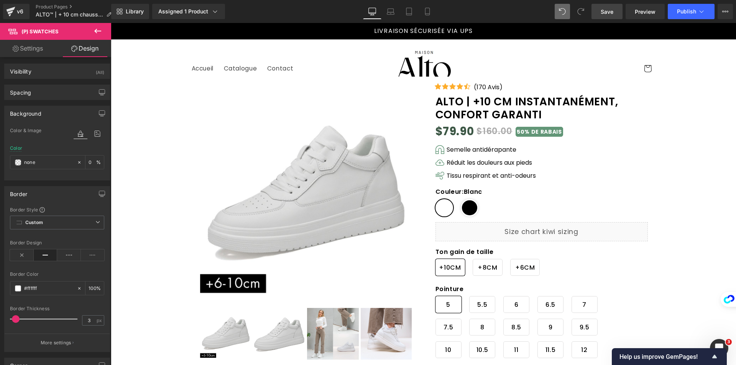
scroll to position [0, 0]
click at [20, 224] on icon at bounding box center [19, 224] width 6 height 6
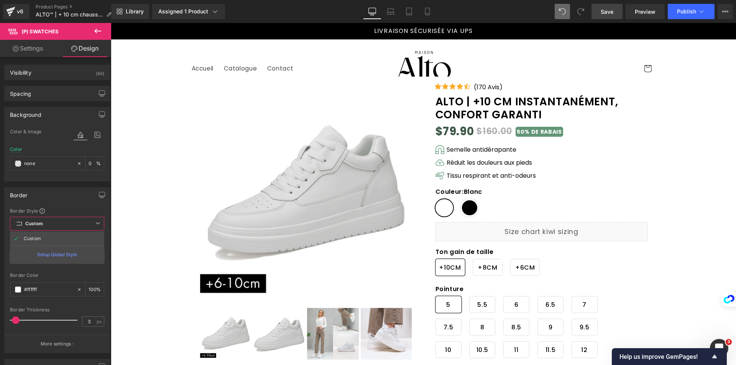
click at [20, 224] on icon at bounding box center [19, 224] width 6 height 6
click at [93, 257] on icon at bounding box center [93, 256] width 24 height 11
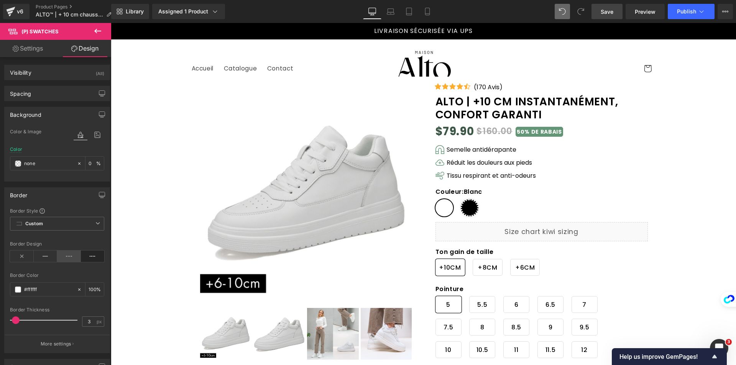
click at [60, 258] on icon at bounding box center [69, 256] width 24 height 11
click at [19, 258] on icon at bounding box center [22, 256] width 24 height 11
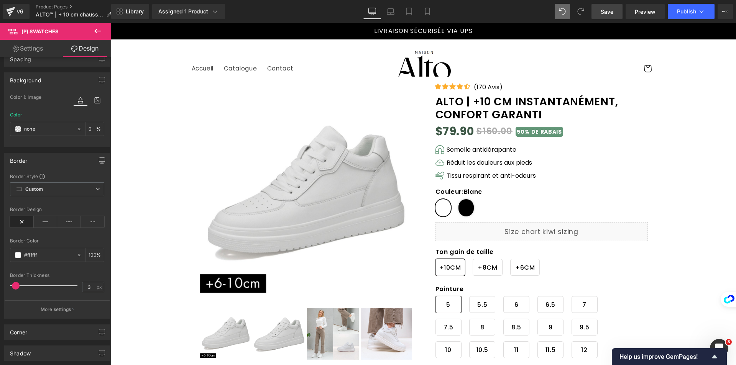
scroll to position [38, 0]
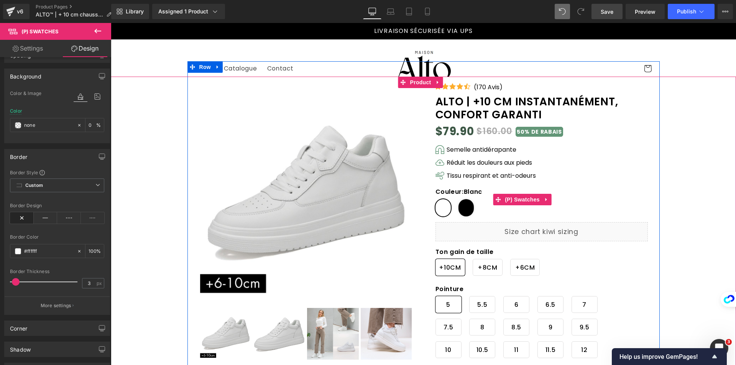
click at [469, 206] on span "Noir" at bounding box center [465, 207] width 15 height 17
click at [445, 212] on span "Blanc" at bounding box center [442, 207] width 15 height 17
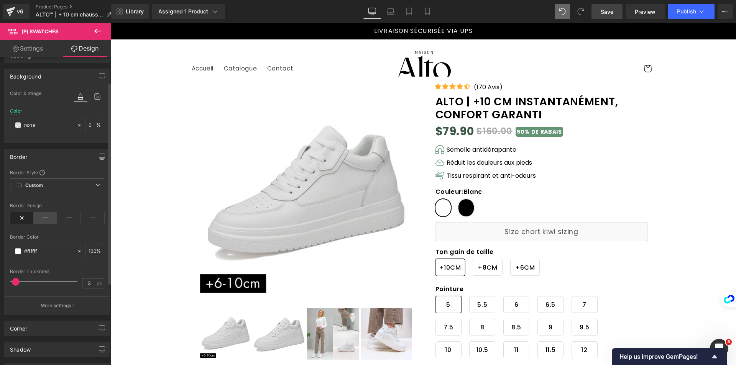
click at [39, 218] on icon at bounding box center [46, 217] width 24 height 11
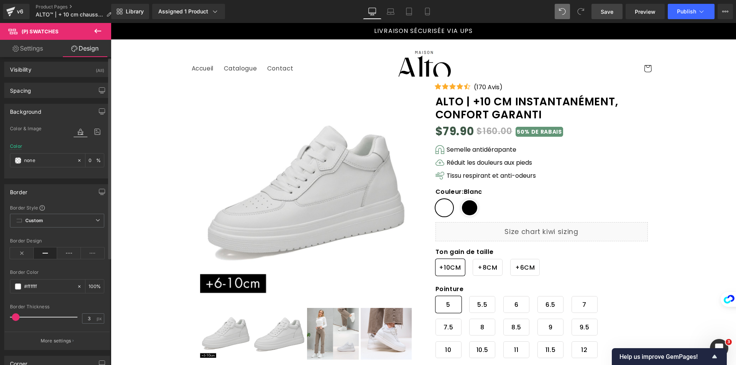
scroll to position [0, 0]
click at [43, 115] on div "Background" at bounding box center [57, 114] width 105 height 15
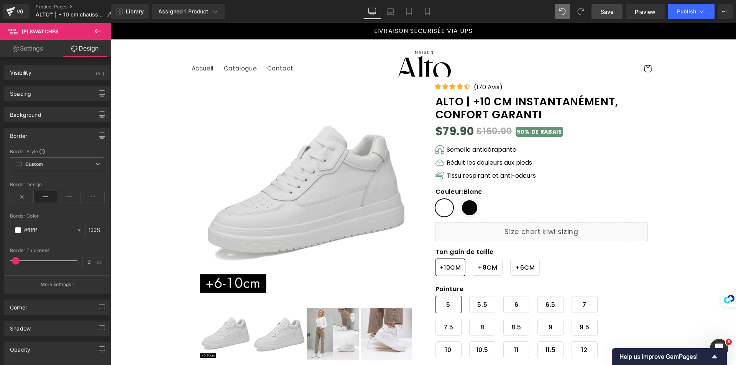
click at [30, 138] on div "Border" at bounding box center [57, 135] width 105 height 15
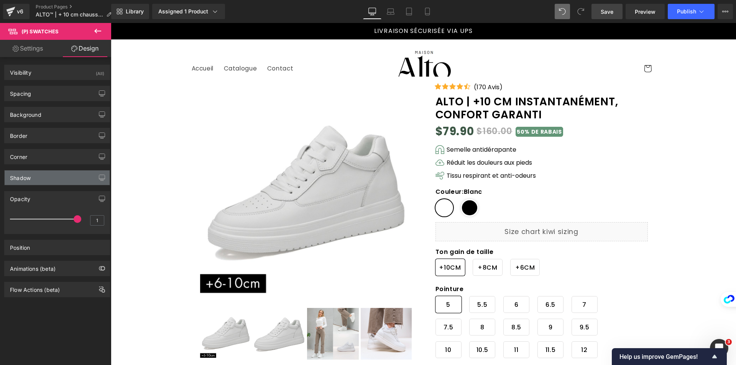
click at [42, 181] on div "Shadow" at bounding box center [57, 177] width 105 height 15
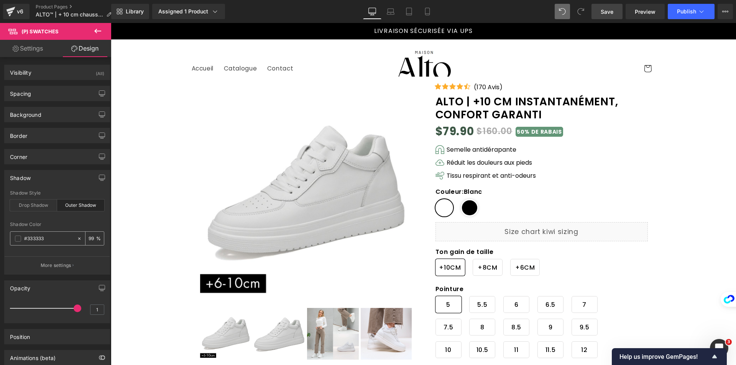
click at [78, 239] on icon at bounding box center [79, 238] width 2 height 2
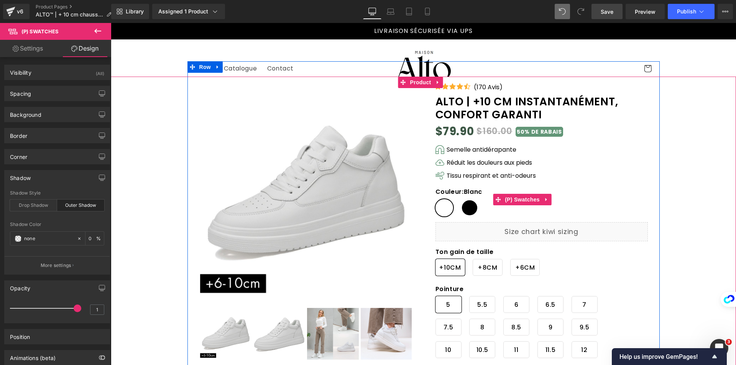
click at [466, 211] on span "Noir" at bounding box center [470, 207] width 18 height 17
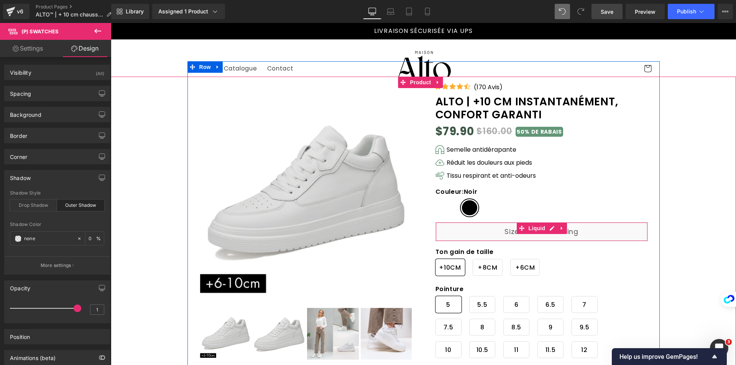
click at [442, 210] on span "Blanc" at bounding box center [444, 207] width 18 height 17
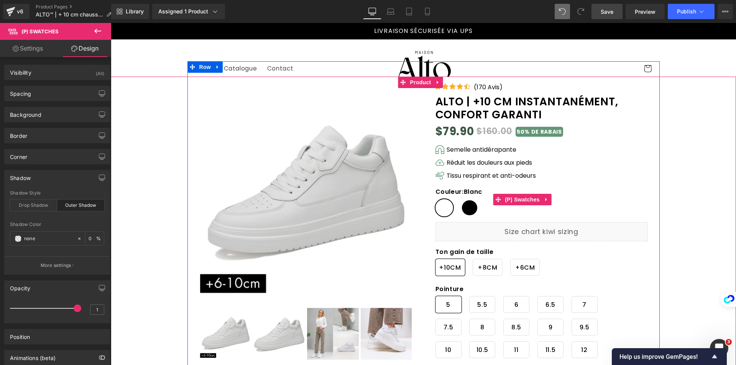
click at [461, 209] on span "Noir" at bounding box center [470, 207] width 18 height 17
click at [448, 207] on span "Blanc" at bounding box center [444, 207] width 18 height 17
click at [513, 199] on span "(P) Swatches" at bounding box center [522, 199] width 39 height 11
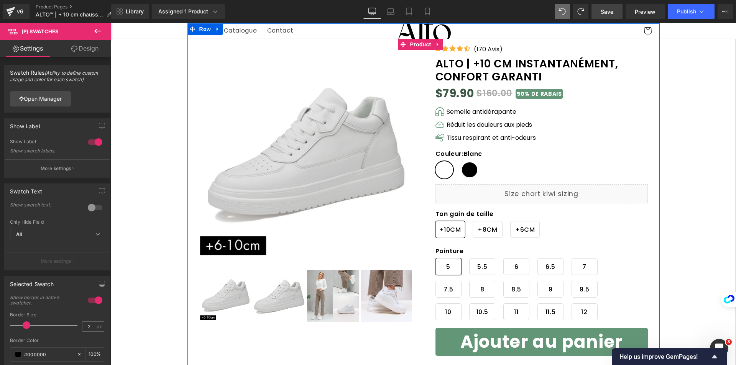
scroll to position [38, 0]
click at [462, 168] on span "Noir" at bounding box center [470, 169] width 18 height 17
click at [439, 171] on span "Blanc" at bounding box center [444, 169] width 18 height 17
click at [461, 169] on span "Noir" at bounding box center [470, 169] width 18 height 17
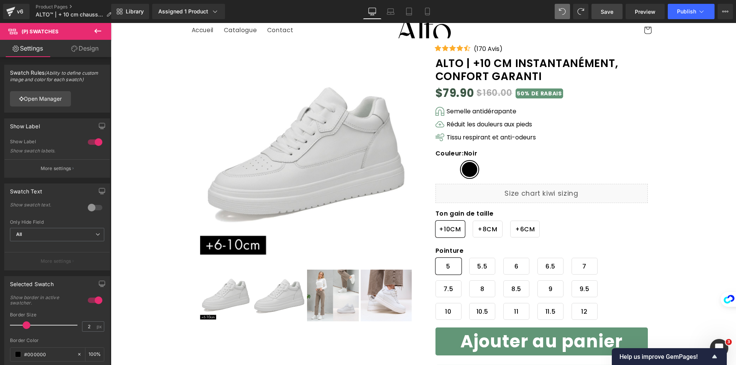
click at [88, 48] on link "Design" at bounding box center [85, 48] width 56 height 17
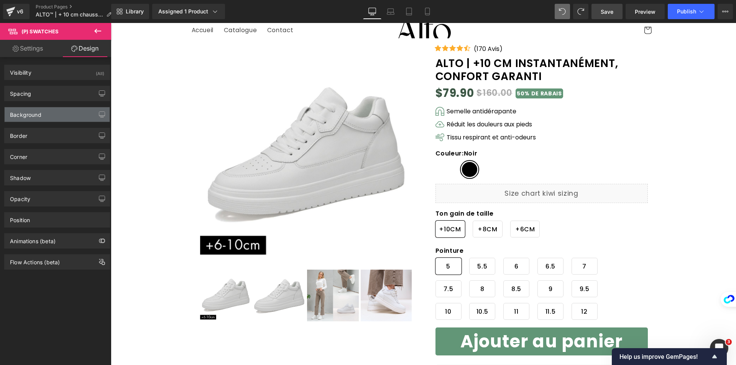
click at [43, 113] on div "Background" at bounding box center [57, 114] width 105 height 15
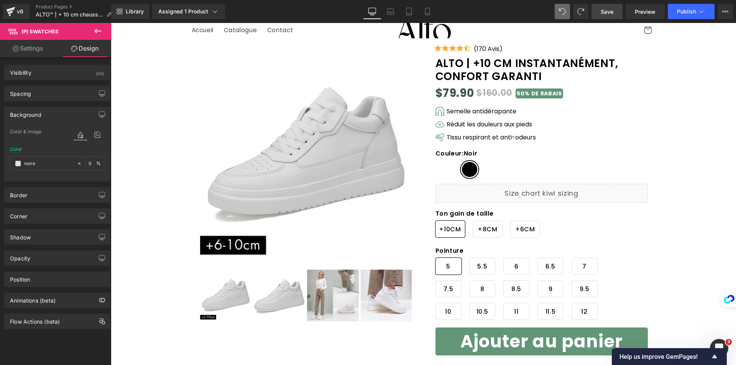
click at [43, 113] on div "Background" at bounding box center [57, 114] width 105 height 15
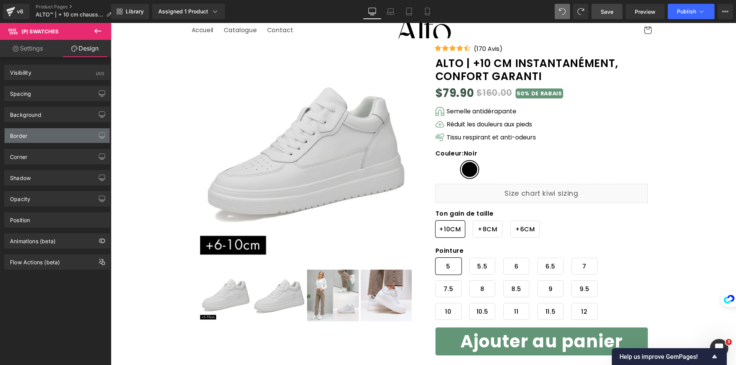
click at [43, 131] on div "Border" at bounding box center [57, 135] width 105 height 15
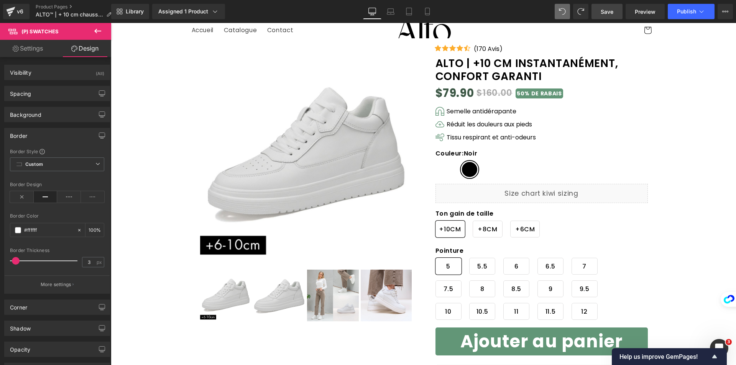
drag, startPoint x: 43, startPoint y: 132, endPoint x: 42, endPoint y: 137, distance: 5.4
click at [43, 132] on div "Border" at bounding box center [57, 135] width 105 height 15
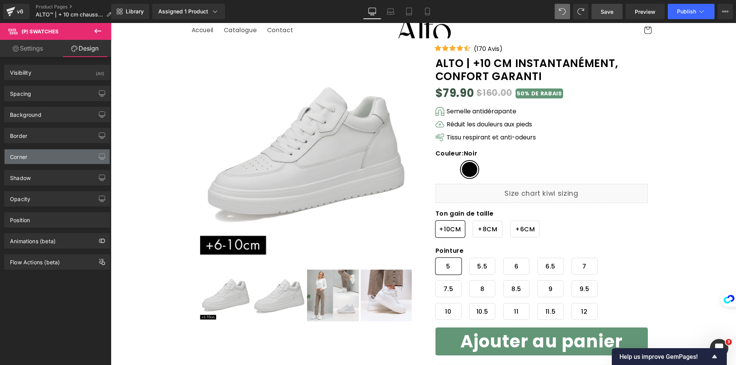
click at [43, 156] on div "Corner" at bounding box center [57, 156] width 105 height 15
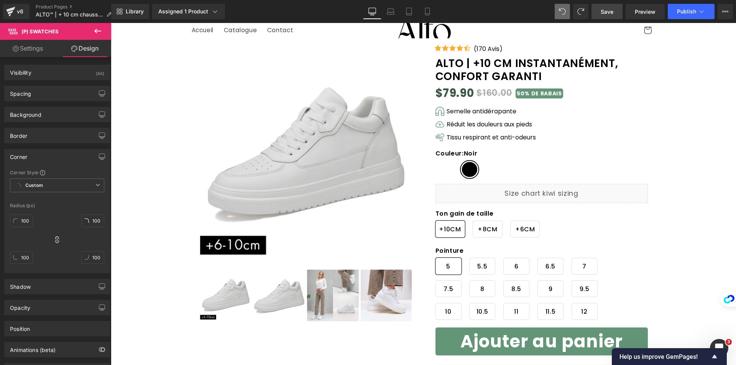
click at [46, 156] on div "Corner" at bounding box center [57, 156] width 105 height 15
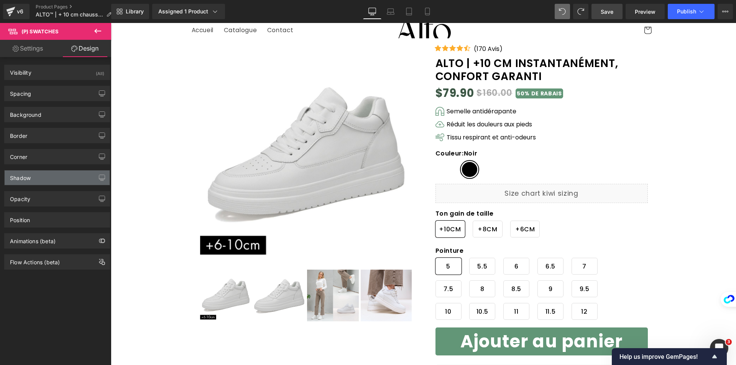
click at [43, 181] on div "Shadow" at bounding box center [57, 177] width 105 height 15
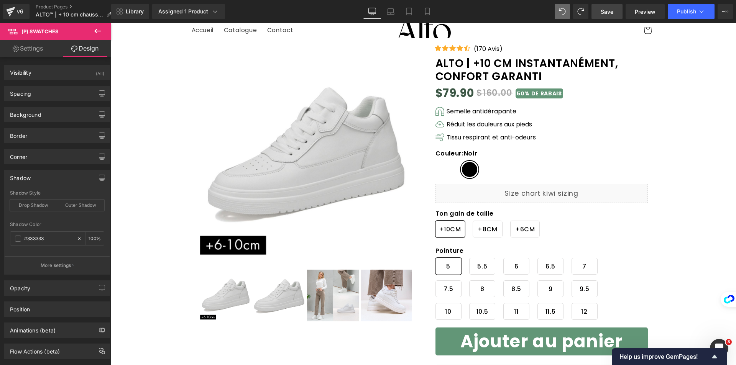
click at [42, 181] on div "Shadow" at bounding box center [57, 177] width 105 height 15
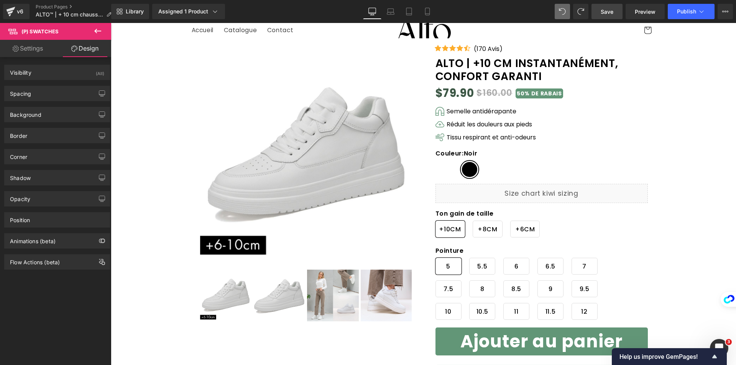
click at [43, 164] on div "Corner Corner Style Custom Custom Setup Global Style Custom Setup Global Style …" at bounding box center [57, 156] width 106 height 15
click at [43, 159] on div "Corner" at bounding box center [57, 156] width 105 height 15
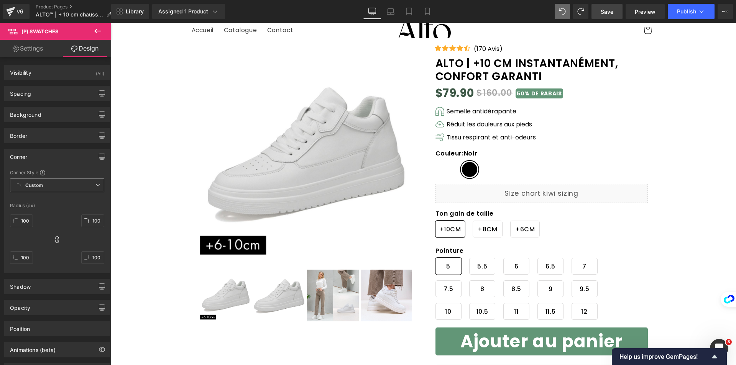
click at [48, 185] on span "Custom Setup Global Style" at bounding box center [57, 186] width 94 height 14
click at [41, 153] on div "Corner" at bounding box center [57, 156] width 105 height 15
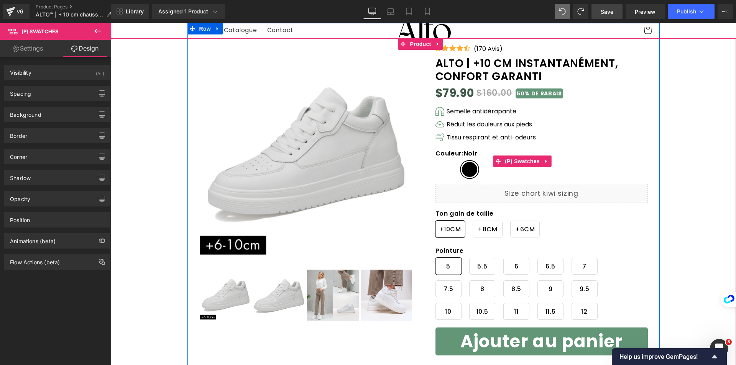
click at [435, 162] on div "Couleur : Noir Blanc Noir" at bounding box center [522, 167] width 174 height 34
click at [438, 166] on span "Blanc" at bounding box center [444, 169] width 18 height 17
click at [507, 159] on span "(P) Swatches" at bounding box center [522, 161] width 39 height 11
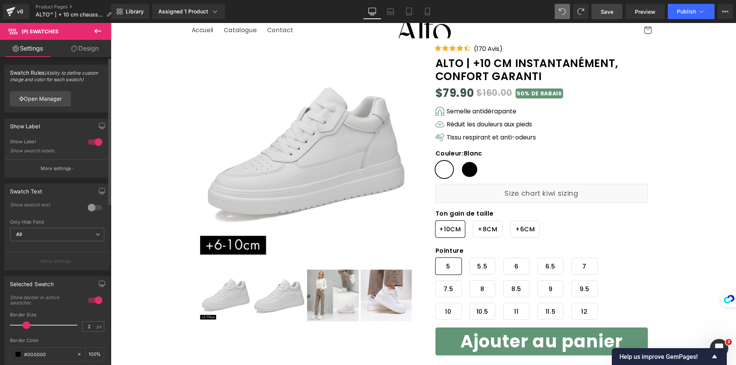
click at [94, 140] on div at bounding box center [95, 142] width 18 height 12
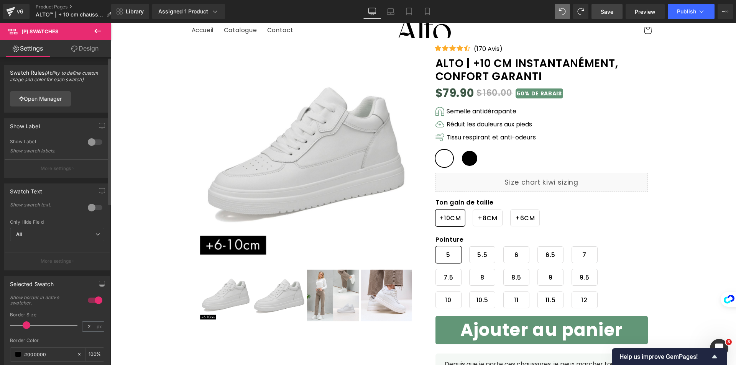
click at [94, 140] on div at bounding box center [95, 142] width 18 height 12
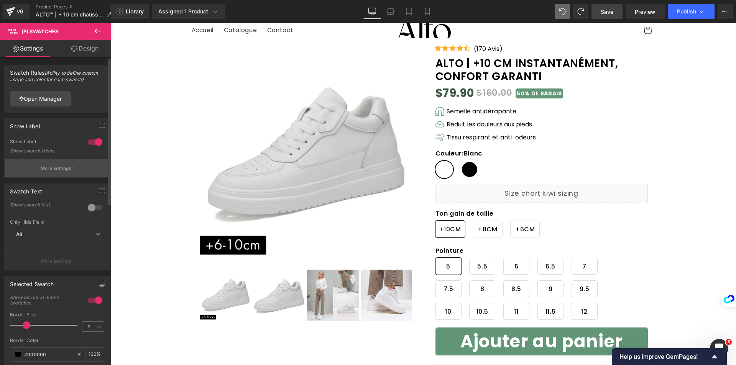
click at [66, 169] on p "More settings" at bounding box center [56, 168] width 31 height 7
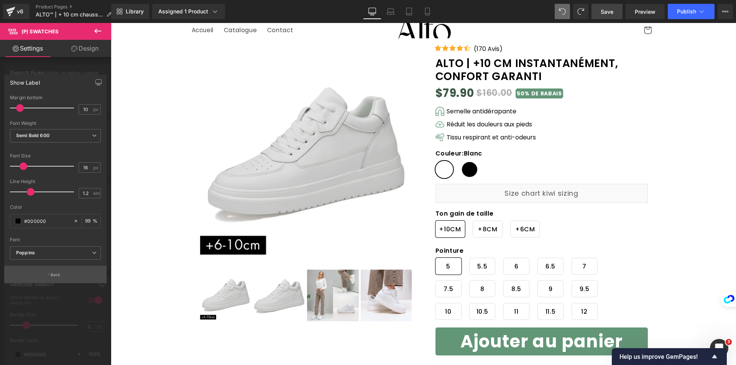
click at [43, 273] on button "Back" at bounding box center [55, 274] width 102 height 17
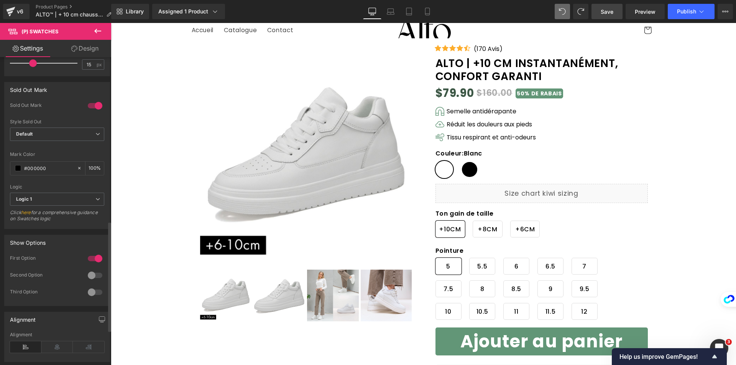
scroll to position [460, 0]
click at [93, 271] on div at bounding box center [95, 274] width 18 height 12
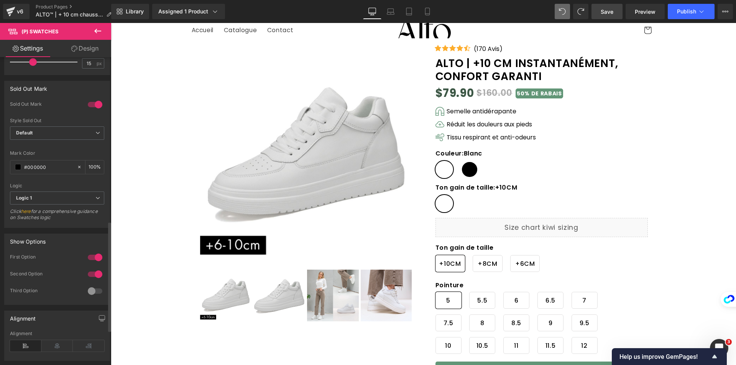
click at [93, 271] on div at bounding box center [95, 274] width 18 height 12
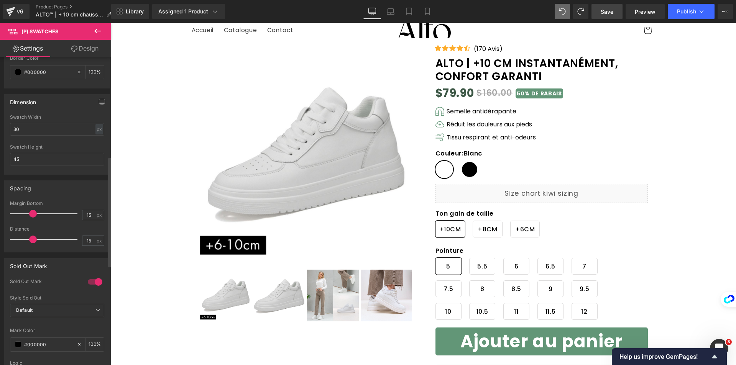
scroll to position [192, 0]
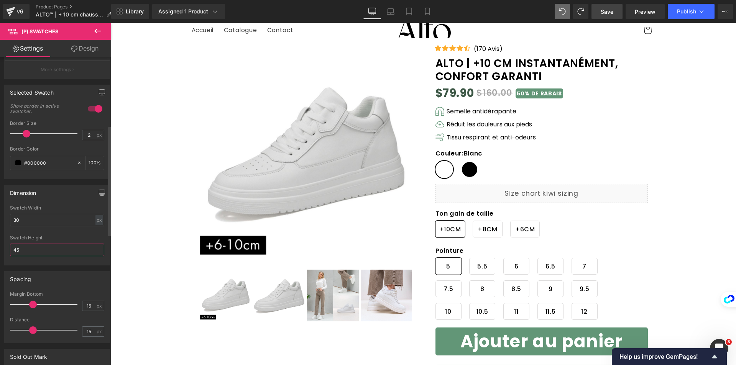
click at [43, 251] on input "45" at bounding box center [57, 250] width 94 height 13
click at [34, 220] on input "30" at bounding box center [57, 220] width 94 height 13
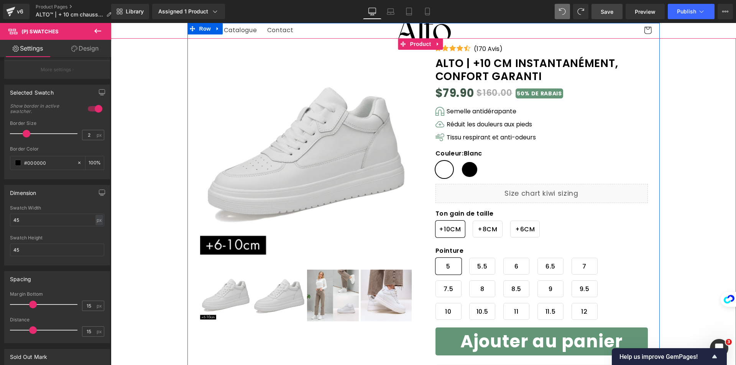
click at [464, 164] on span "Noir" at bounding box center [470, 169] width 18 height 17
click at [441, 174] on span "Blanc" at bounding box center [444, 169] width 18 height 17
click at [469, 172] on span "Noir" at bounding box center [470, 169] width 18 height 17
click at [444, 170] on span "Blanc" at bounding box center [444, 169] width 18 height 17
drag, startPoint x: 466, startPoint y: 166, endPoint x: 434, endPoint y: 162, distance: 31.2
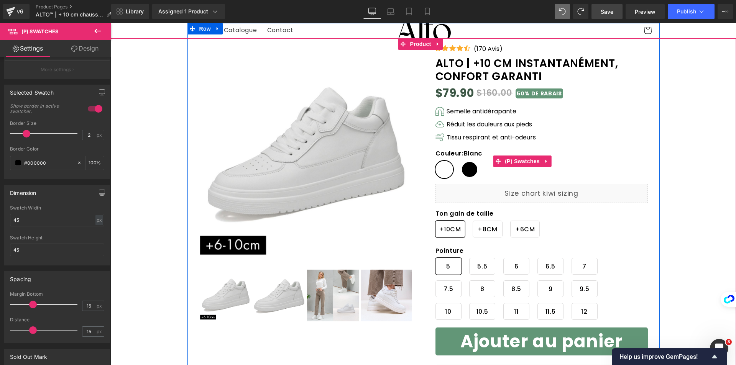
click at [464, 166] on span "Noir" at bounding box center [470, 169] width 18 height 17
click at [445, 172] on span "Blanc" at bounding box center [444, 169] width 18 height 17
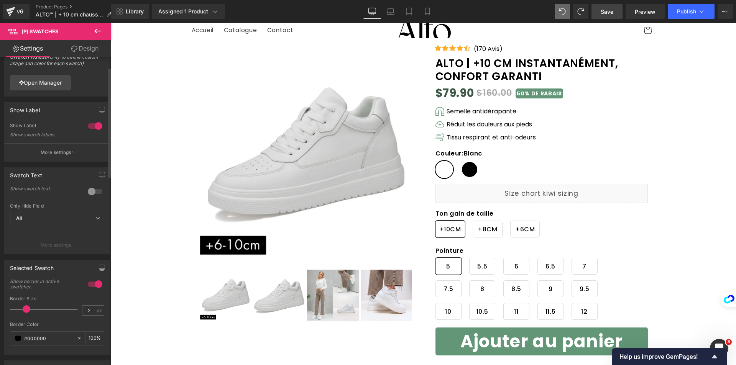
scroll to position [0, 0]
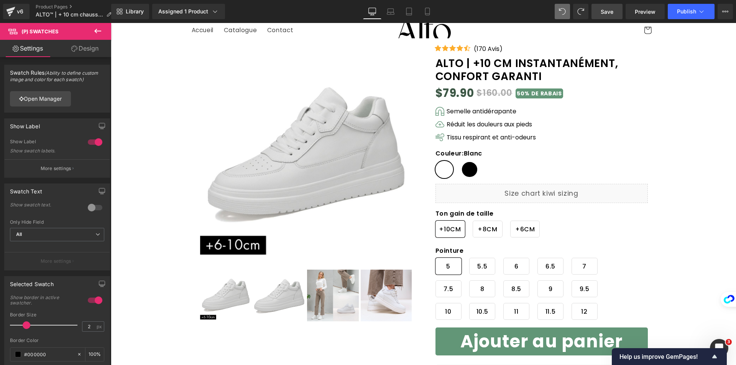
click at [81, 48] on link "Design" at bounding box center [85, 48] width 56 height 17
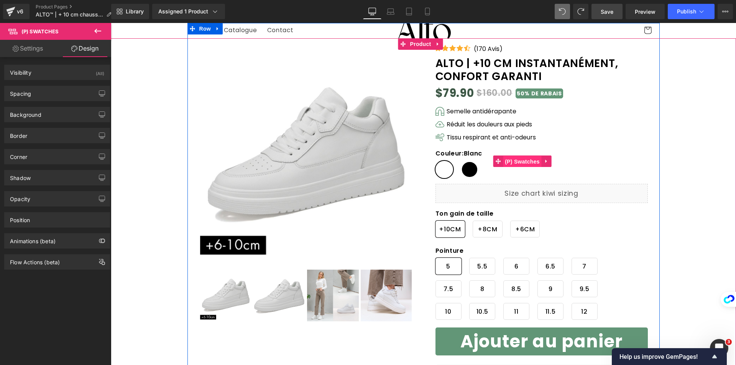
click at [516, 164] on span "(P) Swatches" at bounding box center [522, 161] width 39 height 11
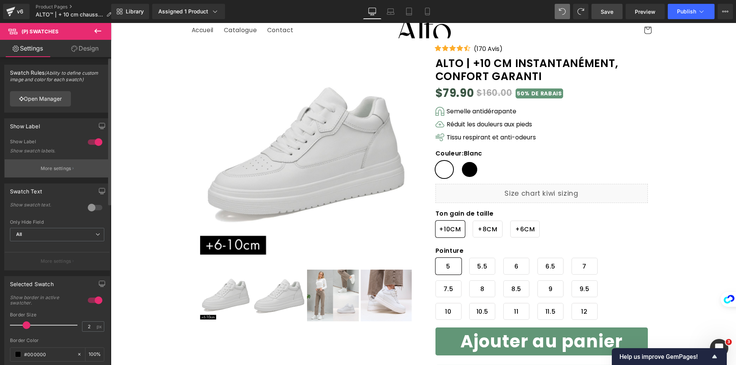
click at [52, 171] on p "More settings" at bounding box center [56, 168] width 31 height 7
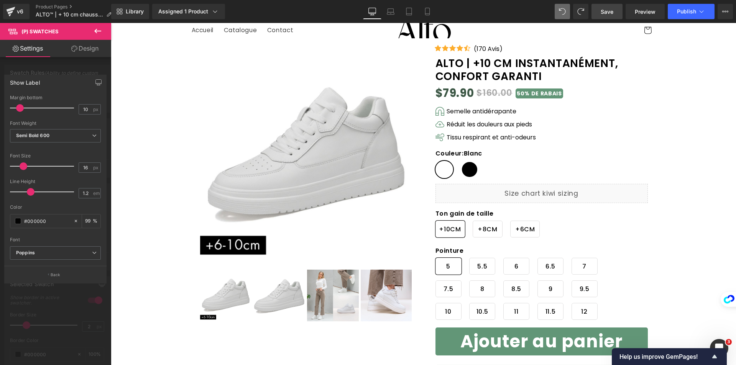
click at [69, 272] on button "Back" at bounding box center [55, 274] width 102 height 17
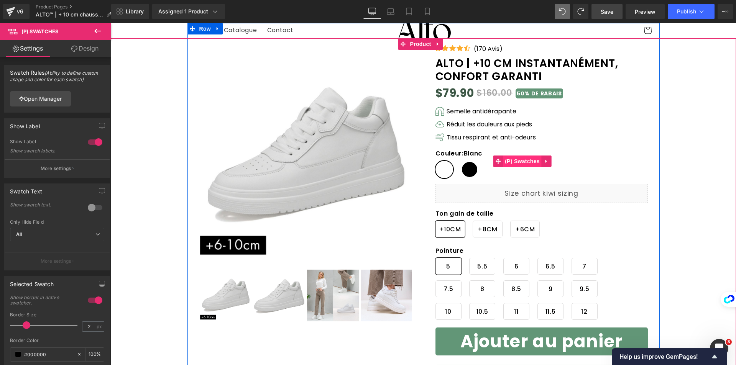
click at [505, 159] on span "(P) Swatches" at bounding box center [522, 161] width 39 height 11
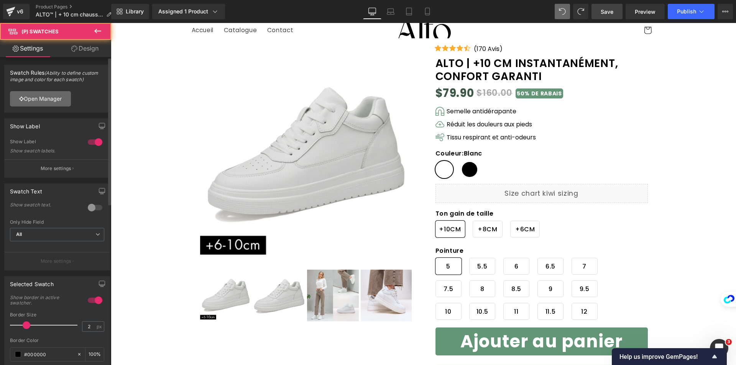
click at [52, 98] on link "Open Manager" at bounding box center [40, 98] width 61 height 15
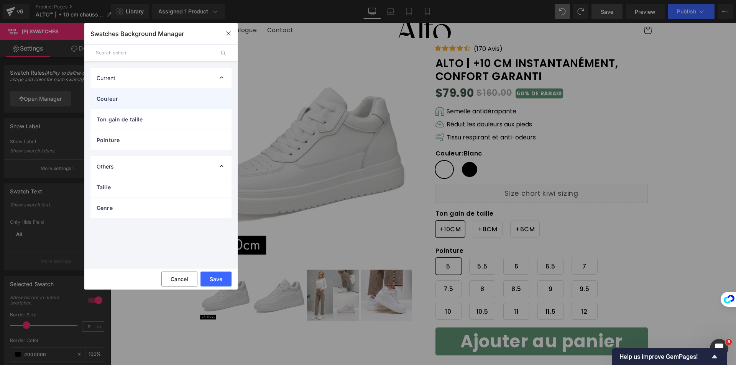
click at [120, 97] on span "Couleur" at bounding box center [153, 99] width 113 height 8
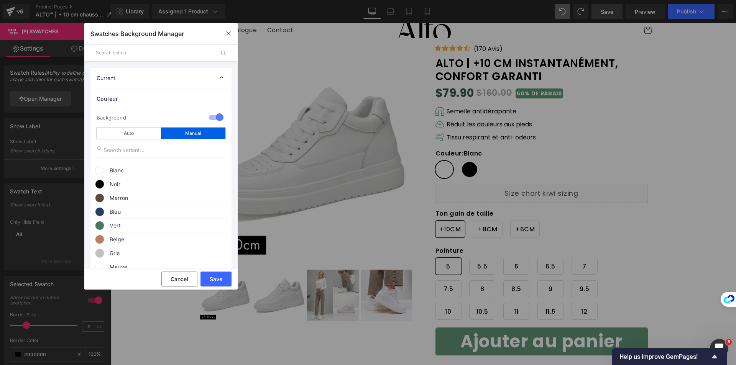
click at [100, 169] on span at bounding box center [99, 170] width 9 height 9
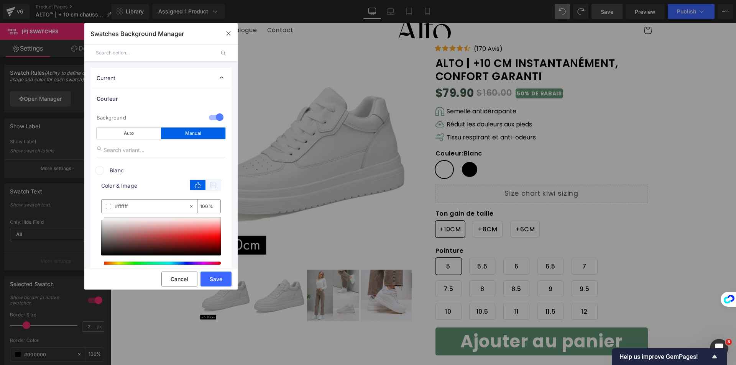
click at [210, 188] on icon at bounding box center [212, 185] width 15 height 10
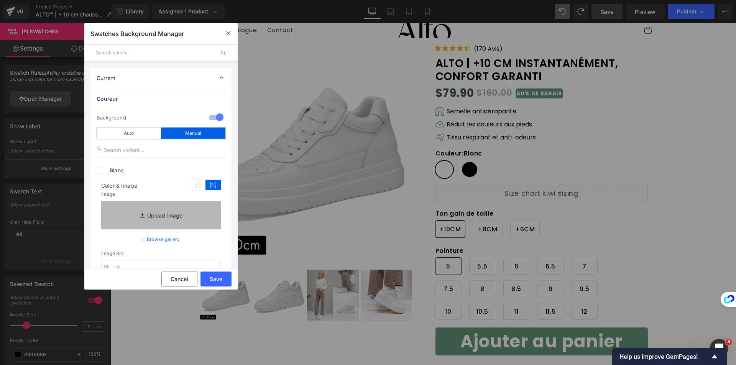
click at [174, 214] on link "Replace Image" at bounding box center [161, 215] width 120 height 28
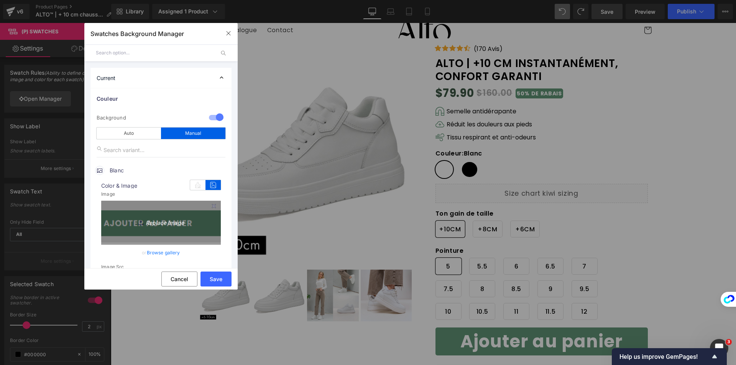
click at [164, 229] on link "Replace Image" at bounding box center [161, 222] width 120 height 42
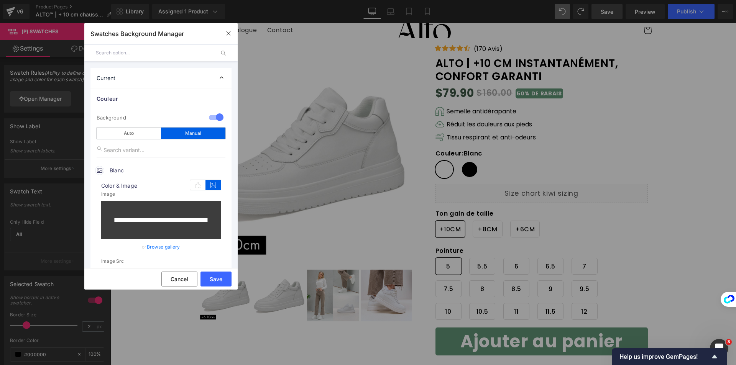
scroll to position [38, 0]
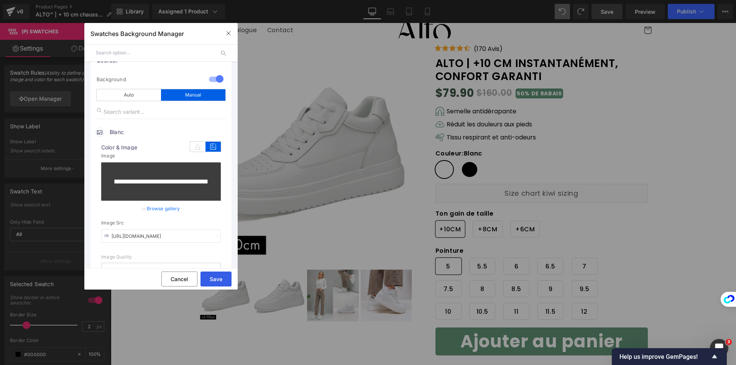
click at [208, 276] on button "Save" at bounding box center [215, 279] width 31 height 15
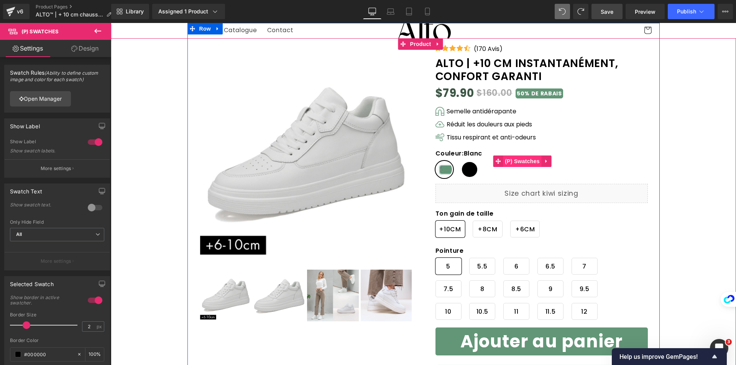
click at [515, 164] on span "(P) Swatches" at bounding box center [522, 161] width 39 height 11
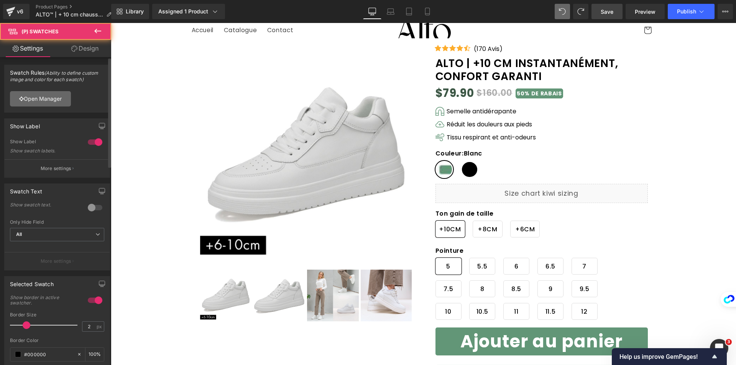
click at [25, 98] on link "Open Manager" at bounding box center [40, 98] width 61 height 15
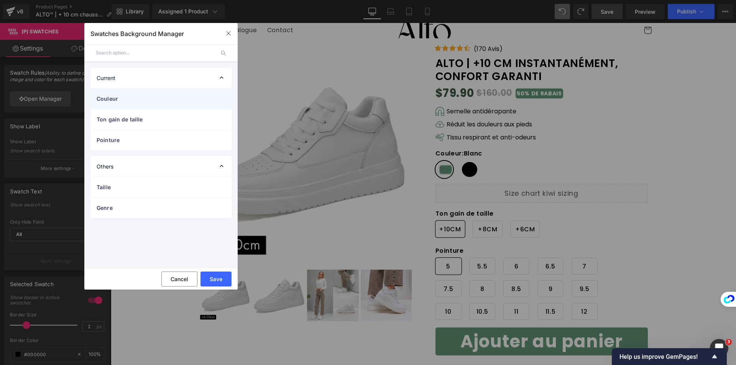
click at [129, 95] on span "Couleur" at bounding box center [153, 99] width 113 height 8
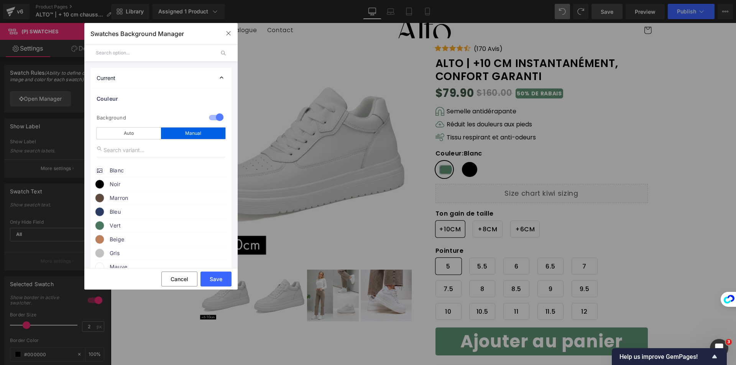
click at [99, 170] on icon at bounding box center [99, 169] width 5 height 5
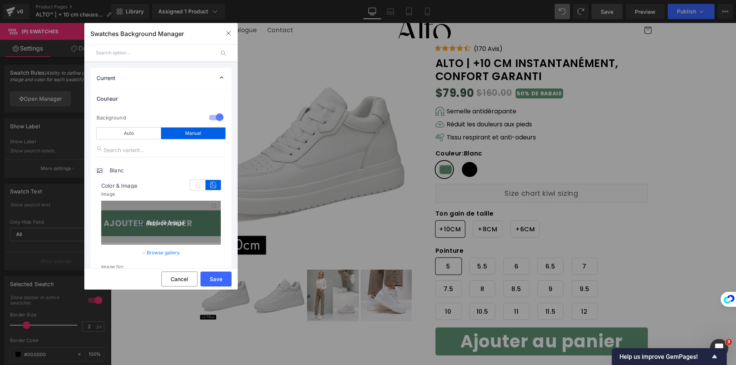
click at [176, 211] on link "Replace Image" at bounding box center [161, 222] width 120 height 42
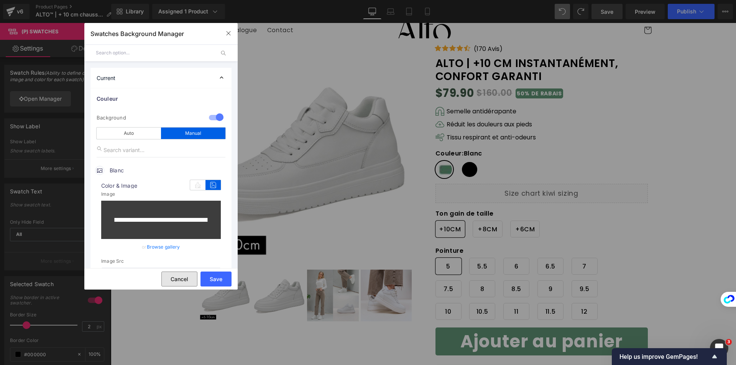
click at [180, 279] on button "Cancel" at bounding box center [179, 279] width 36 height 15
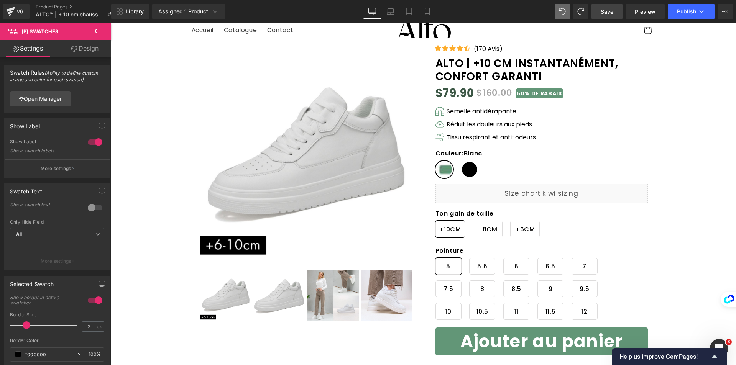
drag, startPoint x: 610, startPoint y: 12, endPoint x: 576, endPoint y: 20, distance: 35.2
click at [611, 12] on span "Save" at bounding box center [606, 12] width 13 height 8
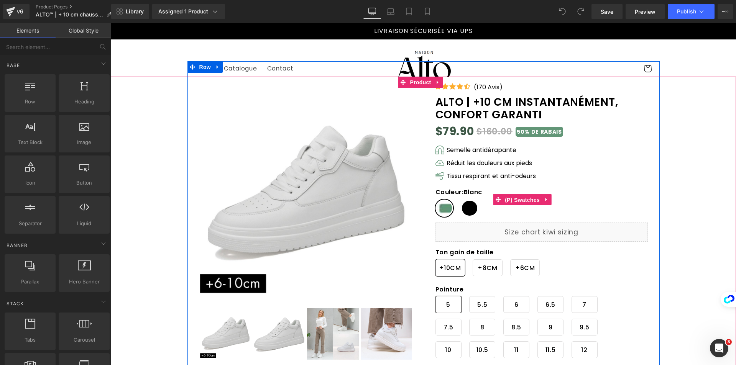
click at [510, 203] on span "(P) Swatches" at bounding box center [522, 199] width 39 height 11
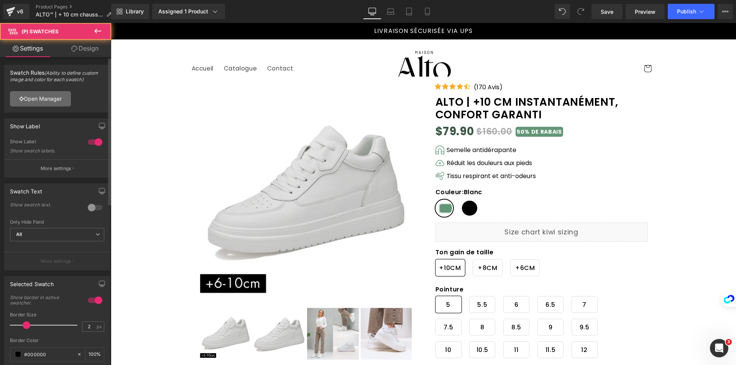
click at [47, 104] on link "Open Manager" at bounding box center [40, 98] width 61 height 15
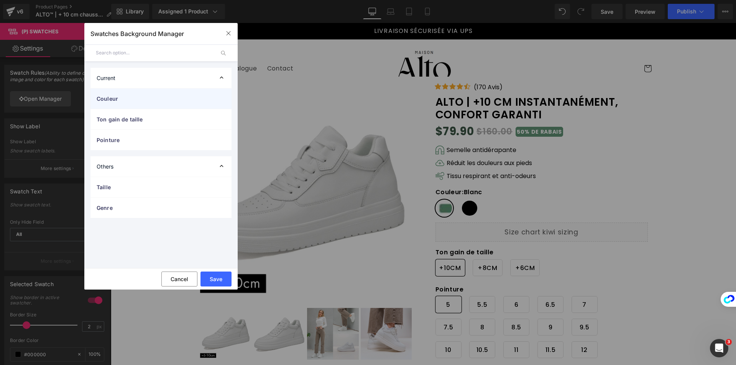
click at [139, 98] on span "Couleur" at bounding box center [153, 99] width 113 height 8
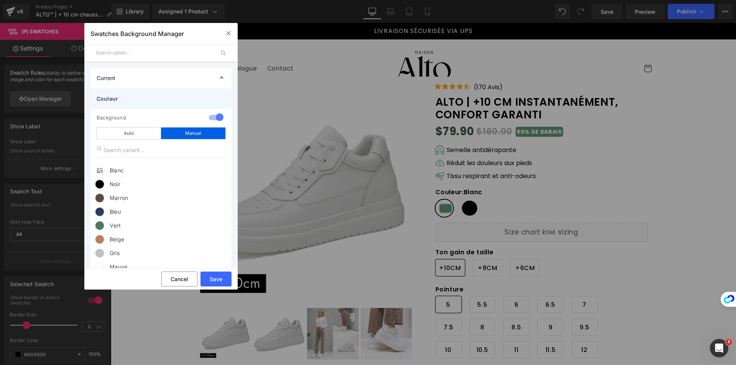
click at [139, 98] on span "Couleur" at bounding box center [153, 99] width 113 height 8
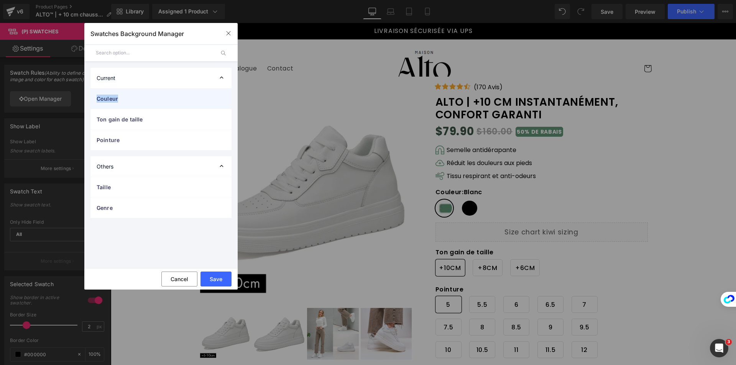
click at [139, 98] on span "Couleur" at bounding box center [153, 99] width 113 height 8
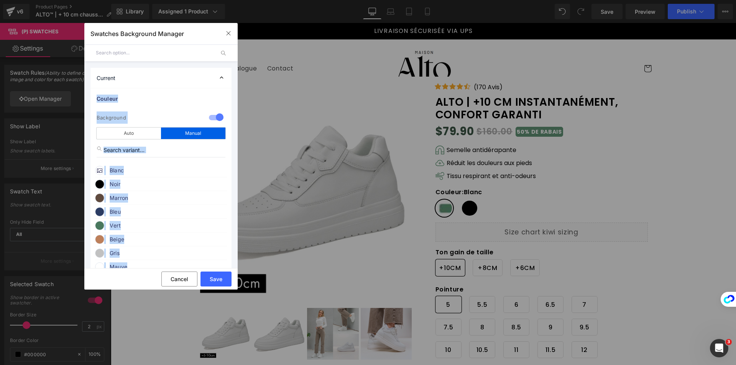
click at [99, 168] on icon at bounding box center [99, 169] width 5 height 5
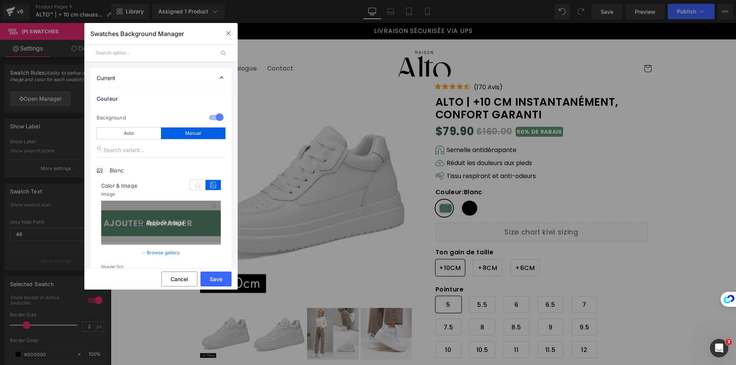
click at [161, 223] on icon "Replace Image" at bounding box center [160, 222] width 61 height 10
type input "C:\fakepath\blanc-chic-10-cm-instantanement-confort-garanti-7841166.webp"
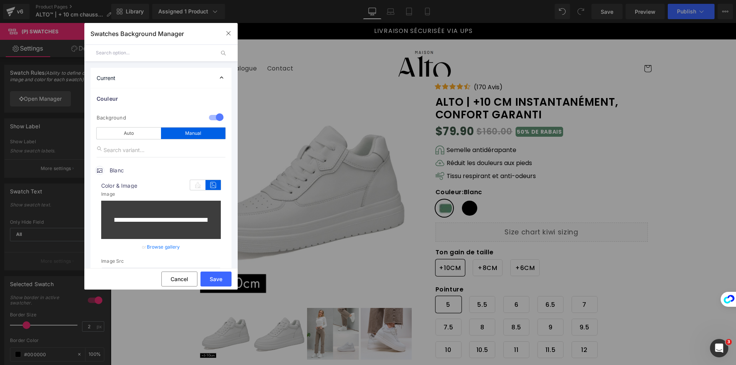
click at [166, 249] on link "Browse gallery" at bounding box center [163, 246] width 33 height 13
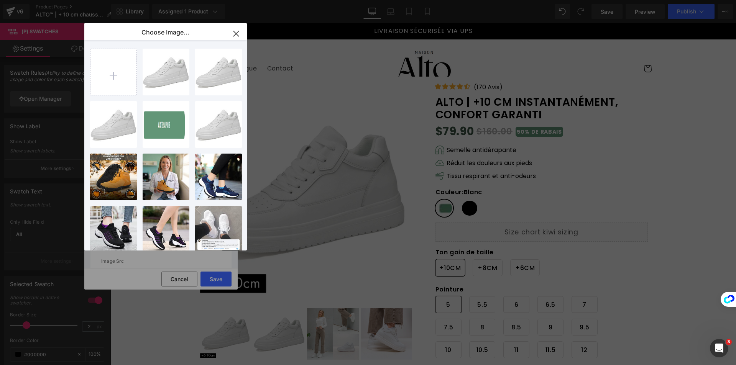
click at [0, 0] on div "blanc-c...1166.webp 25.14 KB" at bounding box center [0, 0] width 0 height 0
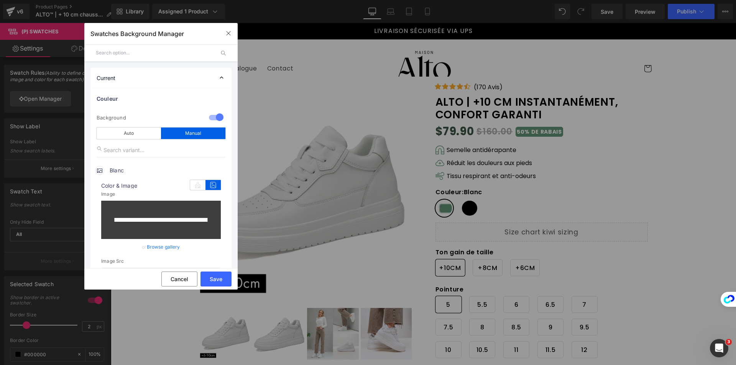
click at [175, 248] on link "Browse gallery" at bounding box center [163, 246] width 33 height 13
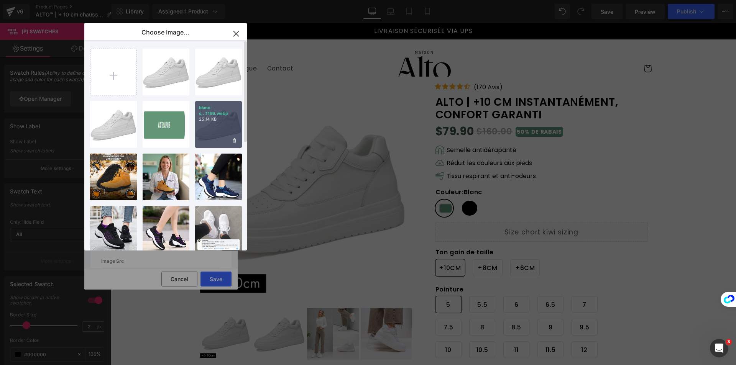
click at [215, 115] on p "blanc-c...1166.webp" at bounding box center [218, 110] width 39 height 11
type input "[URL][DOMAIN_NAME]"
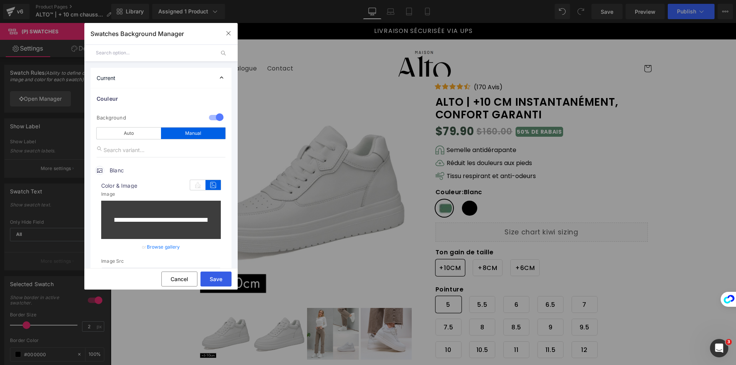
click at [225, 282] on button "Save" at bounding box center [215, 279] width 31 height 15
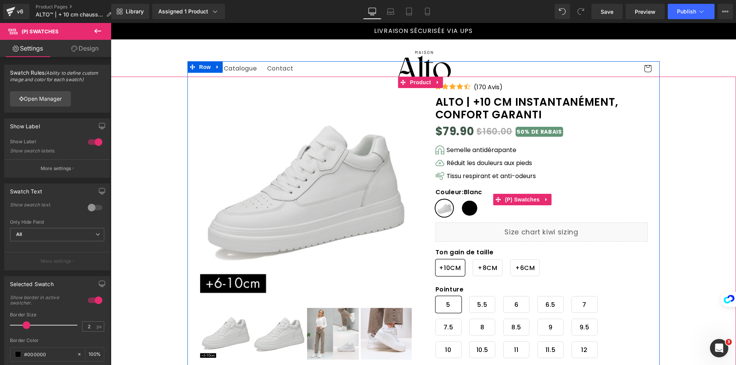
click at [470, 210] on span "Noir" at bounding box center [470, 208] width 18 height 17
click at [451, 207] on div "Couleur : Noir Blanc Noir" at bounding box center [522, 206] width 174 height 34
click at [449, 207] on span "Blanc" at bounding box center [444, 208] width 18 height 17
click at [461, 209] on span "Noir" at bounding box center [470, 208] width 18 height 17
click at [517, 198] on span "(P) Swatches" at bounding box center [522, 199] width 39 height 11
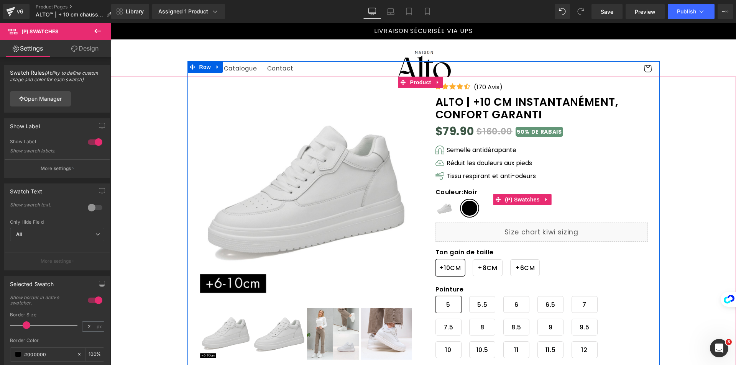
click at [465, 207] on span "Noir" at bounding box center [470, 208] width 18 height 17
click at [512, 193] on label "Couleur : Noir" at bounding box center [522, 194] width 174 height 11
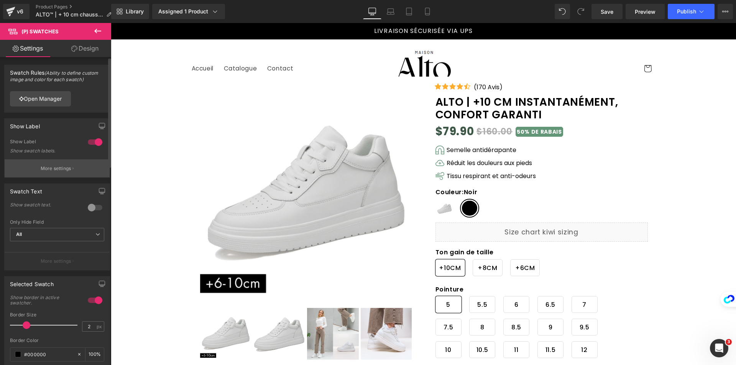
click at [67, 172] on button "More settings" at bounding box center [57, 168] width 105 height 18
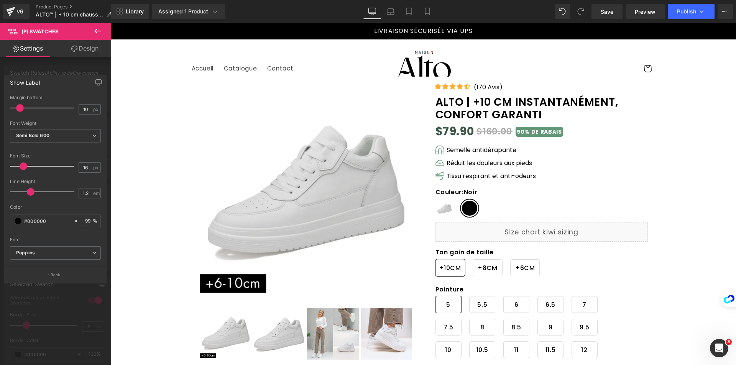
click at [45, 269] on button "Back" at bounding box center [55, 274] width 102 height 17
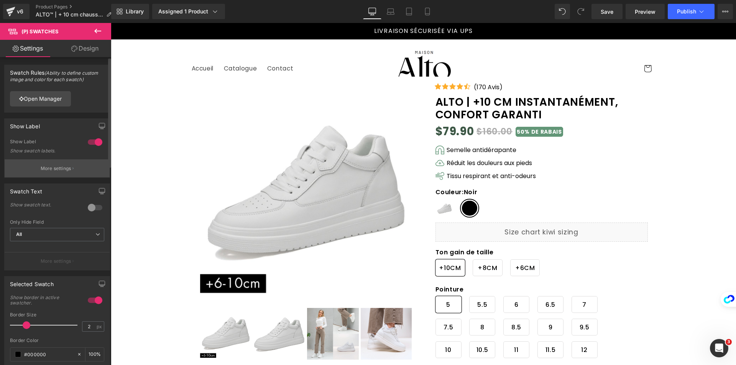
click at [79, 171] on button "More settings" at bounding box center [57, 168] width 105 height 18
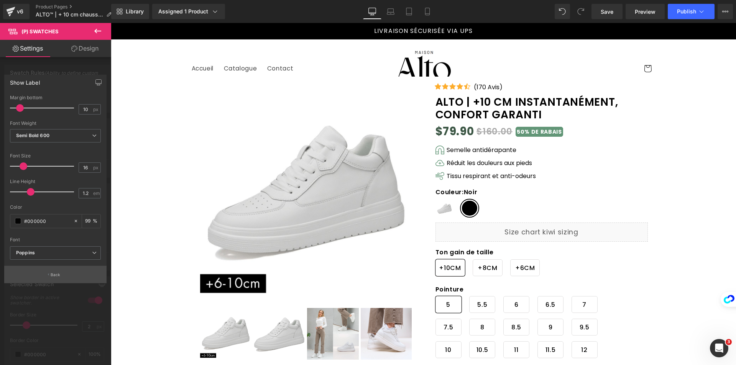
click at [56, 278] on button "Back" at bounding box center [55, 274] width 102 height 17
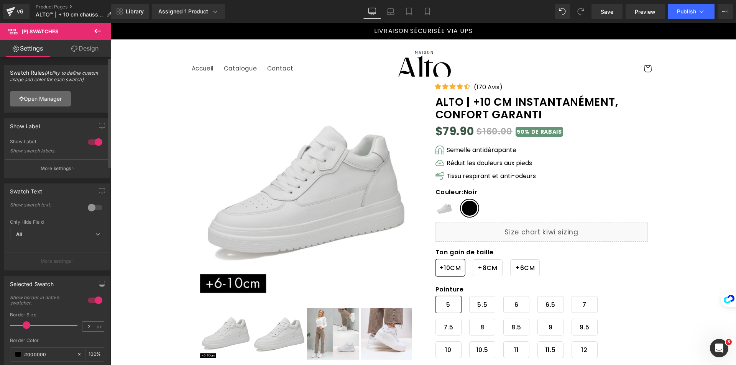
click at [53, 98] on link "Open Manager" at bounding box center [40, 98] width 61 height 15
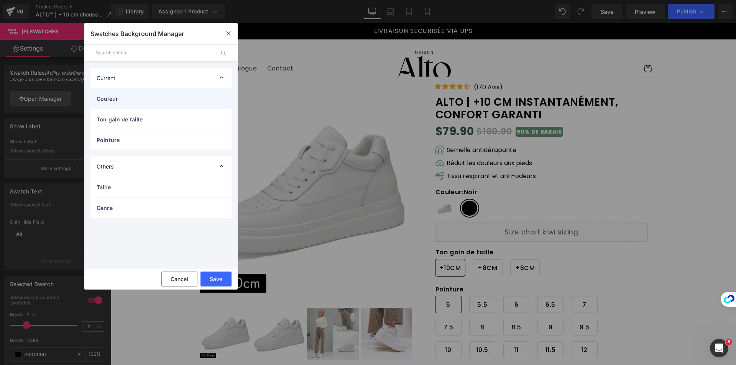
click at [125, 99] on span "Couleur" at bounding box center [153, 99] width 113 height 8
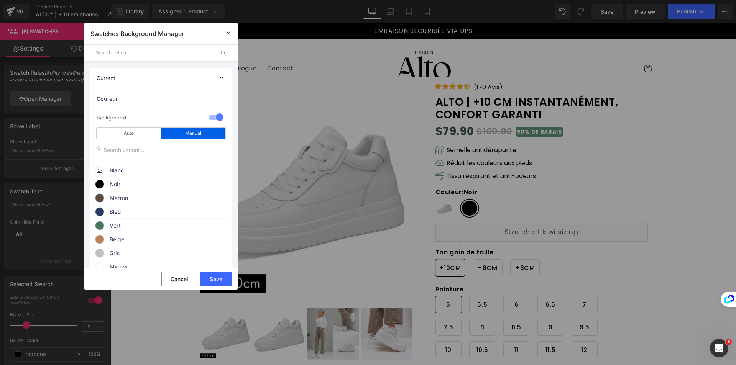
click at [100, 184] on span at bounding box center [99, 184] width 9 height 9
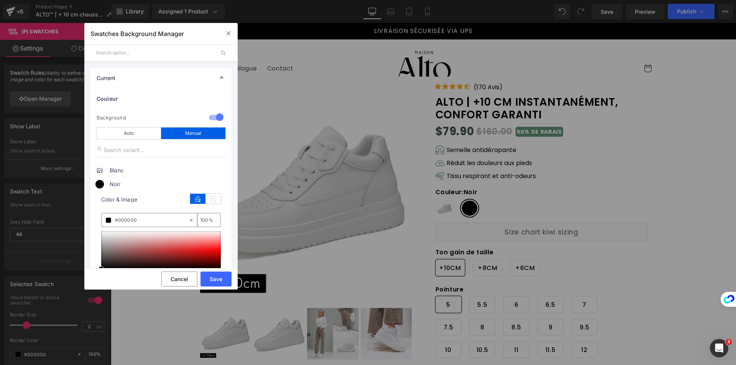
click at [199, 195] on icon at bounding box center [197, 199] width 15 height 10
click at [206, 196] on icon at bounding box center [212, 199] width 15 height 10
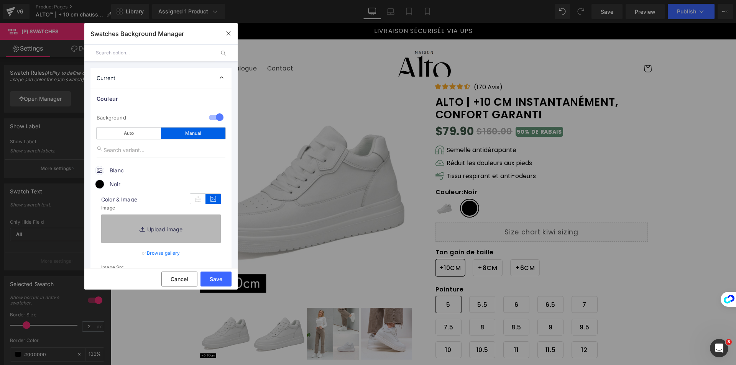
click at [160, 238] on link "Replace Image" at bounding box center [161, 229] width 120 height 28
type input "C:\fakepath\casual-8cm-578385.webp"
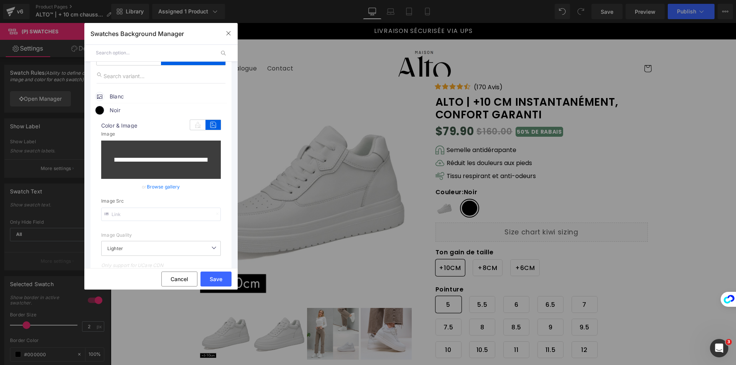
scroll to position [77, 0]
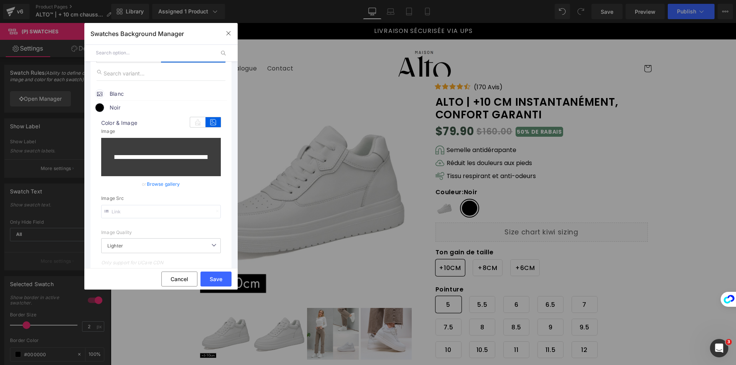
type input "[URL][DOMAIN_NAME]"
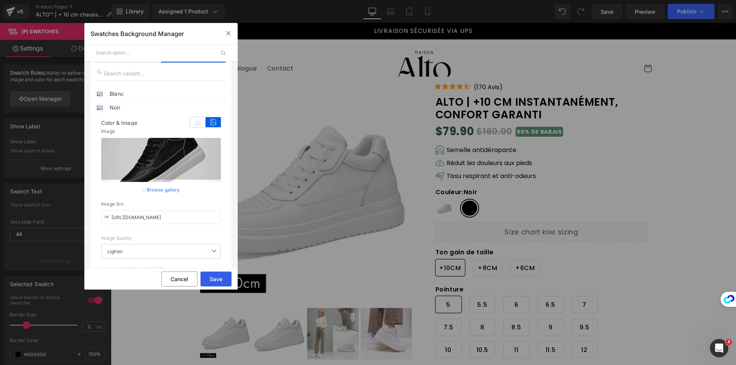
drag, startPoint x: 224, startPoint y: 276, endPoint x: 116, endPoint y: 251, distance: 110.5
click at [224, 276] on button "Save" at bounding box center [215, 279] width 31 height 15
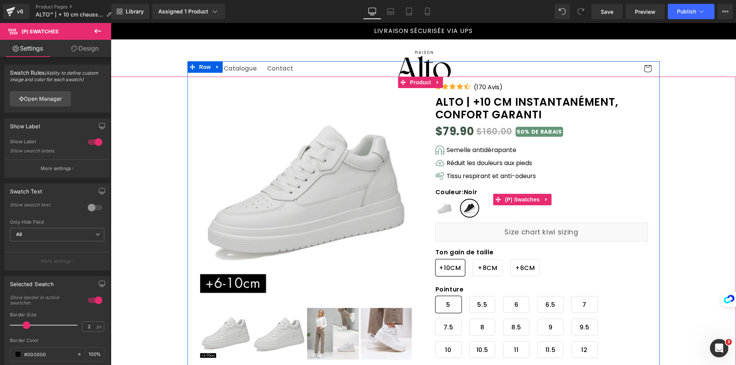
click at [438, 210] on span "Blanc" at bounding box center [444, 208] width 18 height 17
click at [465, 214] on span "Noir" at bounding box center [470, 208] width 18 height 17
click at [443, 212] on span "Blanc" at bounding box center [444, 208] width 18 height 17
click at [469, 212] on span "Noir" at bounding box center [470, 208] width 18 height 17
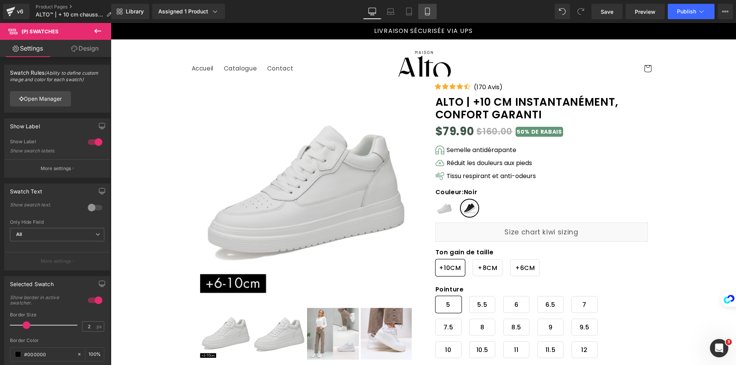
click at [430, 7] on link "Mobile" at bounding box center [427, 11] width 18 height 15
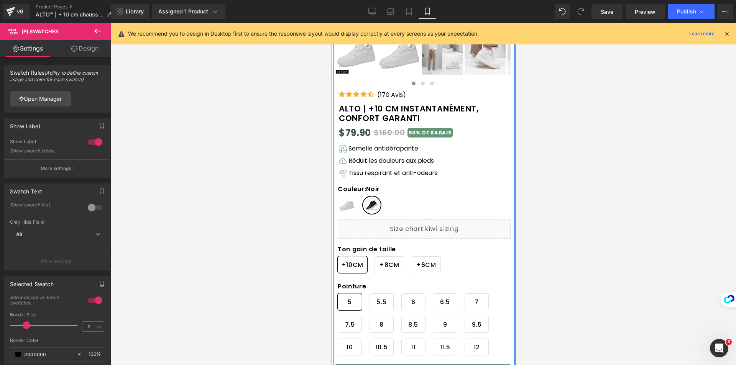
scroll to position [223, 0]
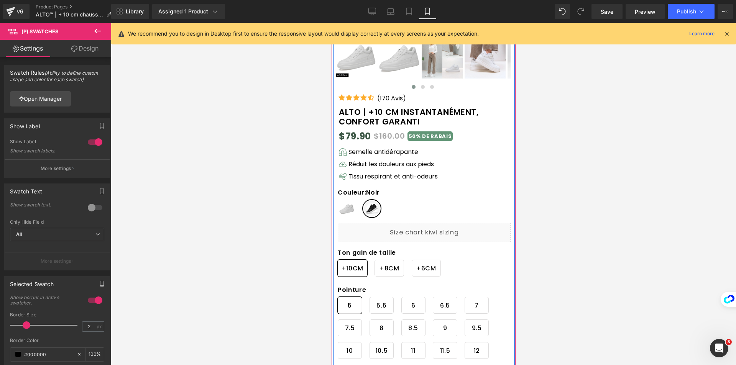
click at [349, 210] on span "Blanc" at bounding box center [346, 208] width 18 height 17
click at [372, 209] on span "Noir" at bounding box center [371, 208] width 18 height 17
click at [343, 208] on span "Blanc" at bounding box center [346, 208] width 18 height 17
click at [372, 208] on span "Noir" at bounding box center [371, 208] width 18 height 17
click at [338, 210] on span "Blanc" at bounding box center [346, 208] width 18 height 17
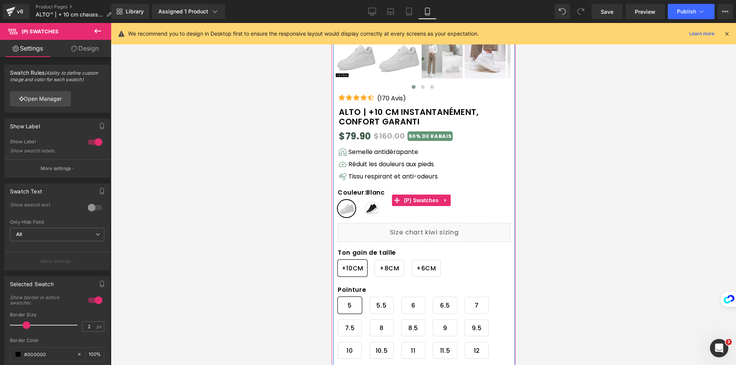
click at [378, 211] on span "Noir" at bounding box center [371, 208] width 18 height 17
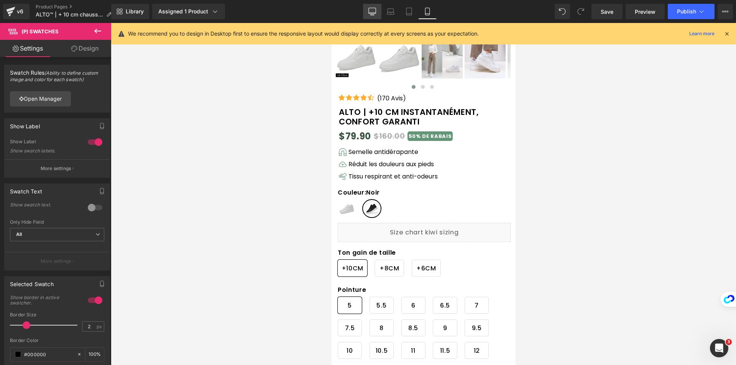
click at [372, 11] on icon at bounding box center [372, 12] width 8 height 8
type input "100"
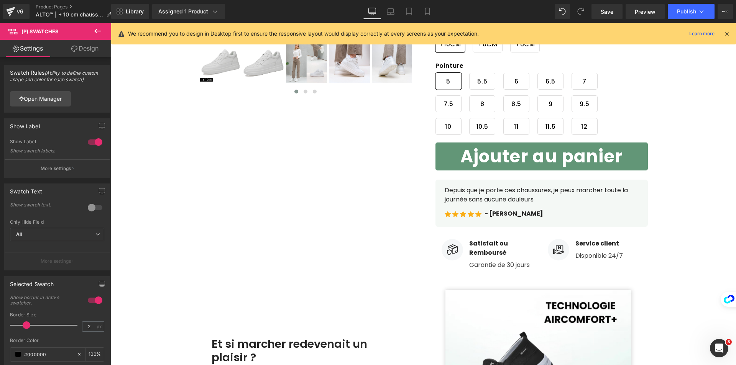
scroll to position [0, 0]
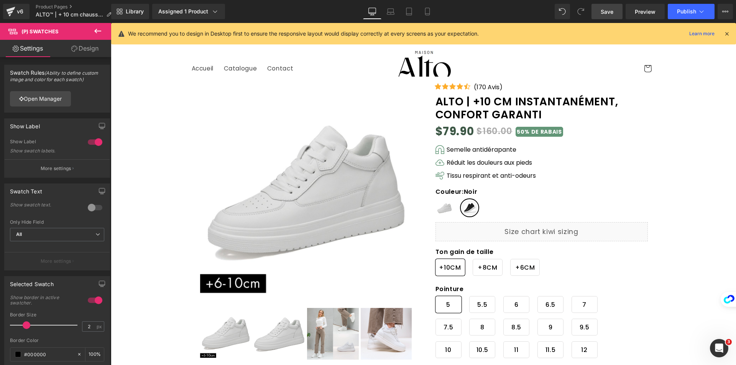
click at [605, 13] on span "Save" at bounding box center [606, 12] width 13 height 8
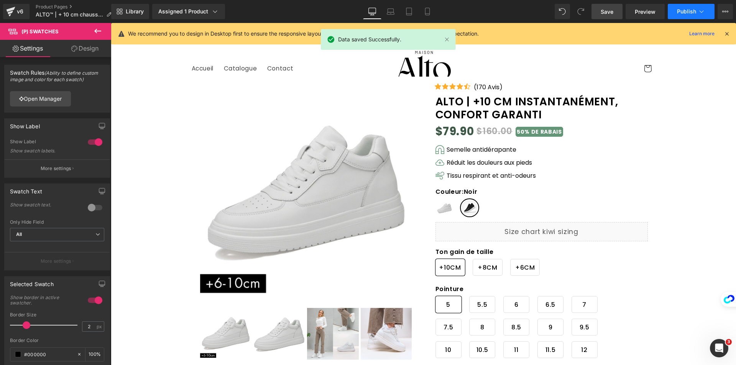
click at [690, 13] on span "Publish" at bounding box center [686, 11] width 19 height 6
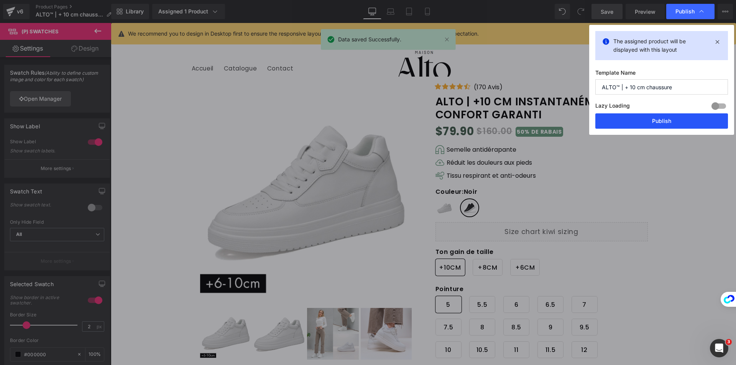
drag, startPoint x: 628, startPoint y: 122, endPoint x: 479, endPoint y: 73, distance: 156.7
click at [628, 122] on button "Publish" at bounding box center [661, 120] width 133 height 15
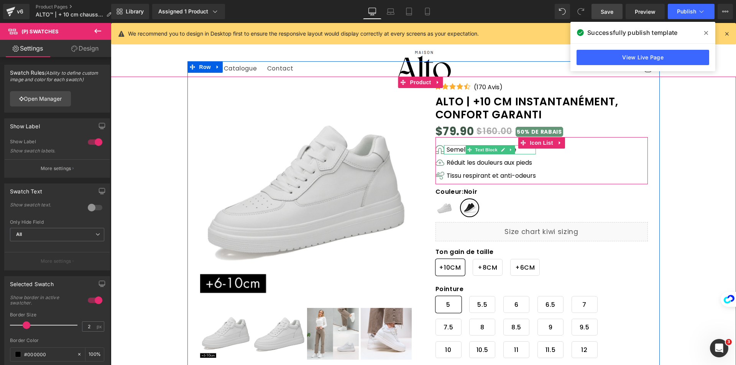
click at [450, 151] on p "Semelle antidérapante" at bounding box center [490, 149] width 89 height 9
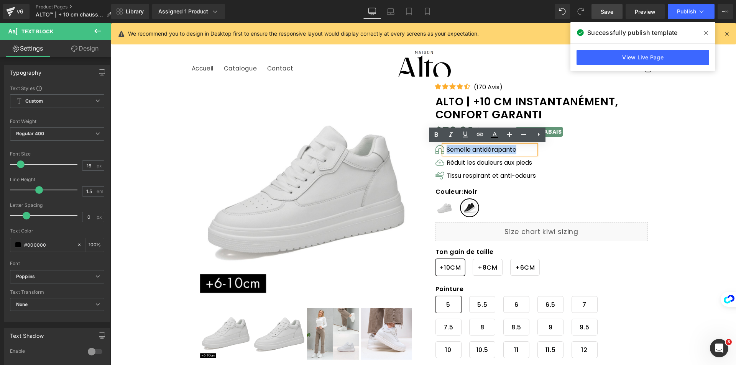
drag, startPoint x: 444, startPoint y: 150, endPoint x: 513, endPoint y: 146, distance: 69.0
click at [513, 146] on p "Semelle antidérapante" at bounding box center [490, 149] width 89 height 9
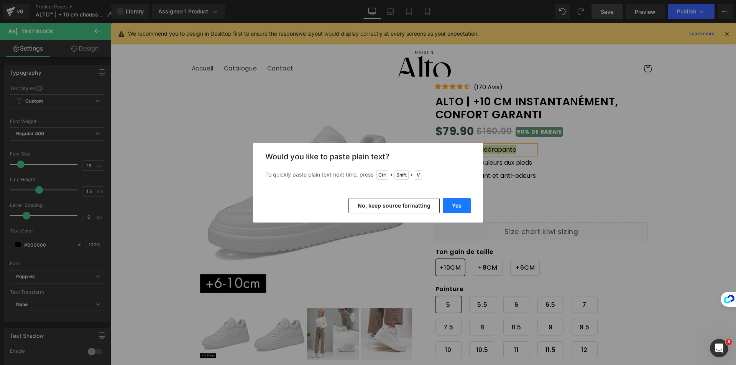
click at [457, 208] on button "Yes" at bounding box center [457, 205] width 28 height 15
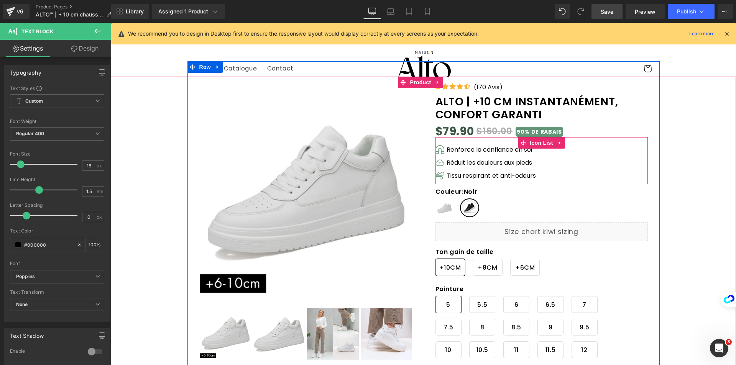
click at [449, 163] on div "Réduit les douleurs aux pieds" at bounding box center [490, 162] width 92 height 9
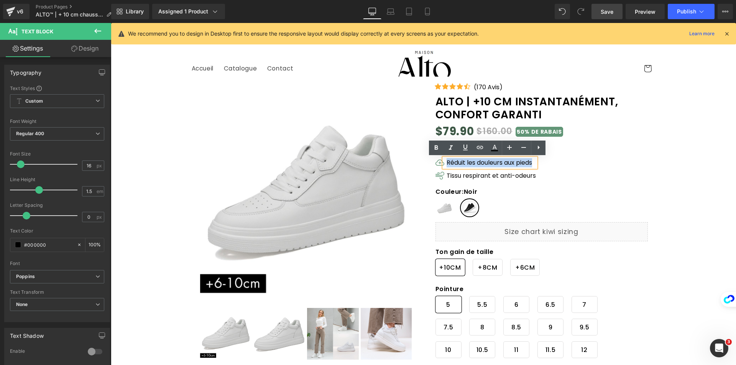
drag, startPoint x: 443, startPoint y: 162, endPoint x: 533, endPoint y: 161, distance: 89.3
click at [533, 161] on div "Réduit les douleurs aux pieds" at bounding box center [490, 162] width 92 height 9
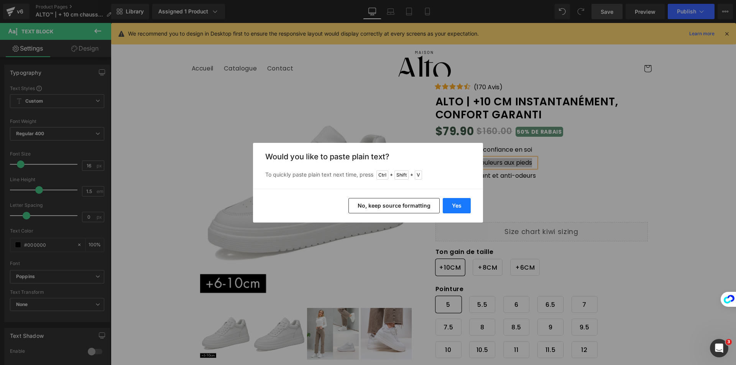
click at [453, 205] on button "Yes" at bounding box center [457, 205] width 28 height 15
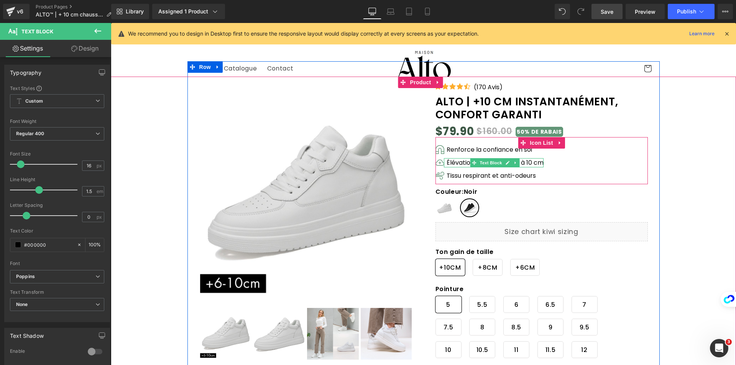
click at [521, 161] on div "Élévation invisible de + 4 à 10 cm" at bounding box center [494, 162] width 100 height 9
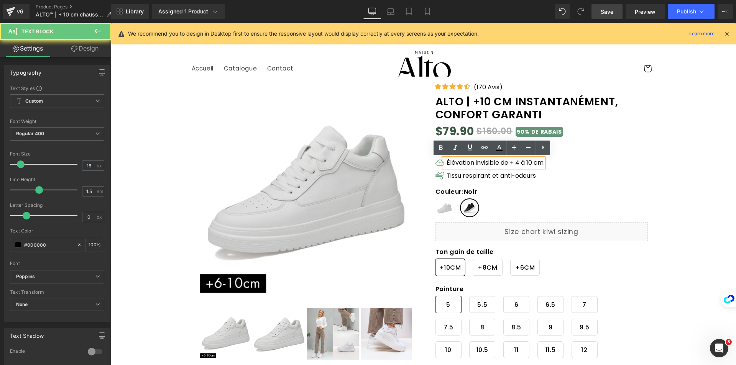
click at [518, 162] on div "Élévation invisible de + 4 à 10 cm" at bounding box center [494, 162] width 100 height 9
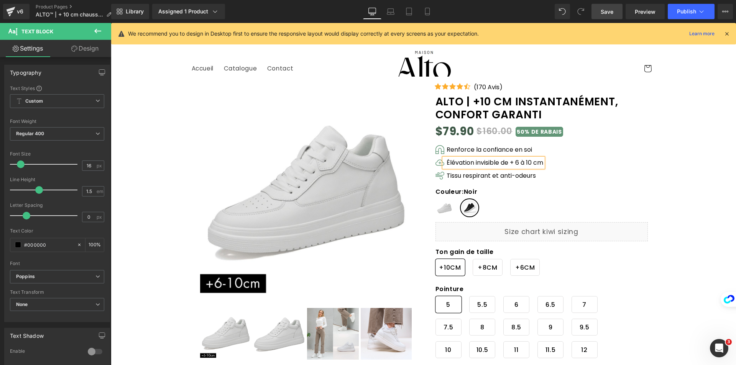
click at [552, 170] on div "Icon Renforce la confiance en soi" at bounding box center [541, 164] width 212 height 39
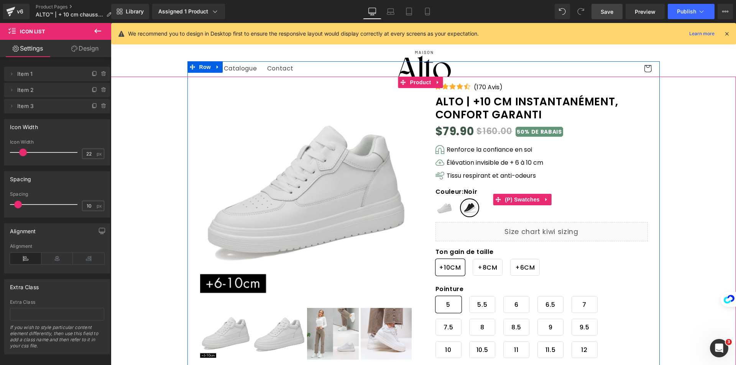
click at [462, 175] on p "Tissu respirant et anti-odeurs" at bounding box center [494, 175] width 97 height 9
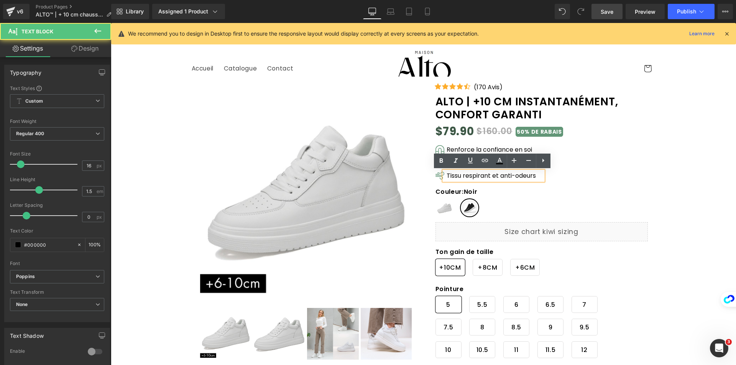
click at [446, 175] on p "Tissu respirant et anti-odeurs" at bounding box center [494, 175] width 97 height 9
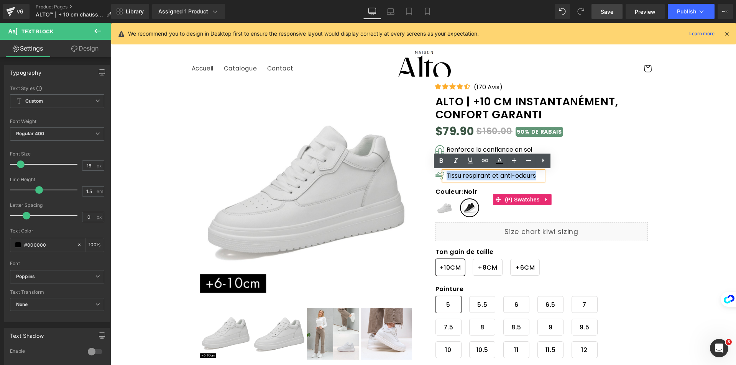
drag, startPoint x: 443, startPoint y: 175, endPoint x: 541, endPoint y: 179, distance: 98.6
click at [541, 179] on div "Icon Icon Icon Icon Icon Icon List Hoz (170 Avis) Text Block Icon List (P) Titl…" at bounding box center [541, 289] width 236 height 415
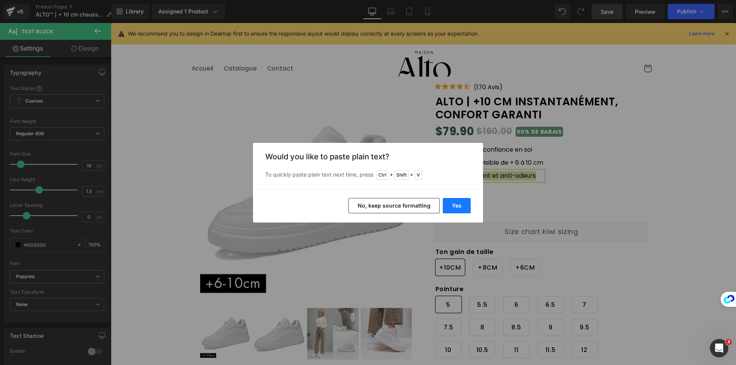
click at [457, 208] on button "Yes" at bounding box center [457, 205] width 28 height 15
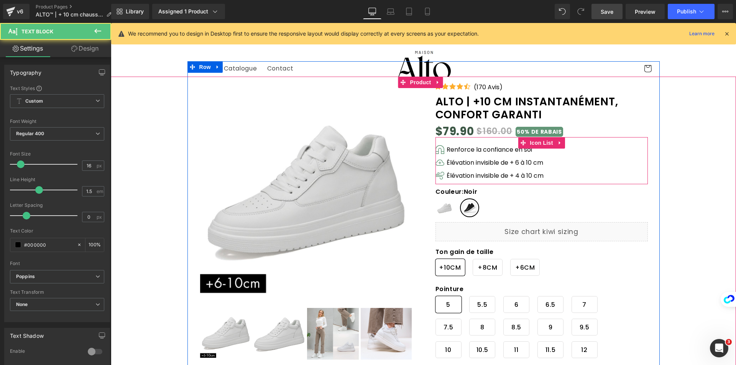
click at [456, 176] on p "Élévation invisible de + 4 à 10 cm" at bounding box center [494, 175] width 97 height 9
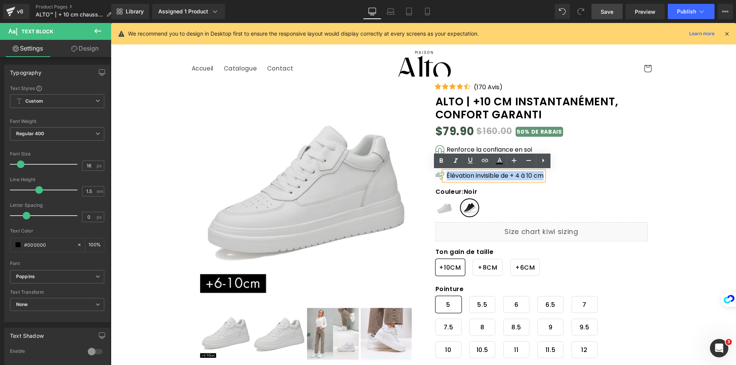
drag, startPoint x: 444, startPoint y: 175, endPoint x: 547, endPoint y: 174, distance: 103.1
click at [547, 174] on div "Icon Renforce la confiance en soi" at bounding box center [541, 164] width 212 height 39
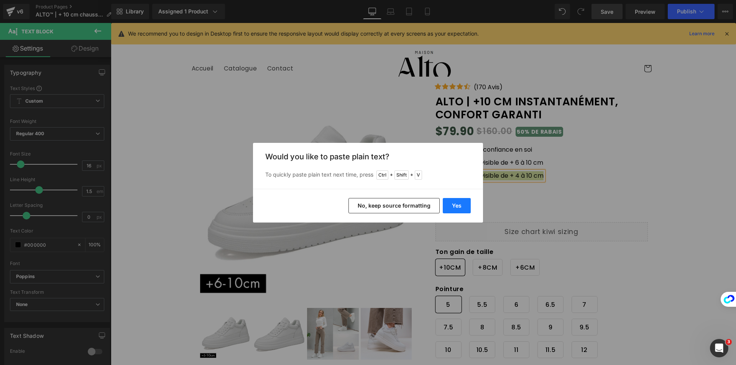
click at [447, 204] on button "Yes" at bounding box center [457, 205] width 28 height 15
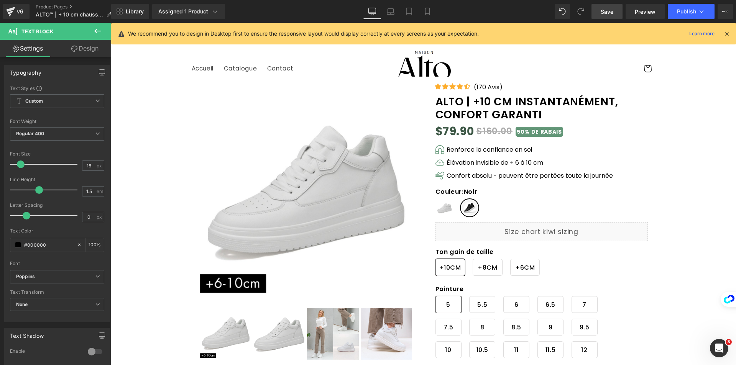
click at [425, 18] on link "Mobile" at bounding box center [427, 11] width 18 height 15
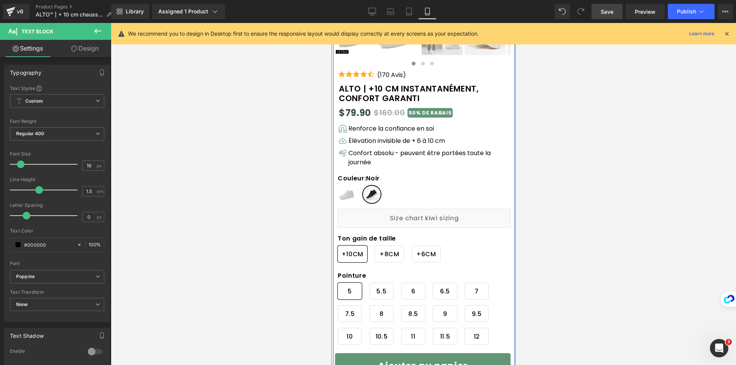
scroll to position [228, 0]
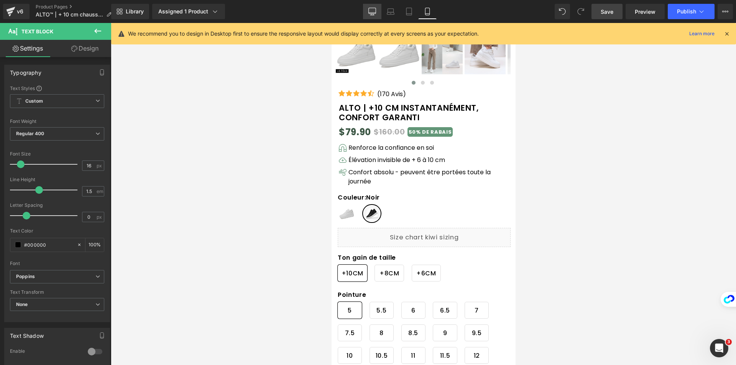
click at [370, 10] on icon at bounding box center [372, 12] width 8 height 8
type input "100"
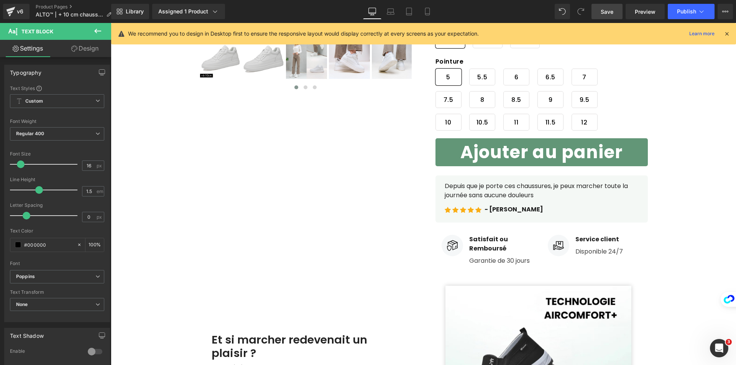
scroll to position [3, 0]
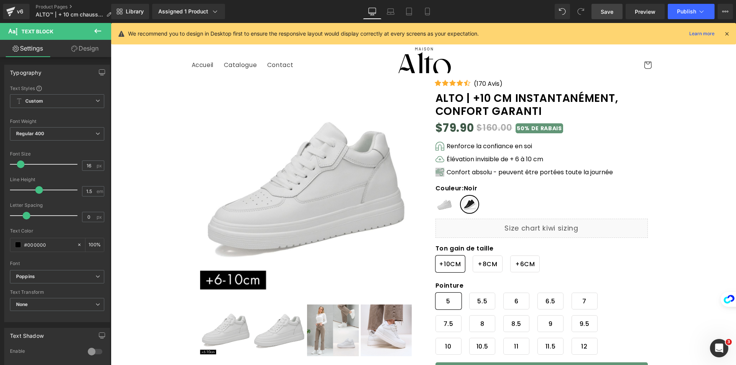
click at [438, 172] on div "Icon" at bounding box center [439, 174] width 8 height 13
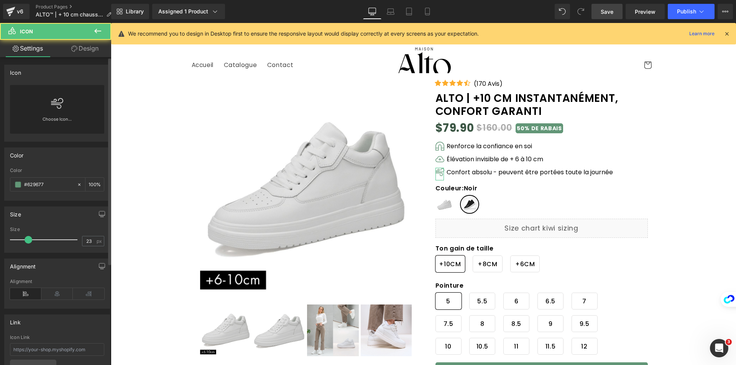
click at [75, 105] on div "Choose Icon..." at bounding box center [57, 109] width 94 height 49
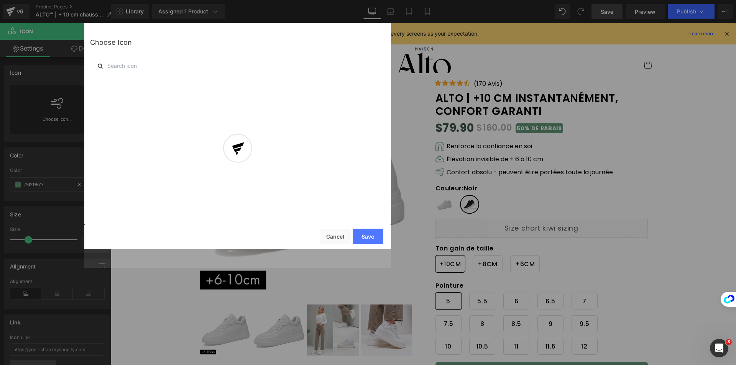
click at [142, 64] on input "text" at bounding box center [136, 65] width 77 height 17
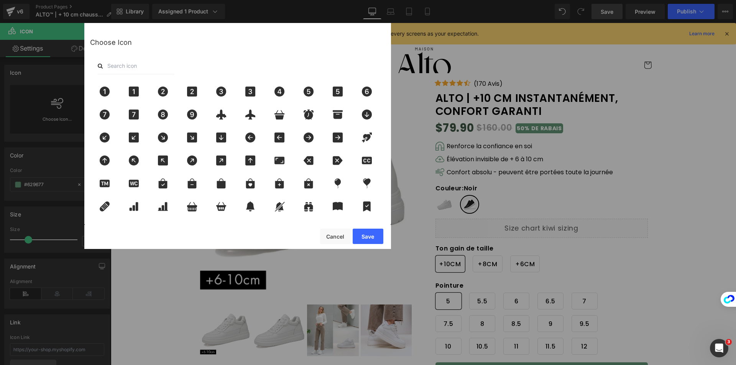
click at [115, 65] on input "text" at bounding box center [136, 65] width 77 height 17
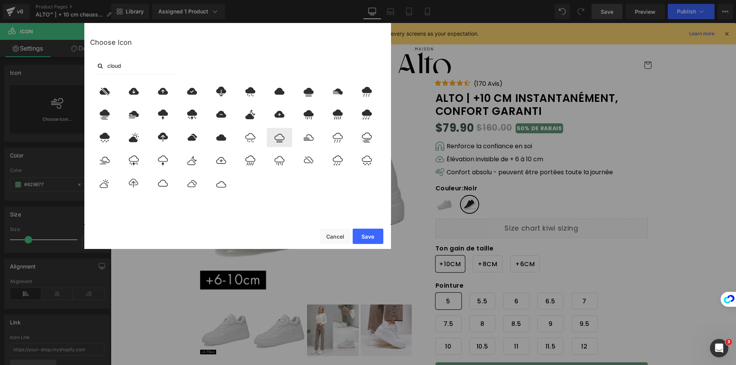
type input "cloud"
click at [277, 141] on icon at bounding box center [279, 138] width 10 height 9
click at [364, 235] on button "Save" at bounding box center [367, 236] width 31 height 15
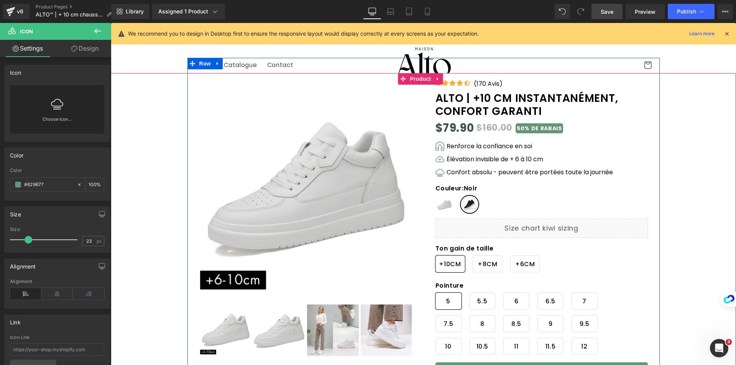
click at [438, 161] on span "Icon" at bounding box center [439, 160] width 12 height 9
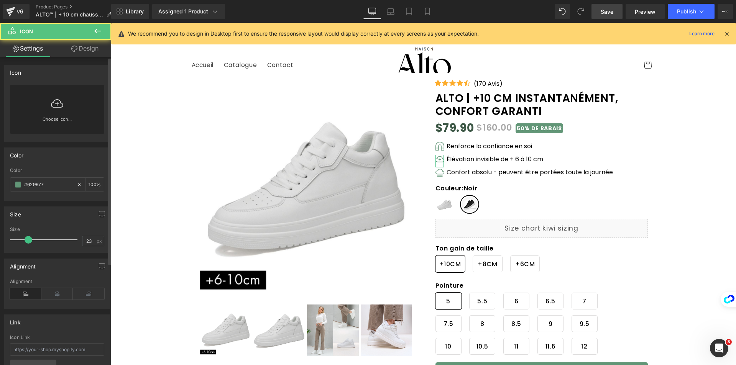
click at [75, 101] on div "Choose Icon..." at bounding box center [57, 109] width 94 height 49
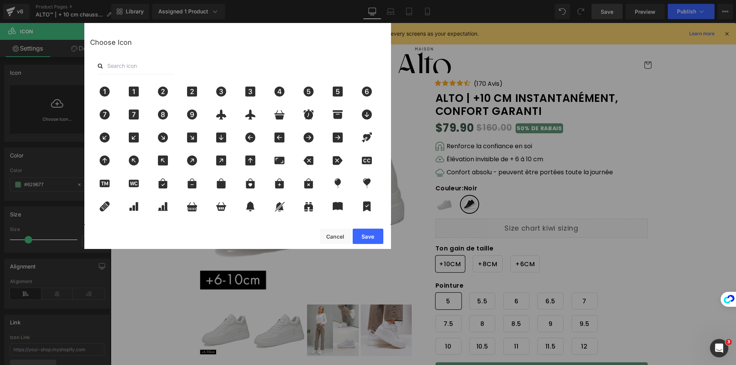
click at [155, 66] on input "text" at bounding box center [136, 65] width 77 height 17
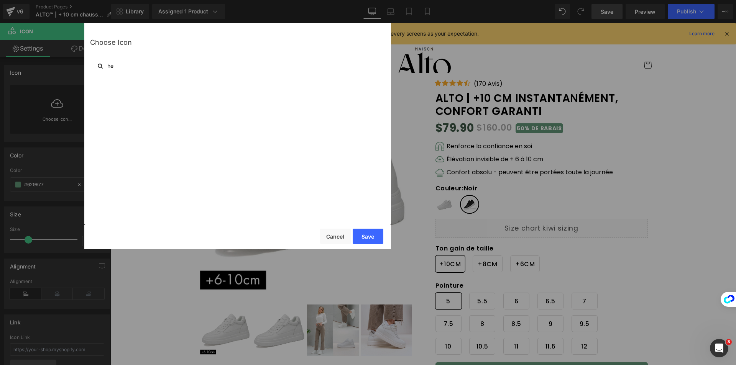
type input "h"
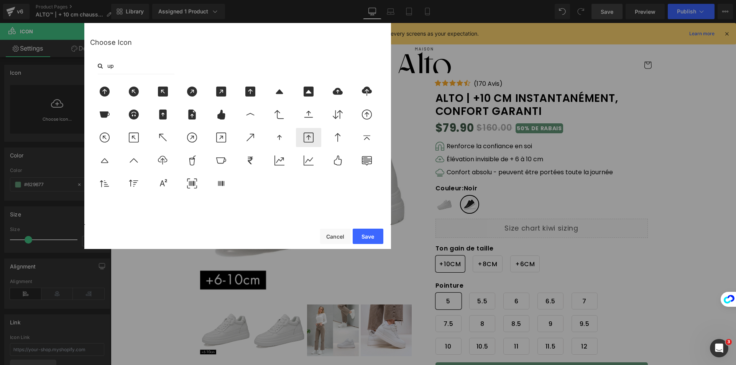
type input "up"
click at [312, 139] on icon at bounding box center [308, 138] width 16 height 10
click at [372, 228] on div "Save Cancel" at bounding box center [237, 237] width 307 height 24
click at [369, 236] on button "Save" at bounding box center [367, 236] width 31 height 15
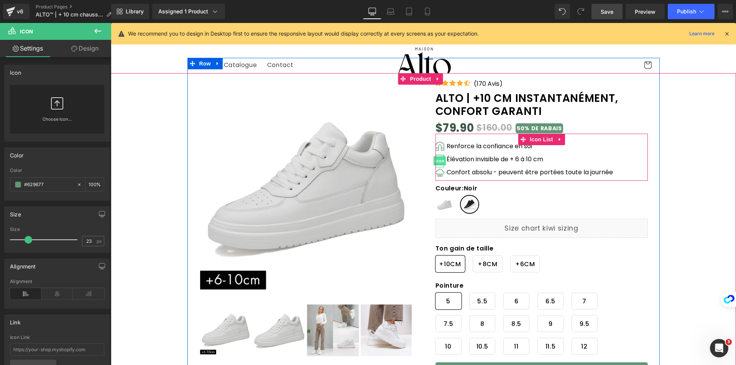
click at [438, 161] on span "Icon" at bounding box center [439, 160] width 12 height 9
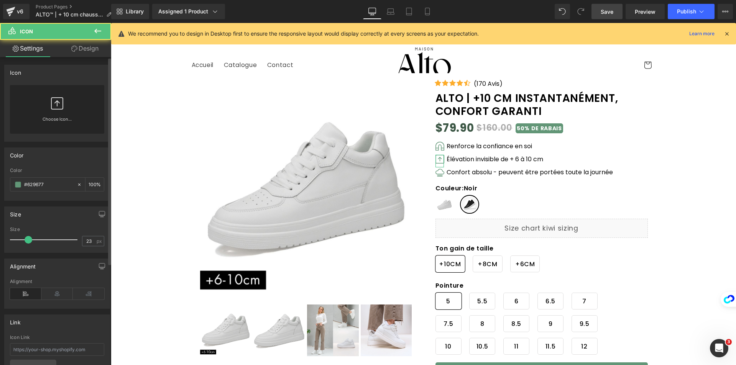
click at [75, 93] on div "Choose Icon..." at bounding box center [57, 109] width 94 height 49
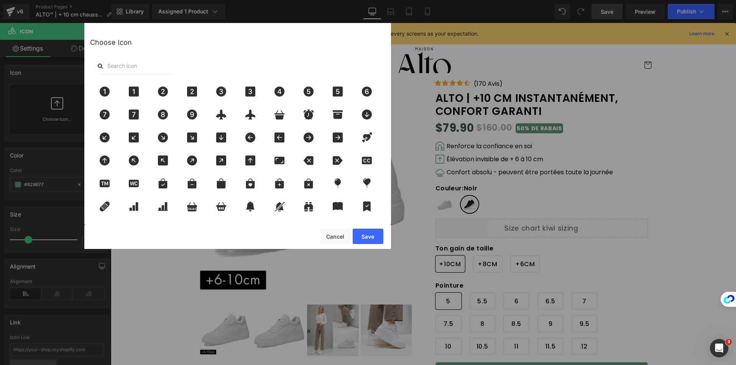
click at [130, 67] on input "text" at bounding box center [136, 65] width 77 height 17
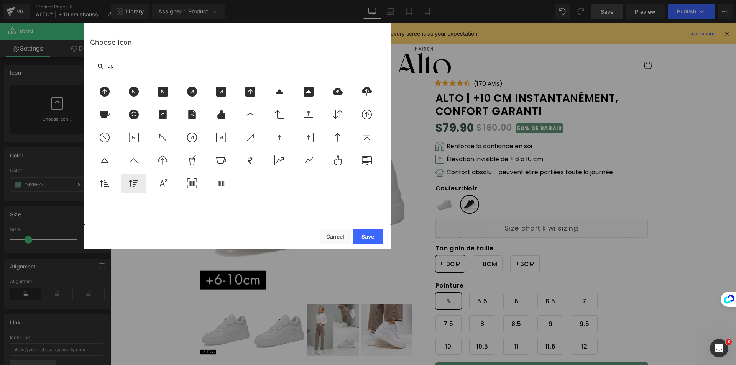
type input "up"
click at [131, 182] on icon at bounding box center [133, 183] width 9 height 7
click at [372, 231] on button "Save" at bounding box center [367, 236] width 31 height 15
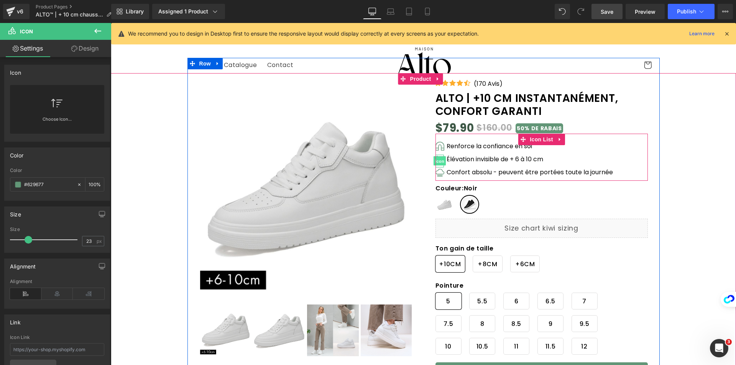
click at [438, 160] on span "Icon" at bounding box center [439, 161] width 12 height 9
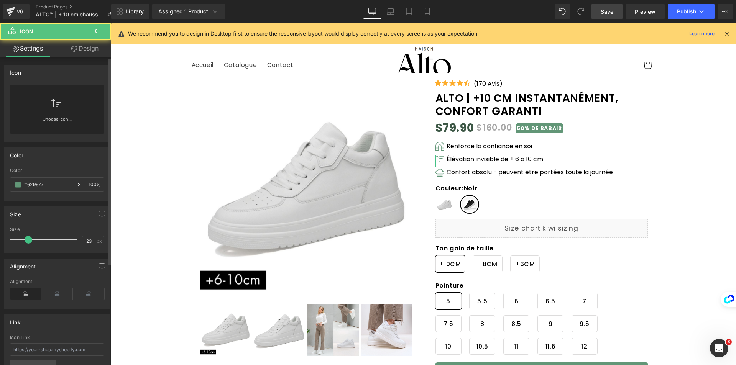
click at [82, 109] on div "Choose Icon..." at bounding box center [57, 109] width 94 height 49
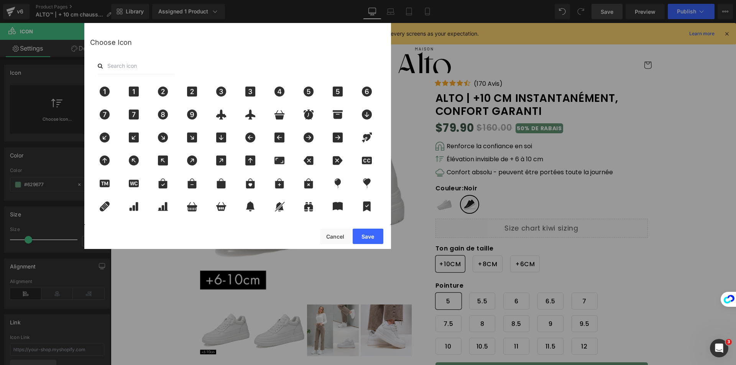
click at [144, 66] on input "text" at bounding box center [136, 65] width 77 height 17
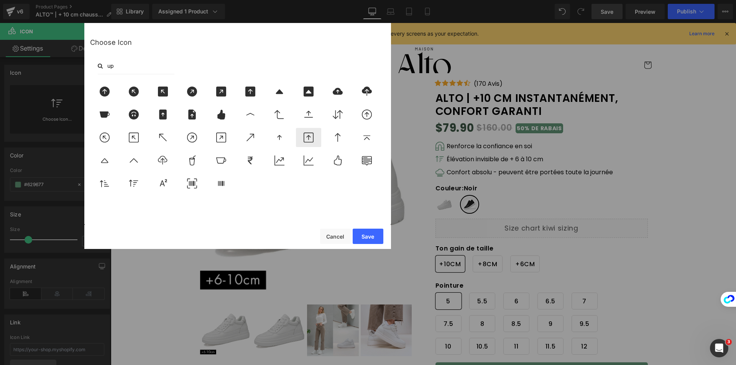
type input "up"
click at [315, 140] on icon at bounding box center [308, 138] width 16 height 10
click at [375, 236] on button "Save" at bounding box center [367, 236] width 31 height 15
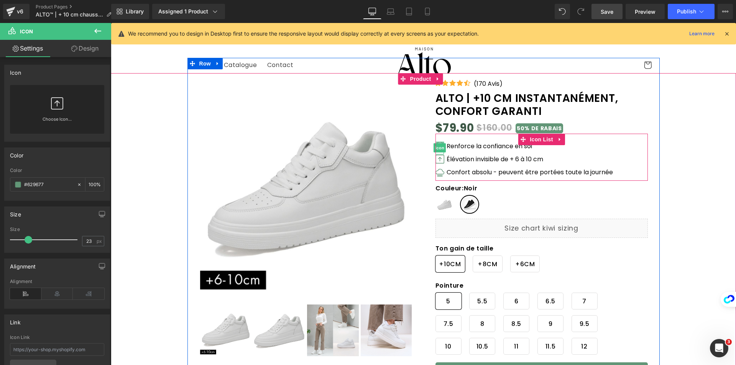
click at [438, 143] on div at bounding box center [439, 143] width 8 height 2
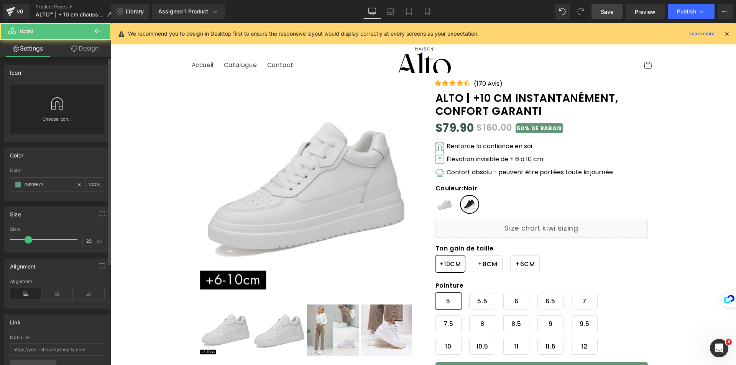
click at [90, 108] on div "Choose Icon..." at bounding box center [57, 109] width 94 height 49
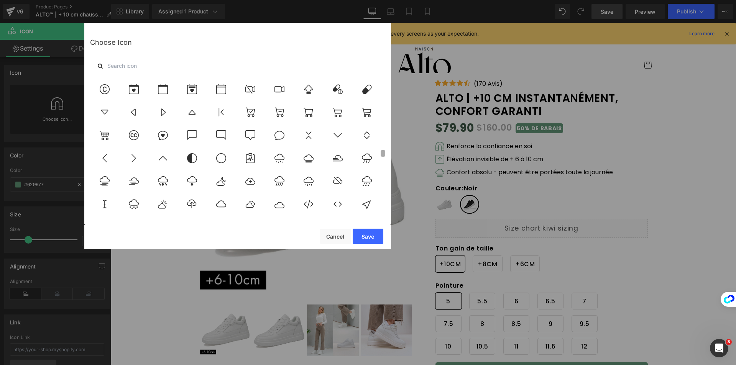
scroll to position [1456, 0]
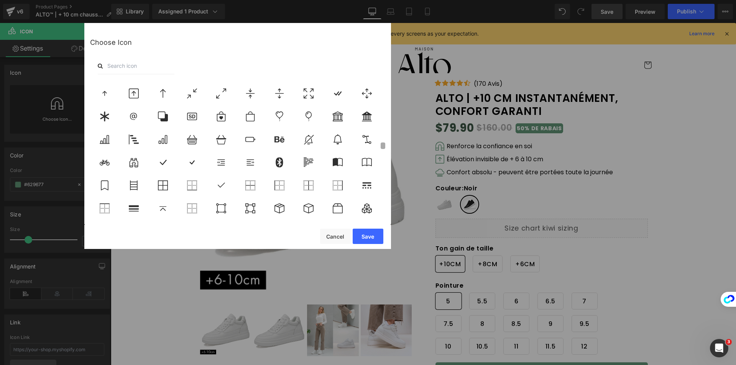
click at [387, 146] on div "Choose Icon" at bounding box center [237, 123] width 307 height 201
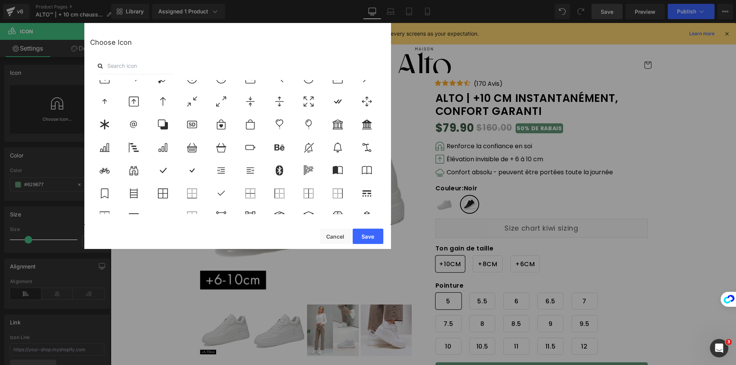
click at [129, 57] on input "text" at bounding box center [136, 65] width 77 height 17
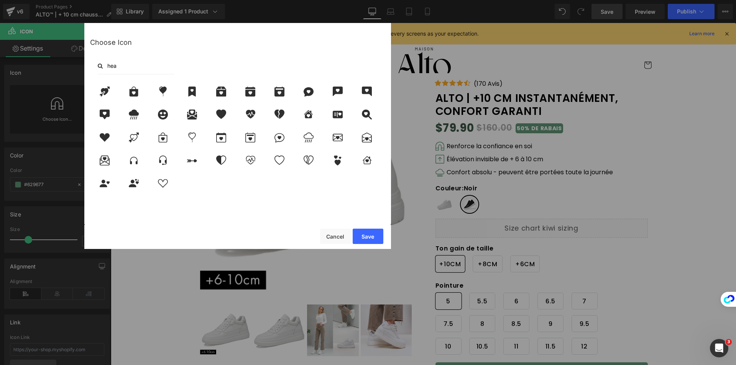
scroll to position [0, 0]
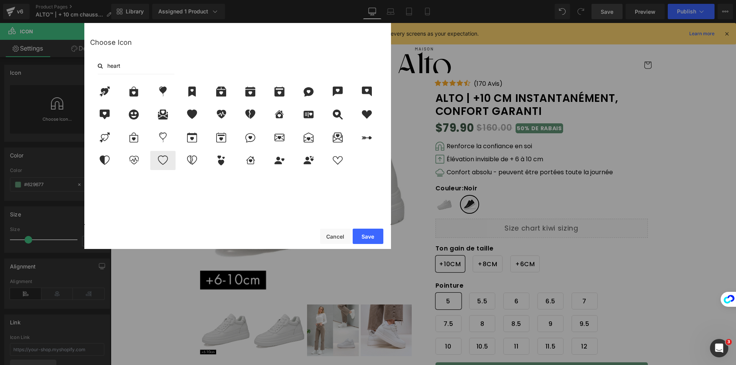
type input "heart"
click at [163, 164] on icon at bounding box center [163, 161] width 16 height 10
click at [367, 234] on button "Save" at bounding box center [367, 236] width 31 height 15
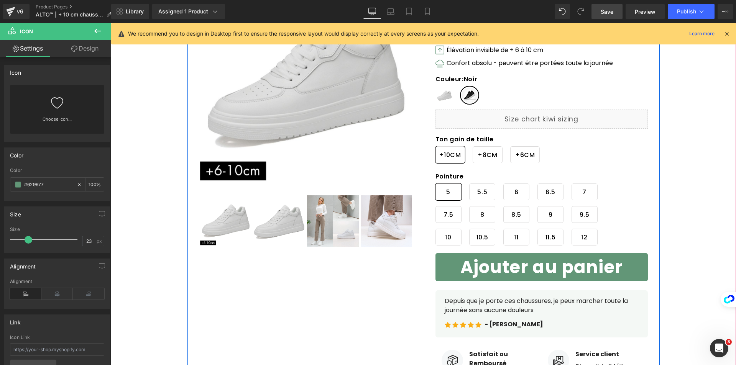
scroll to position [195, 0]
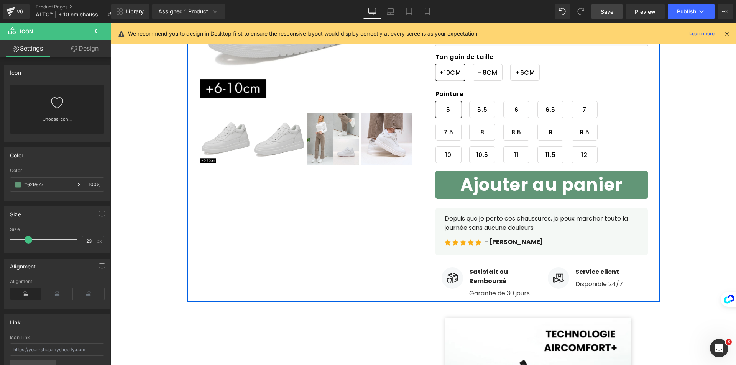
click at [451, 223] on p "Depuis que je porte ces chaussures, je peux marcher toute la journée sans aucun…" at bounding box center [541, 223] width 194 height 18
click at [450, 223] on p "Depuis que je porte ces chaussures, je peux marcher toute la journée sans aucun…" at bounding box center [541, 223] width 194 height 18
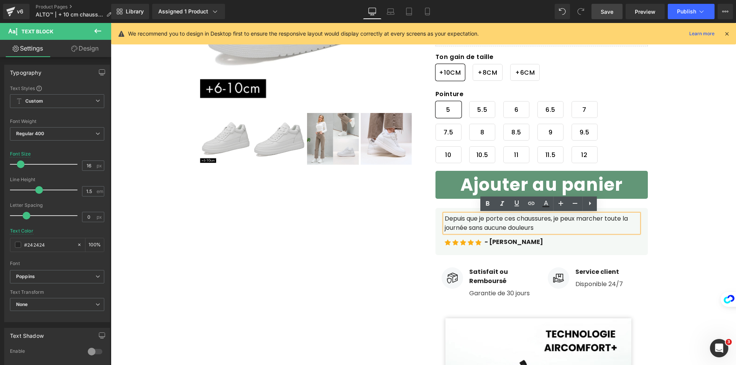
drag, startPoint x: 442, startPoint y: 218, endPoint x: 562, endPoint y: 229, distance: 120.9
click at [562, 229] on p "Depuis que je porte ces chaussures, je peux marcher toute la journée sans aucun…" at bounding box center [541, 223] width 194 height 18
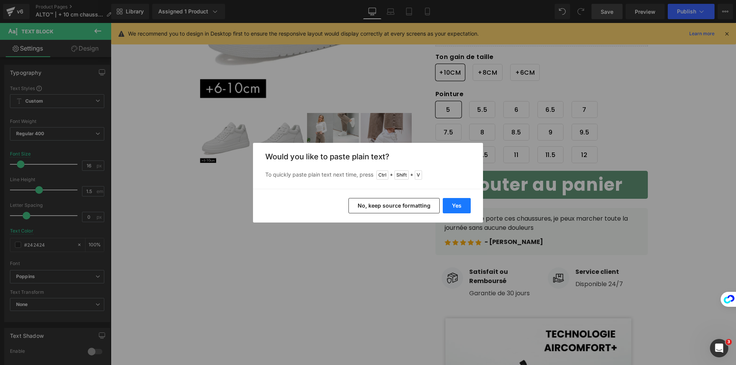
click at [455, 204] on button "Yes" at bounding box center [457, 205] width 28 height 15
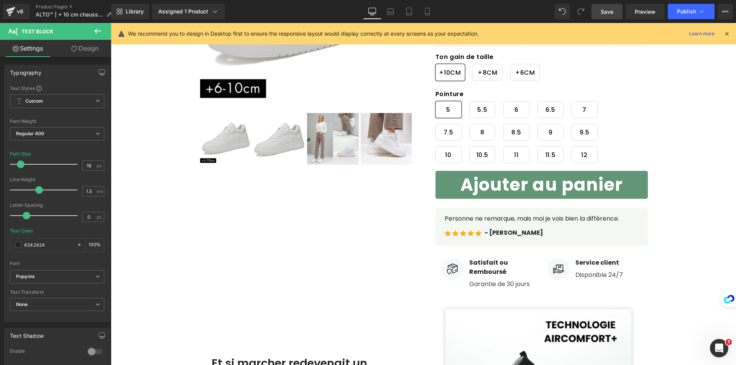
click at [497, 233] on span "Text Block" at bounding box center [509, 232] width 25 height 9
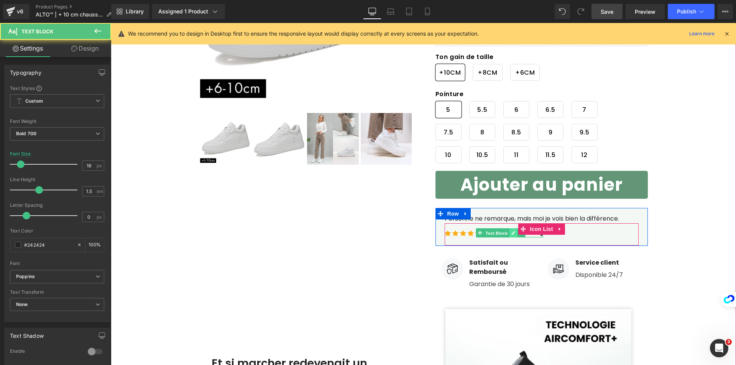
click at [511, 233] on icon at bounding box center [513, 233] width 4 height 5
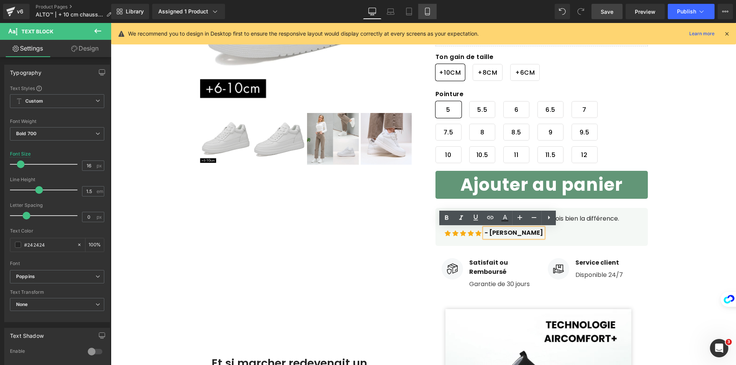
click at [428, 8] on icon at bounding box center [427, 11] width 4 height 7
type input "13"
type input "100"
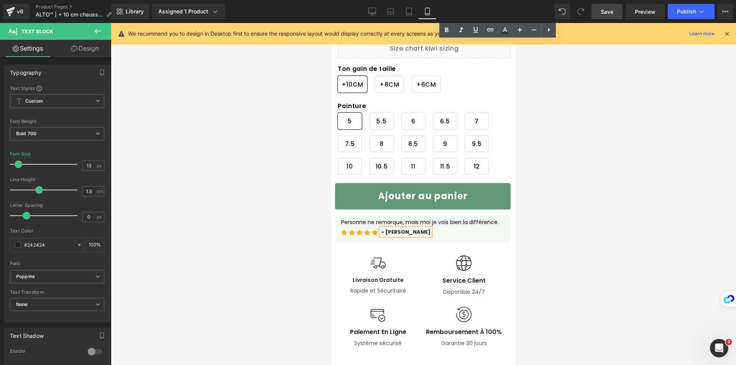
scroll to position [416, 0]
click at [537, 224] on div at bounding box center [423, 194] width 625 height 342
click at [412, 234] on div "Icon Icon Icon Icon Icon Icon List Hoz - [PERSON_NAME] Text Block" at bounding box center [422, 233] width 163 height 11
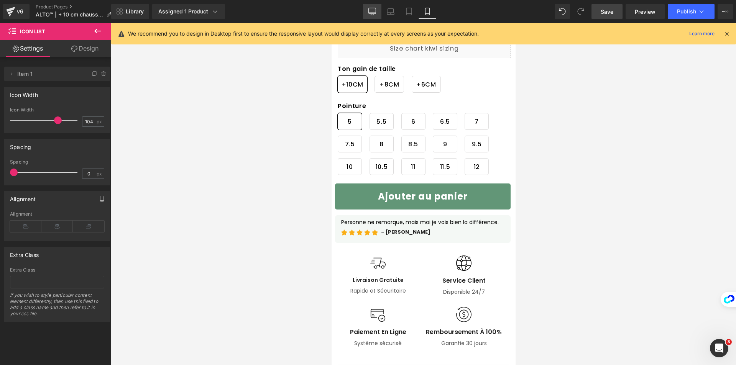
click at [374, 7] on link "Desktop" at bounding box center [372, 11] width 18 height 15
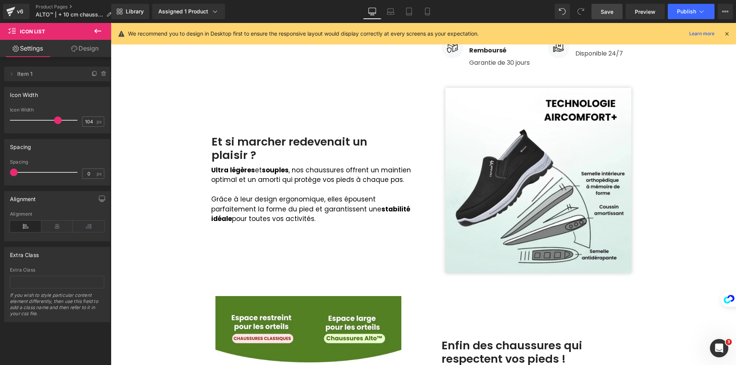
scroll to position [192, 0]
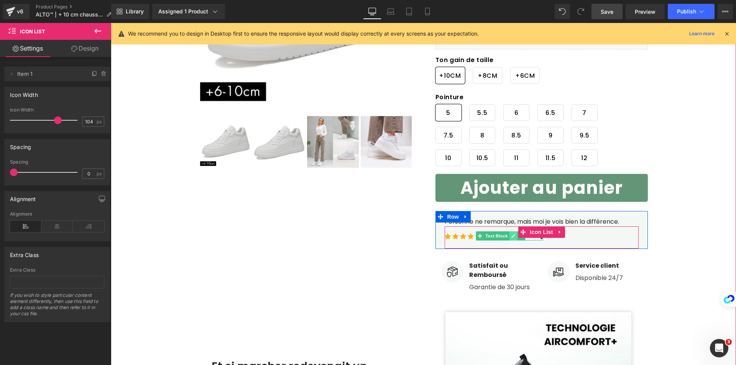
click at [511, 234] on icon at bounding box center [513, 236] width 4 height 5
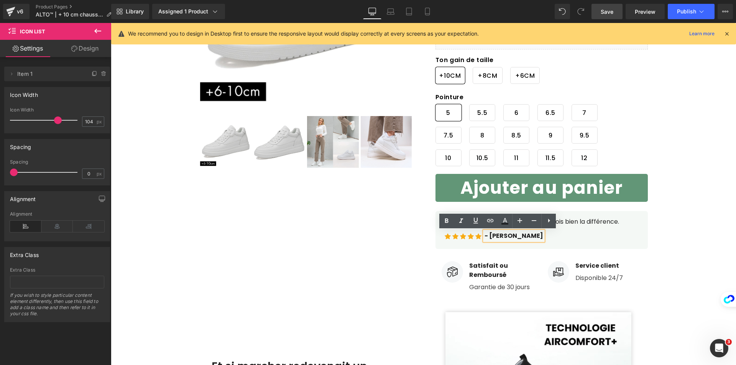
click at [505, 236] on p "- [PERSON_NAME]" at bounding box center [513, 235] width 59 height 9
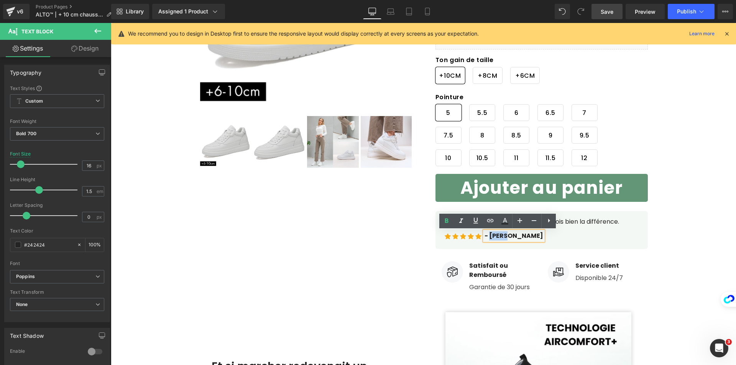
drag, startPoint x: 503, startPoint y: 236, endPoint x: 486, endPoint y: 237, distance: 16.9
click at [486, 237] on p "- [PERSON_NAME]" at bounding box center [513, 235] width 59 height 9
click at [511, 233] on p "- [PERSON_NAME]" at bounding box center [513, 235] width 59 height 9
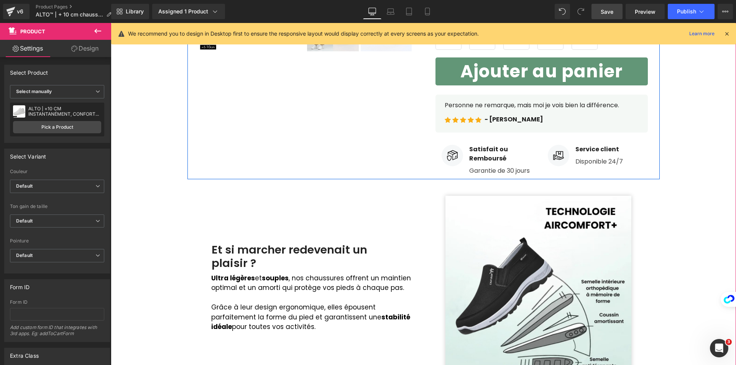
scroll to position [460, 0]
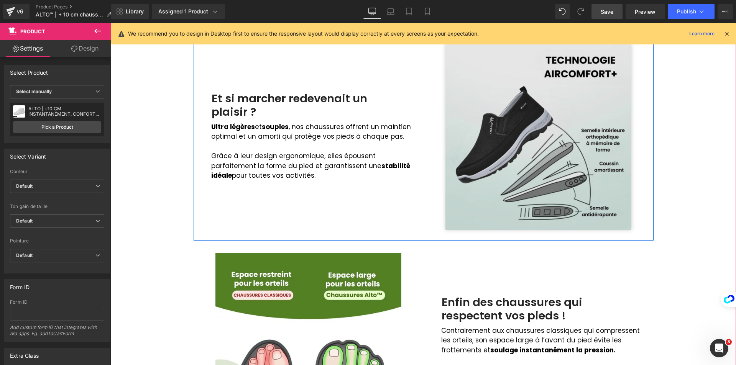
click at [475, 161] on img at bounding box center [538, 137] width 186 height 186
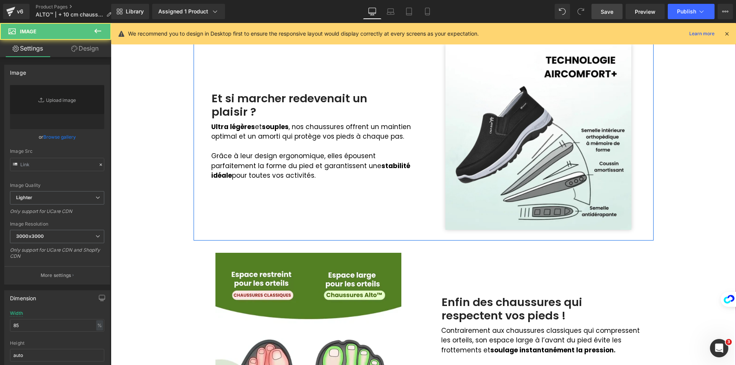
type input "[URL][DOMAIN_NAME]"
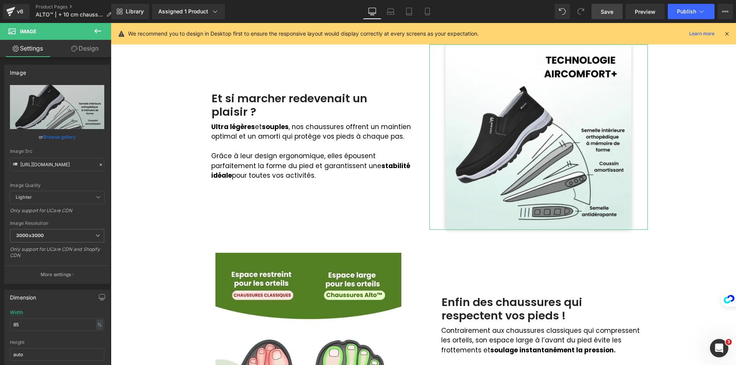
click at [80, 51] on link "Design" at bounding box center [85, 48] width 56 height 17
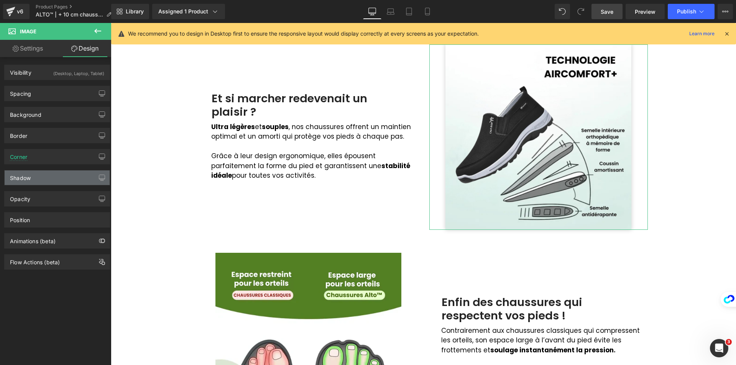
click at [36, 179] on div "Shadow" at bounding box center [57, 177] width 105 height 15
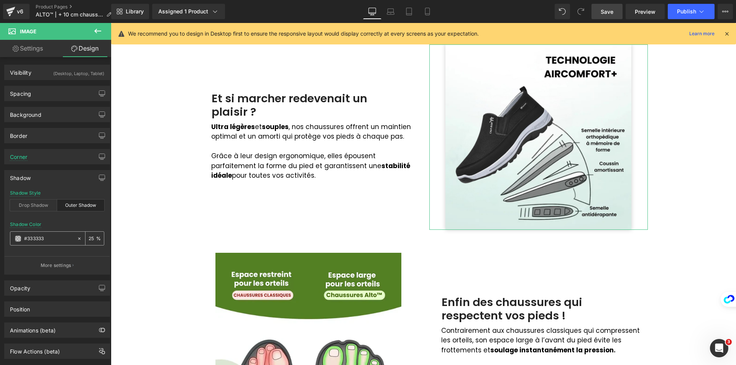
click at [77, 237] on icon at bounding box center [79, 238] width 5 height 5
type input "none"
type input "0"
click at [506, 162] on img at bounding box center [538, 137] width 186 height 186
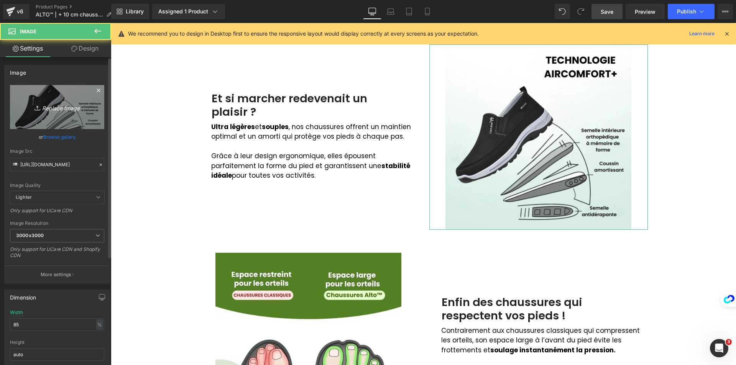
click at [72, 108] on icon "Replace Image" at bounding box center [56, 107] width 61 height 10
type input "C:\fakepath\VAR_0536_500x_49de88f7-f1fb-4bce-affe-ef5d2f8dfef0.webp"
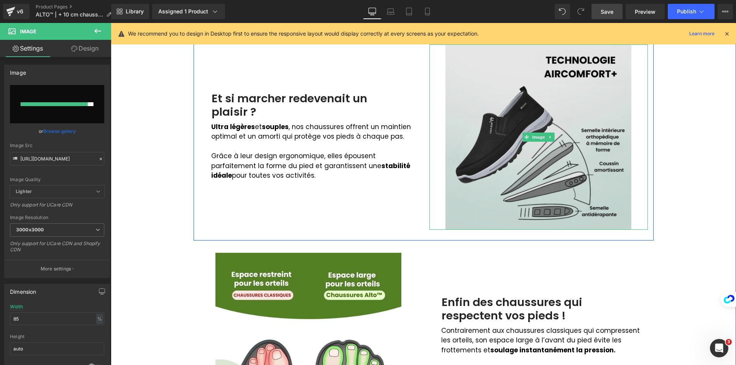
click at [528, 214] on img at bounding box center [538, 137] width 186 height 186
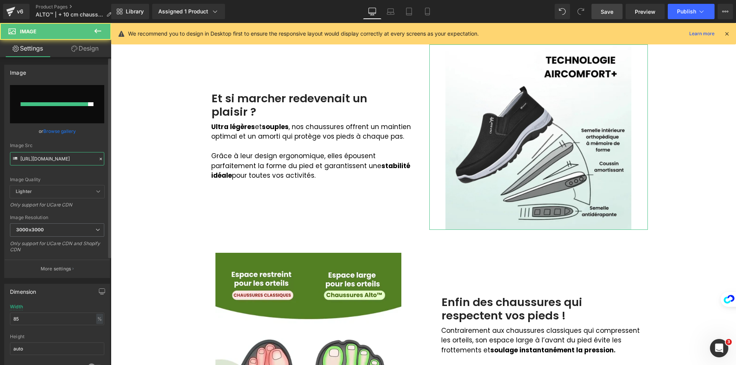
click at [56, 161] on input "[URL][DOMAIN_NAME]" at bounding box center [57, 158] width 94 height 13
click at [56, 162] on input "[URL][DOMAIN_NAME]" at bounding box center [57, 158] width 94 height 13
paste input "VAR_0536_500x_49de88f7-f1fb-4bce-affe-ef5d2f8dfef0.webp?v=1759521940"
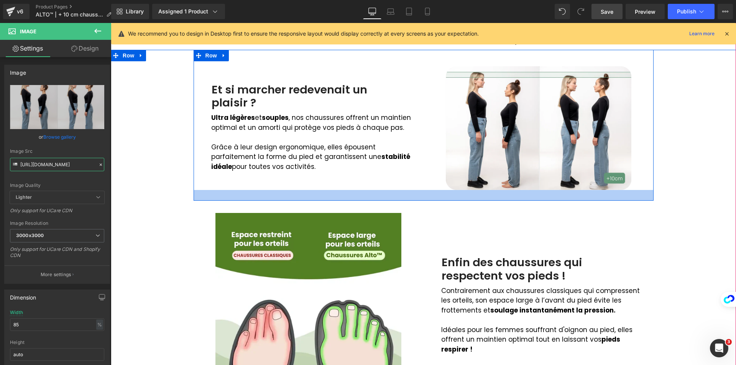
scroll to position [345, 0]
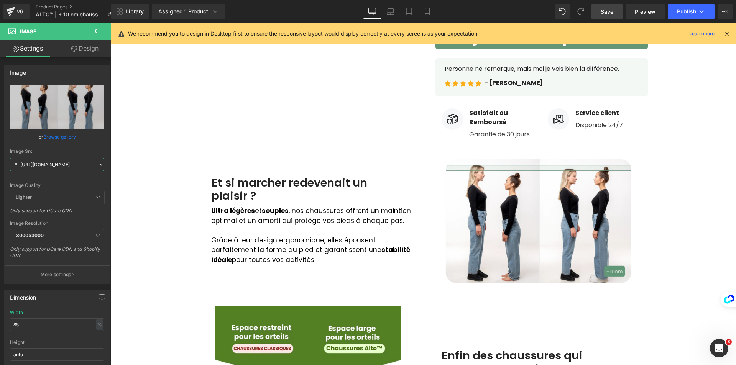
type input "[URL][DOMAIN_NAME]"
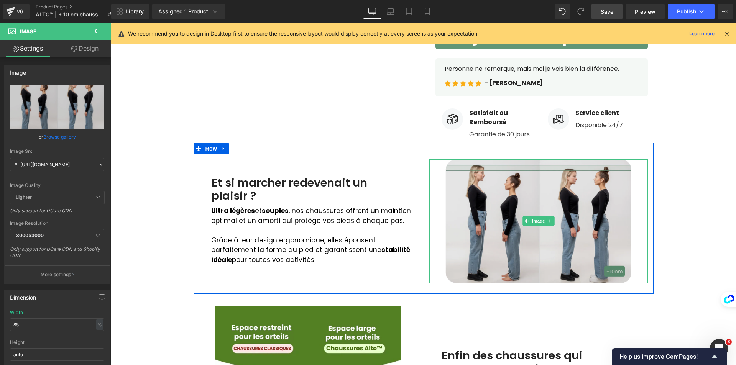
click at [472, 203] on img at bounding box center [538, 221] width 186 height 124
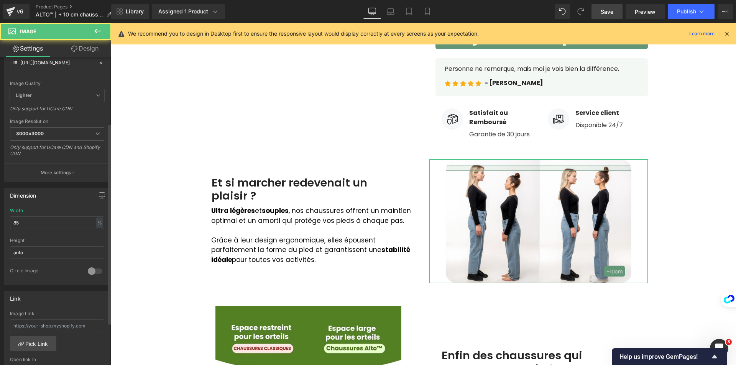
scroll to position [115, 0]
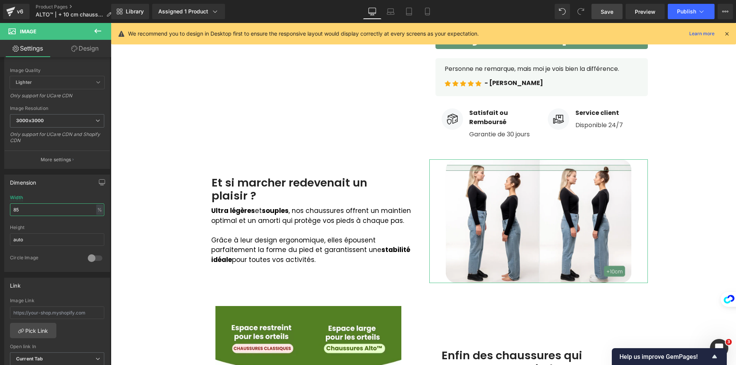
click at [0, 205] on html "Text Block You are previewing how the will restyle your page. You can not edit …" at bounding box center [368, 182] width 736 height 365
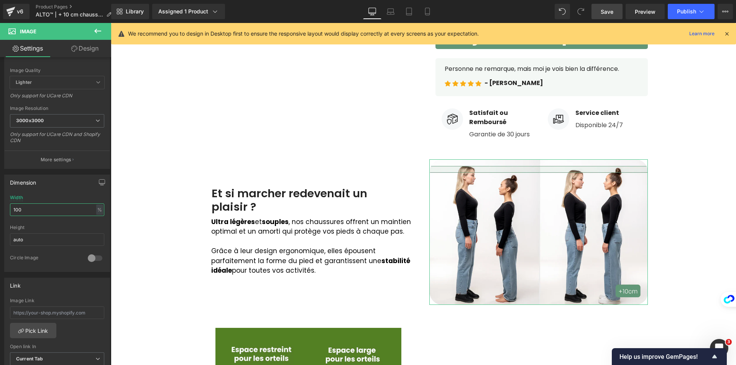
type input "100"
click at [78, 50] on link "Design" at bounding box center [85, 48] width 56 height 17
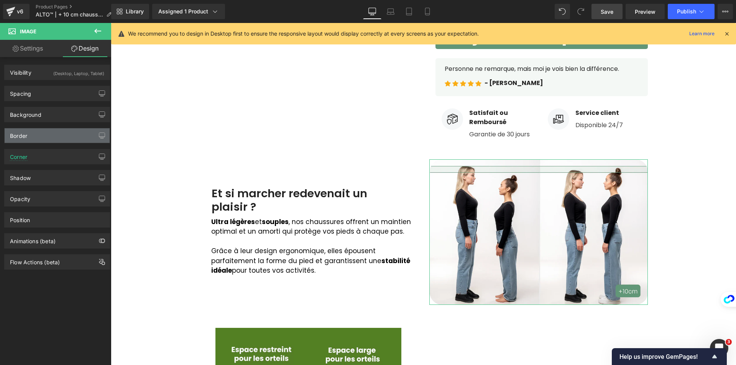
type input "#000000"
type input "75"
type input "0"
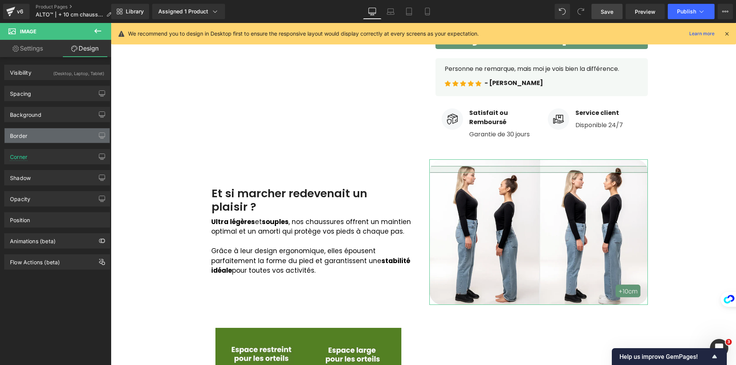
type input "0"
click at [29, 132] on div "Border" at bounding box center [57, 135] width 105 height 15
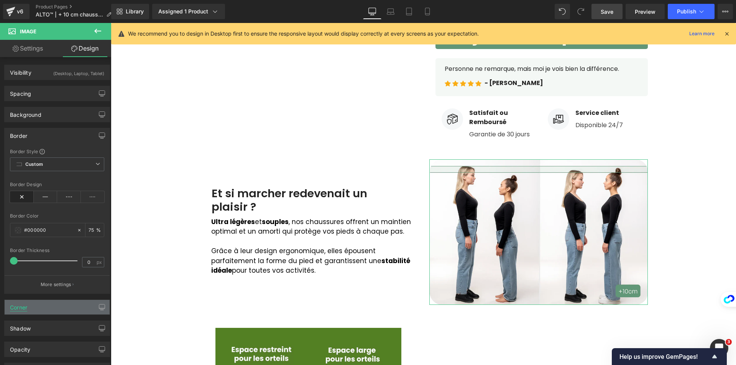
drag, startPoint x: 23, startPoint y: 134, endPoint x: 23, endPoint y: 152, distance: 17.2
click at [23, 135] on div "Border" at bounding box center [18, 133] width 17 height 11
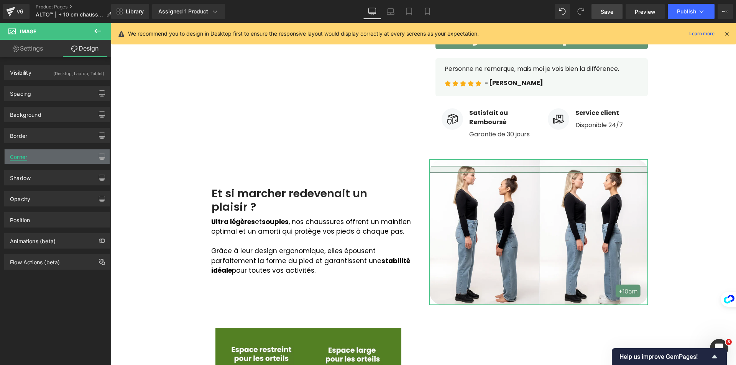
click at [26, 154] on div "Corner" at bounding box center [18, 154] width 17 height 11
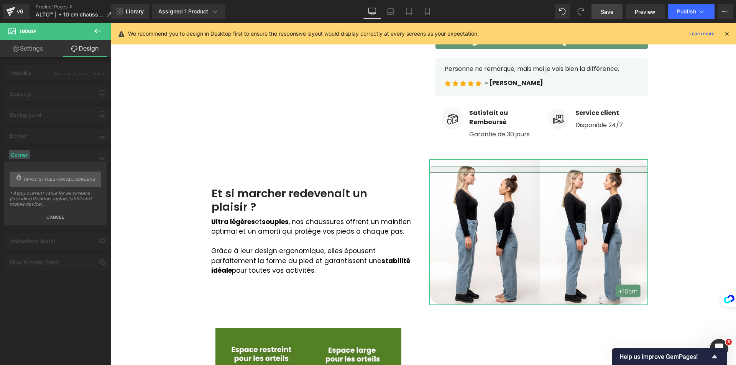
click at [53, 217] on button "Cancel" at bounding box center [55, 215] width 101 height 9
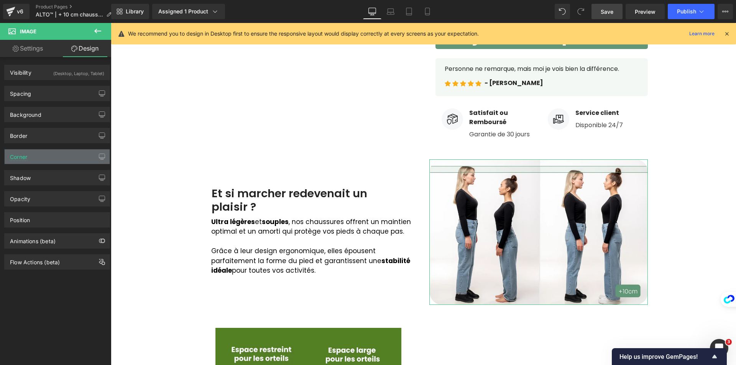
click at [28, 161] on div "Corner" at bounding box center [57, 156] width 105 height 15
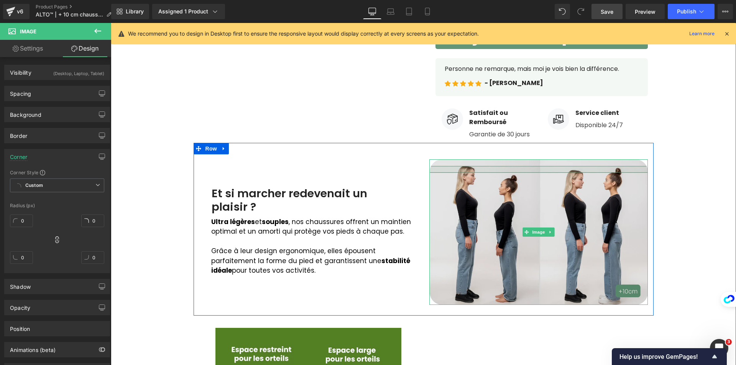
click at [538, 232] on span "Image" at bounding box center [538, 232] width 16 height 9
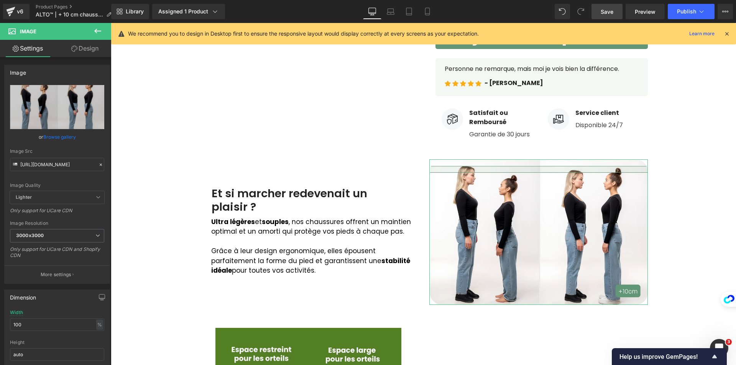
click at [84, 48] on link "Design" at bounding box center [85, 48] width 56 height 17
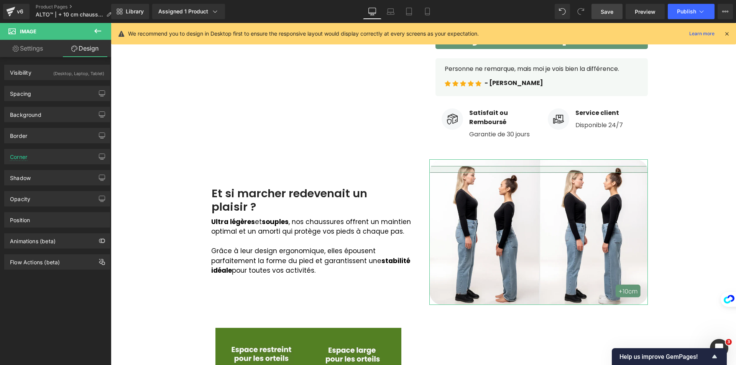
type input "#000000"
type input "75"
type input "0"
click at [31, 134] on div "Border" at bounding box center [57, 135] width 105 height 15
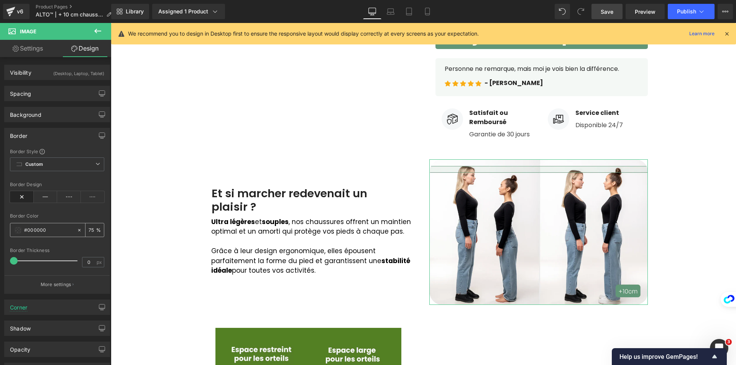
click at [77, 229] on icon at bounding box center [79, 230] width 5 height 5
type input "none"
type input "0"
click at [42, 195] on icon at bounding box center [46, 196] width 24 height 11
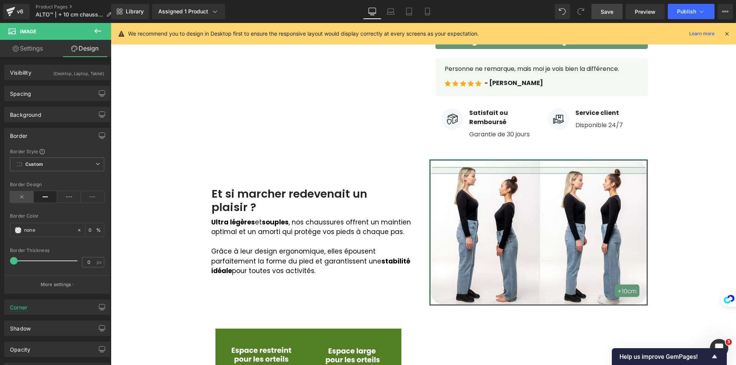
click at [24, 197] on icon at bounding box center [22, 196] width 24 height 11
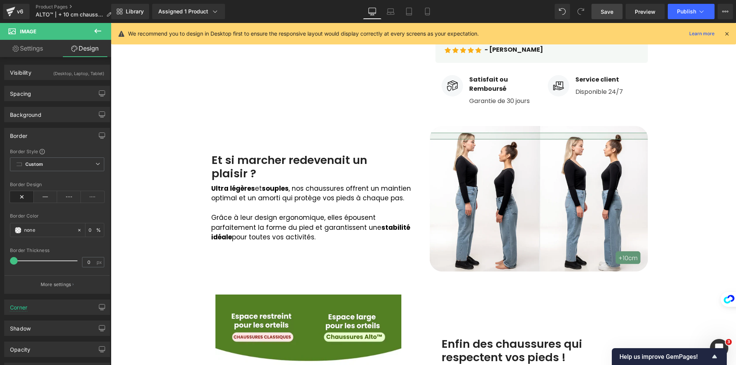
scroll to position [383, 0]
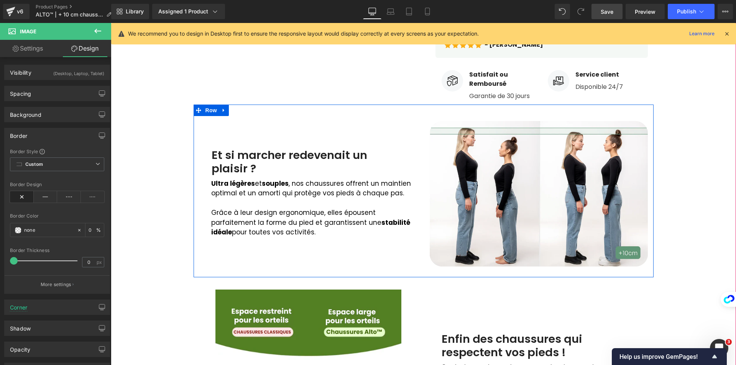
click at [502, 186] on img at bounding box center [538, 194] width 218 height 146
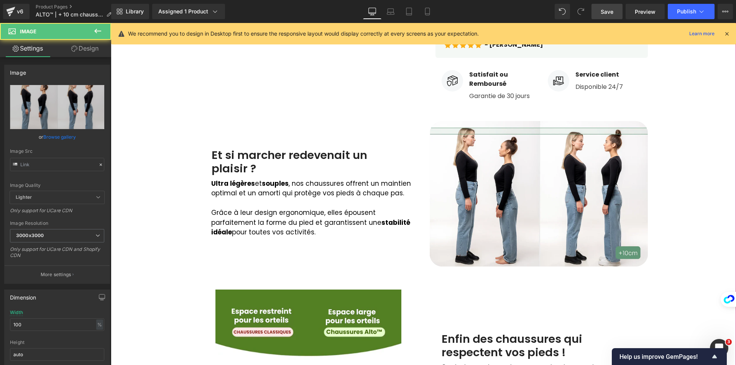
type input "[URL][DOMAIN_NAME]"
click at [91, 53] on link "Design" at bounding box center [85, 48] width 56 height 17
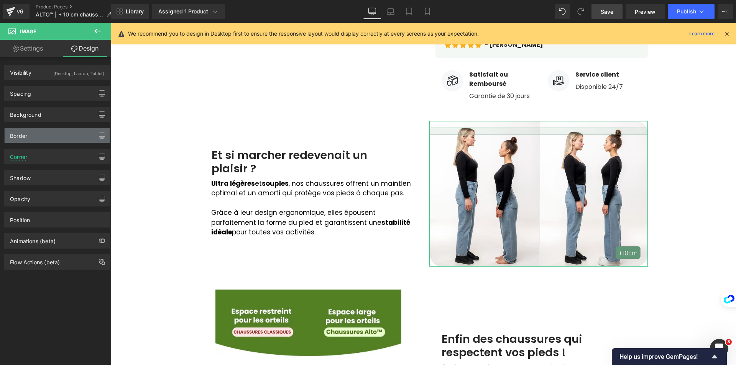
click at [20, 131] on div "Border" at bounding box center [18, 133] width 17 height 11
type input "none"
type input "0"
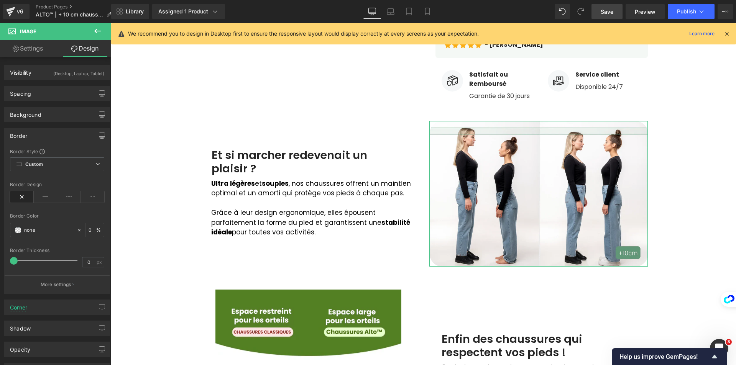
click at [27, 135] on div "Border" at bounding box center [18, 133] width 17 height 11
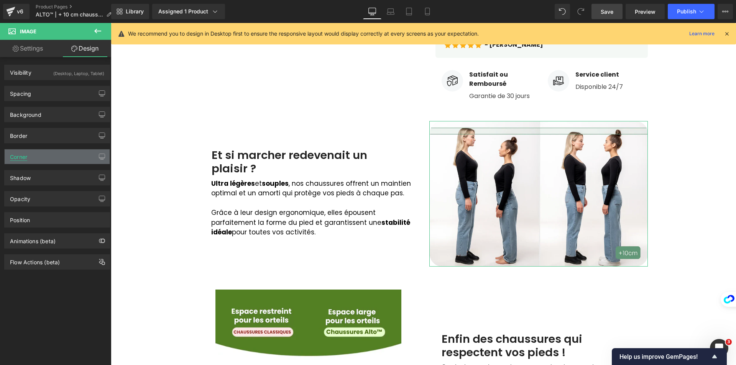
click at [24, 157] on div "Corner" at bounding box center [18, 154] width 17 height 11
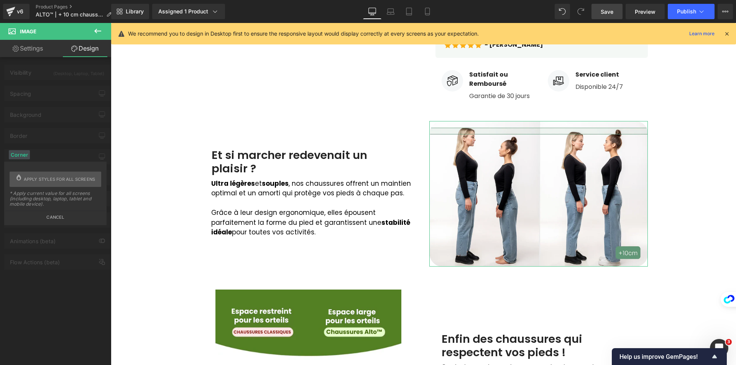
click at [44, 218] on button "Cancel" at bounding box center [55, 215] width 101 height 9
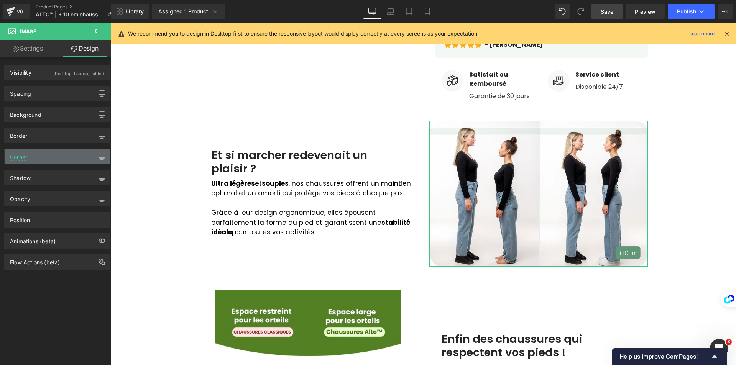
click at [33, 156] on div "Corner" at bounding box center [57, 156] width 105 height 15
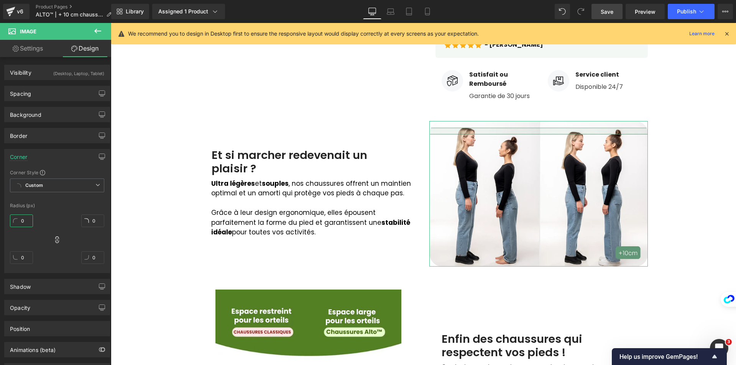
click at [23, 220] on input "0" at bounding box center [21, 221] width 23 height 13
type input "1"
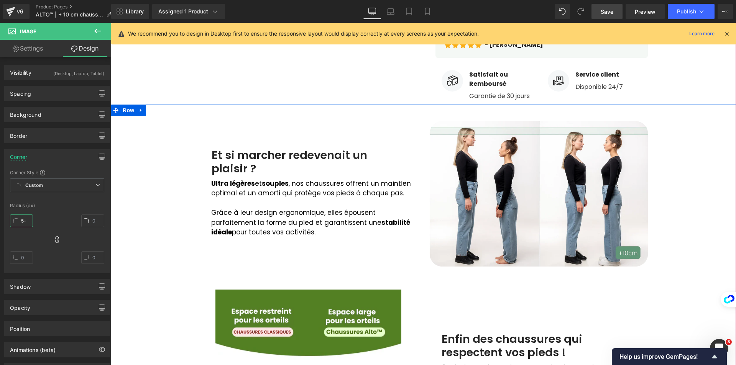
type input "5"
type input "50"
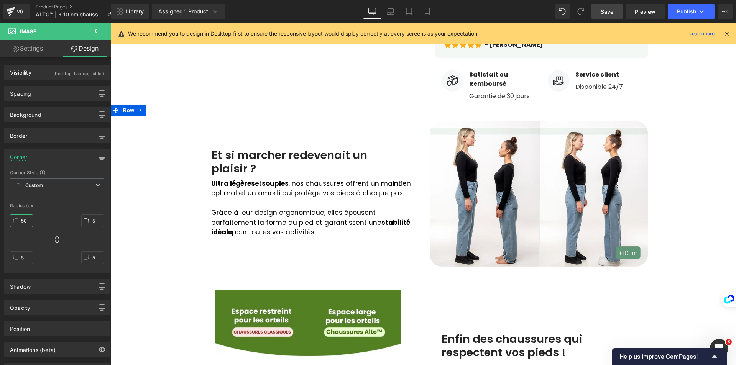
type input "50"
type input "5"
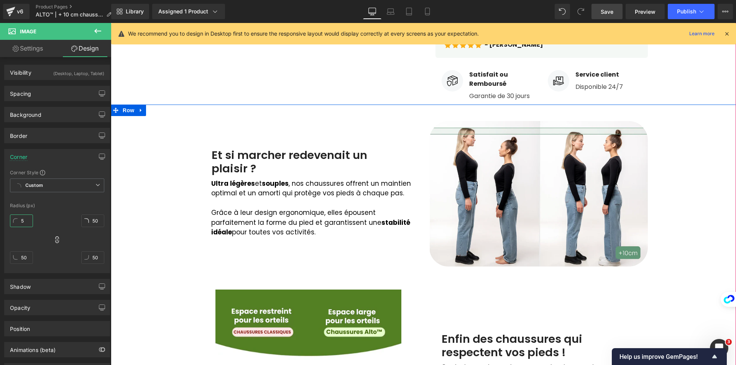
type input "5"
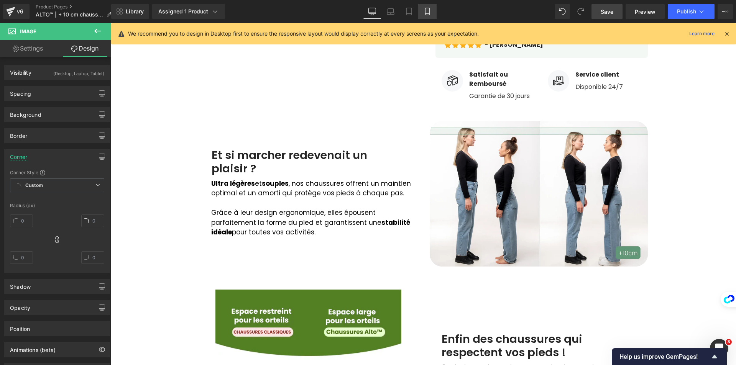
click at [426, 13] on icon at bounding box center [427, 12] width 8 height 8
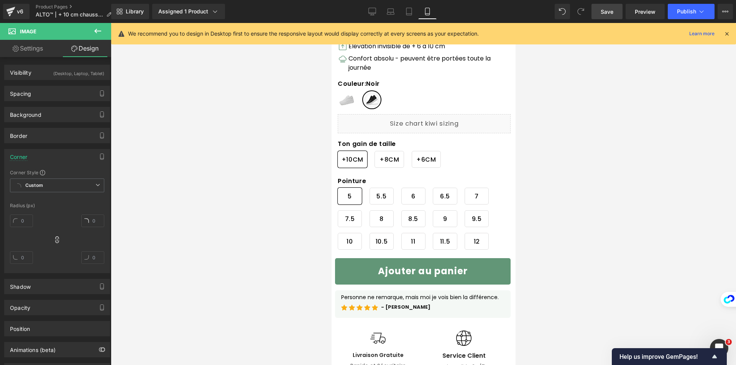
type input "10"
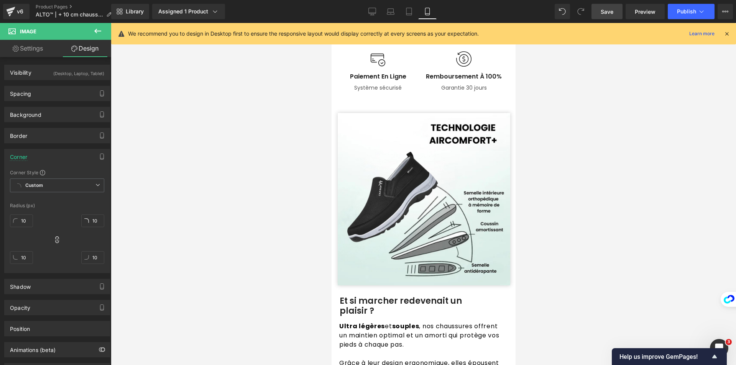
click at [378, 208] on img at bounding box center [423, 199] width 172 height 172
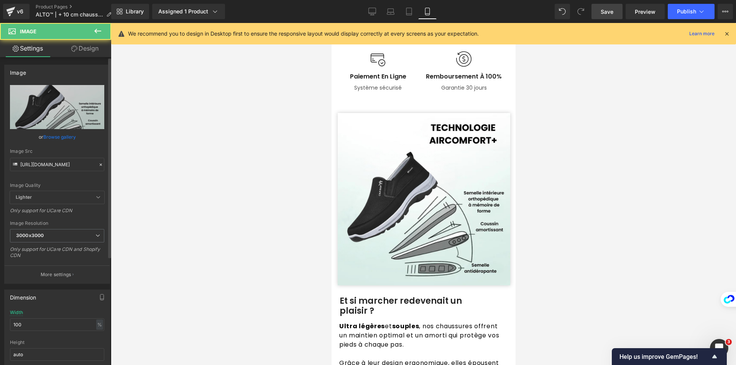
scroll to position [690, 0]
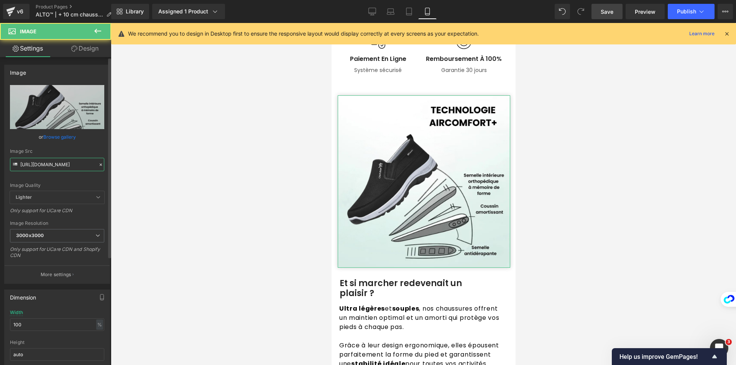
click at [51, 164] on input "[URL][DOMAIN_NAME]" at bounding box center [57, 164] width 94 height 13
click at [52, 164] on input "[URL][DOMAIN_NAME]" at bounding box center [57, 164] width 94 height 13
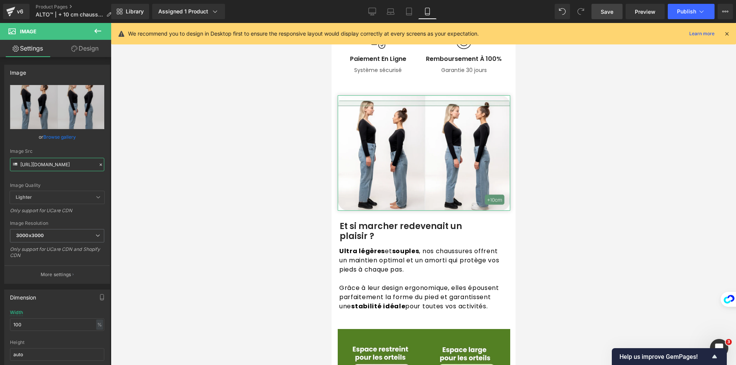
type input "[URL][DOMAIN_NAME]"
click at [88, 46] on link "Design" at bounding box center [85, 48] width 56 height 17
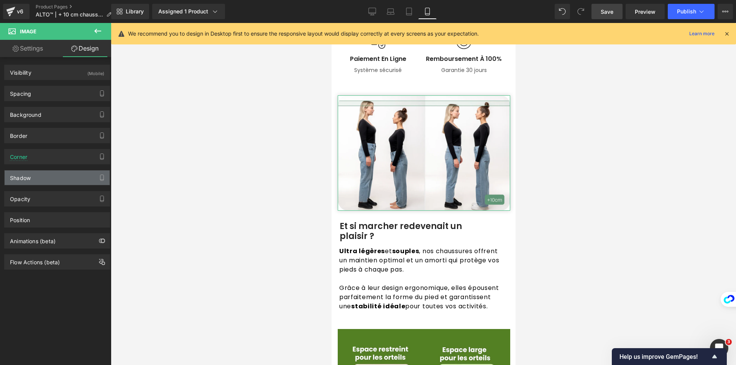
type input "#333333"
type input "25"
click at [30, 175] on div "Shadow" at bounding box center [20, 175] width 21 height 11
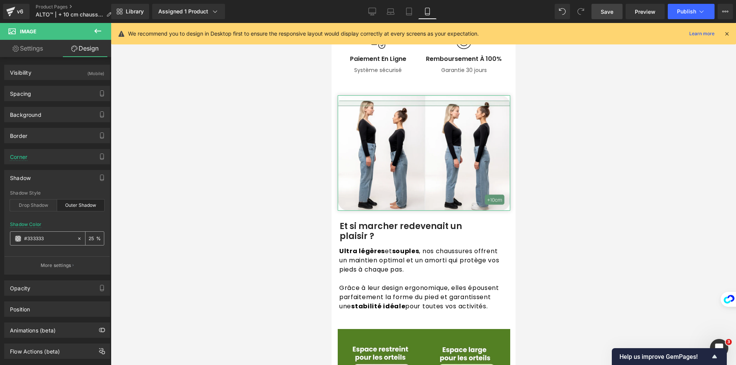
click at [77, 240] on icon at bounding box center [79, 238] width 5 height 5
type input "none"
type input "0"
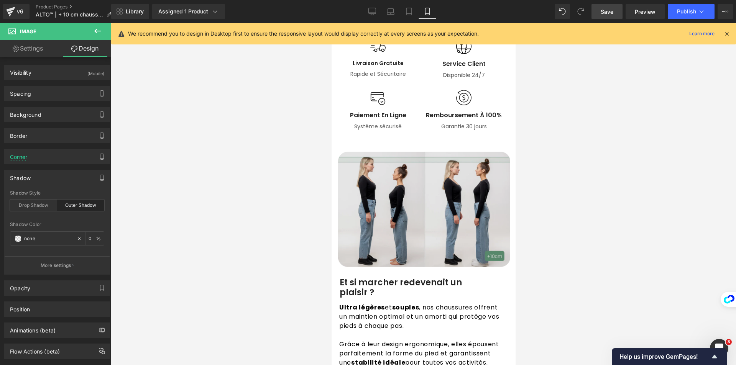
scroll to position [766, 0]
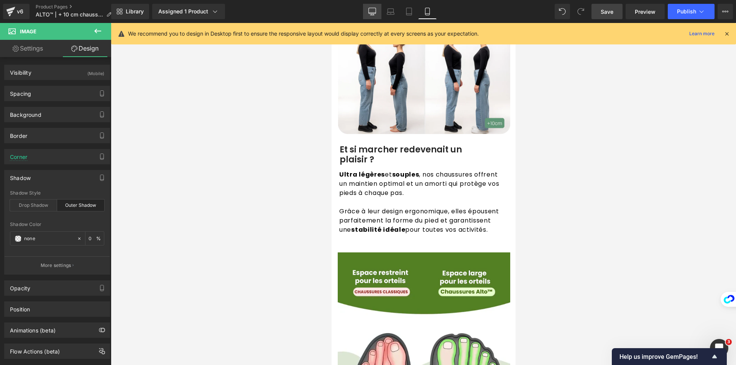
click at [374, 6] on link "Desktop" at bounding box center [372, 11] width 18 height 15
type input "#333333"
type input "100"
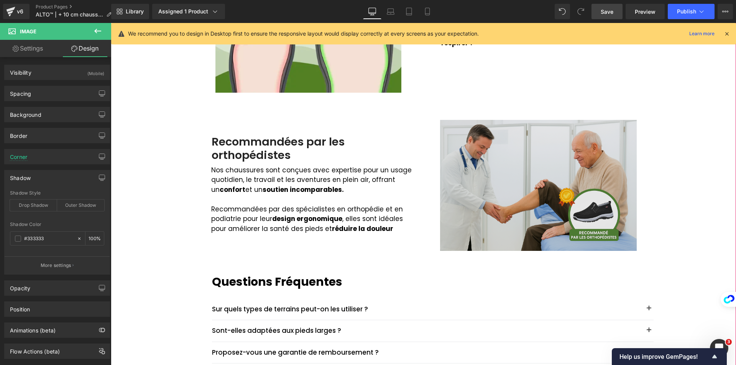
click at [482, 210] on img at bounding box center [538, 185] width 197 height 131
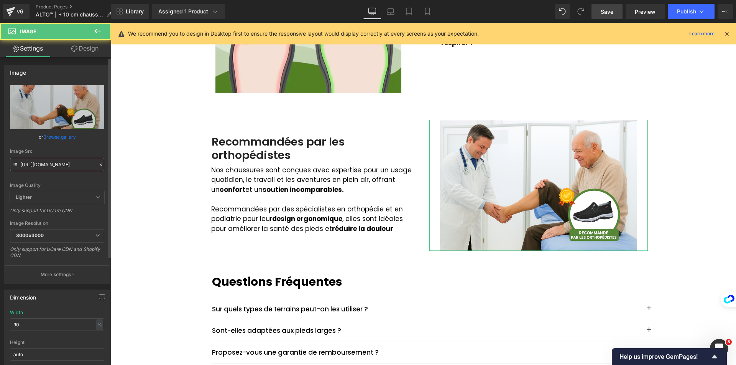
click at [34, 162] on input "[URL][DOMAIN_NAME]" at bounding box center [57, 164] width 94 height 13
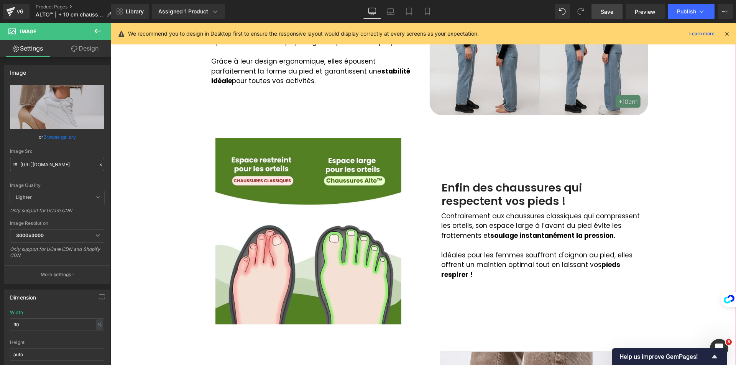
scroll to position [536, 0]
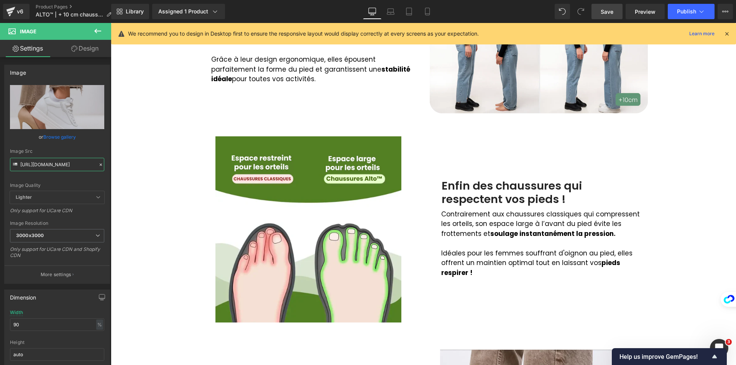
type input "[URL][DOMAIN_NAME]"
click at [420, 3] on div "Library Assigned 1 Product Product Preview ALTO | +10 CM INSTANTANÉMENT, CONFOR…" at bounding box center [423, 11] width 625 height 23
click at [428, 15] on icon at bounding box center [427, 12] width 8 height 8
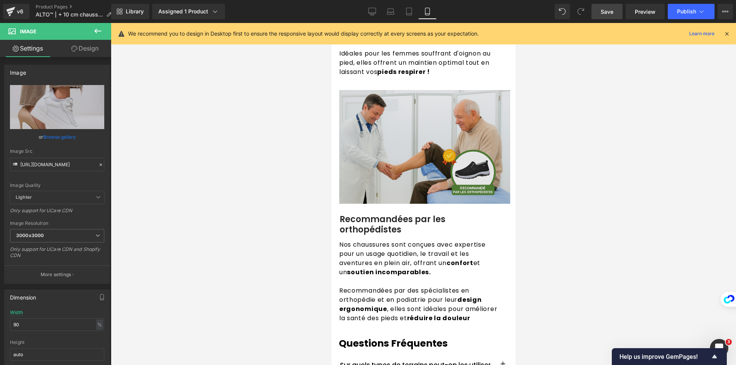
click at [362, 185] on img at bounding box center [424, 147] width 171 height 114
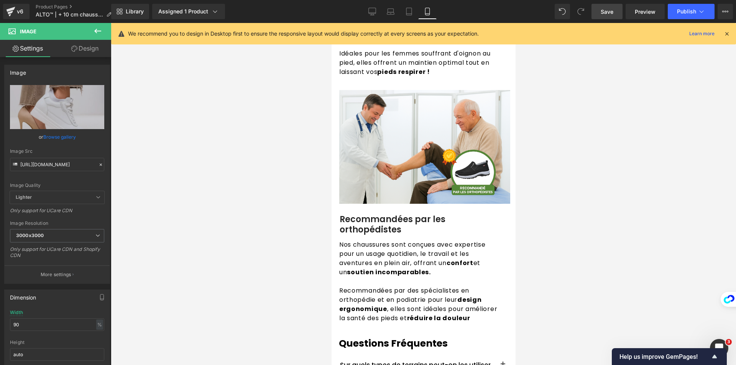
scroll to position [1226, 0]
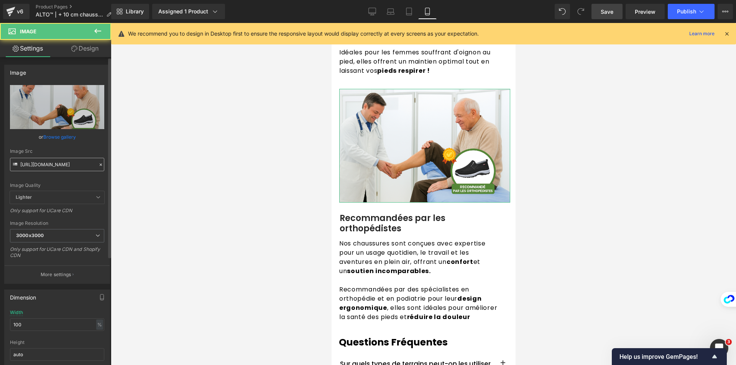
click at [66, 163] on input "[URL][DOMAIN_NAME]" at bounding box center [57, 164] width 94 height 13
click at [68, 163] on input "[URL][DOMAIN_NAME]" at bounding box center [57, 164] width 94 height 13
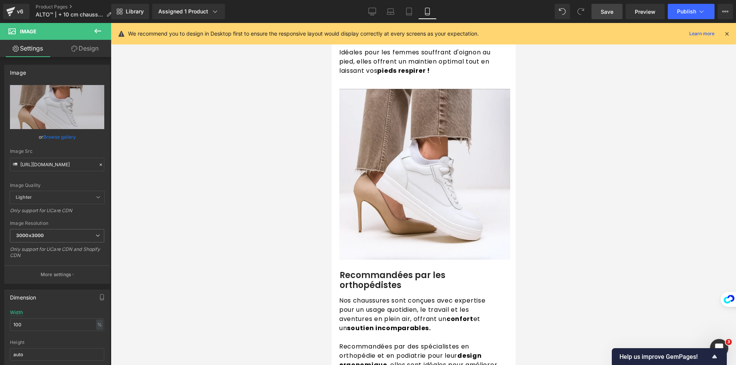
type input "[URL][DOMAIN_NAME]"
click at [615, 7] on link "Save" at bounding box center [606, 11] width 31 height 15
